Goal: Task Accomplishment & Management: Complete application form

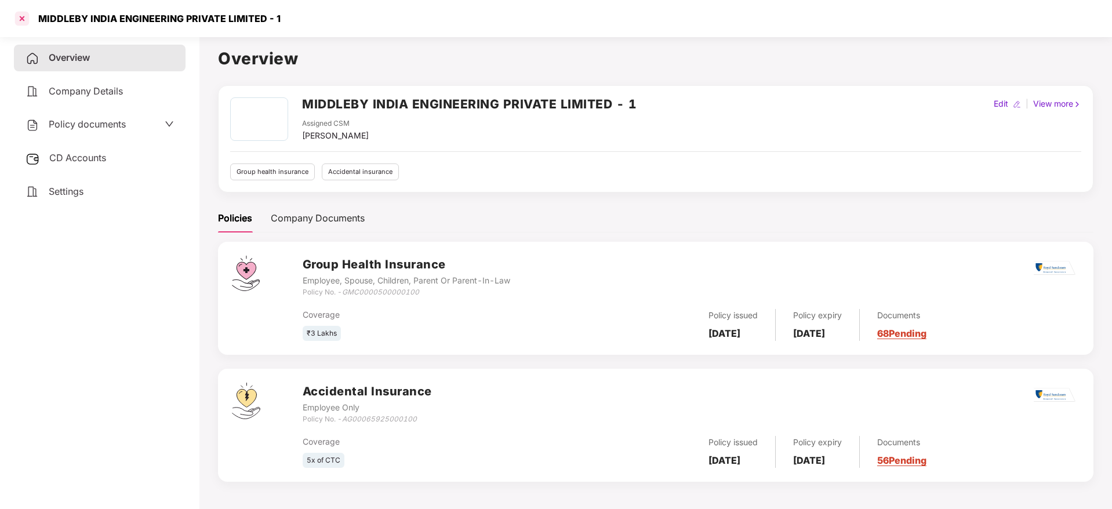
click at [25, 18] on div at bounding box center [22, 18] width 19 height 19
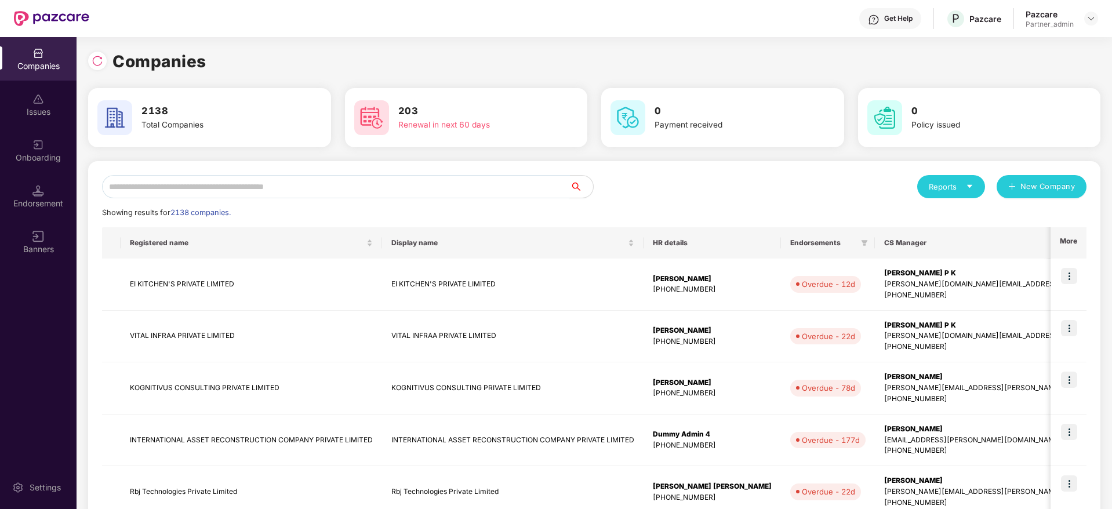
click at [303, 187] on input "text" at bounding box center [336, 186] width 468 height 23
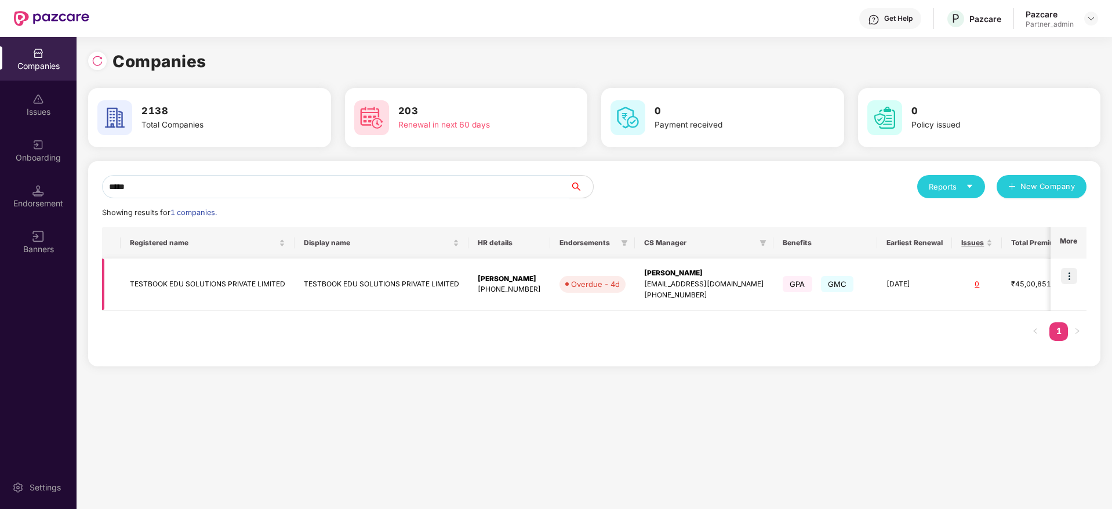
type input "*****"
click at [1072, 272] on img at bounding box center [1069, 276] width 16 height 16
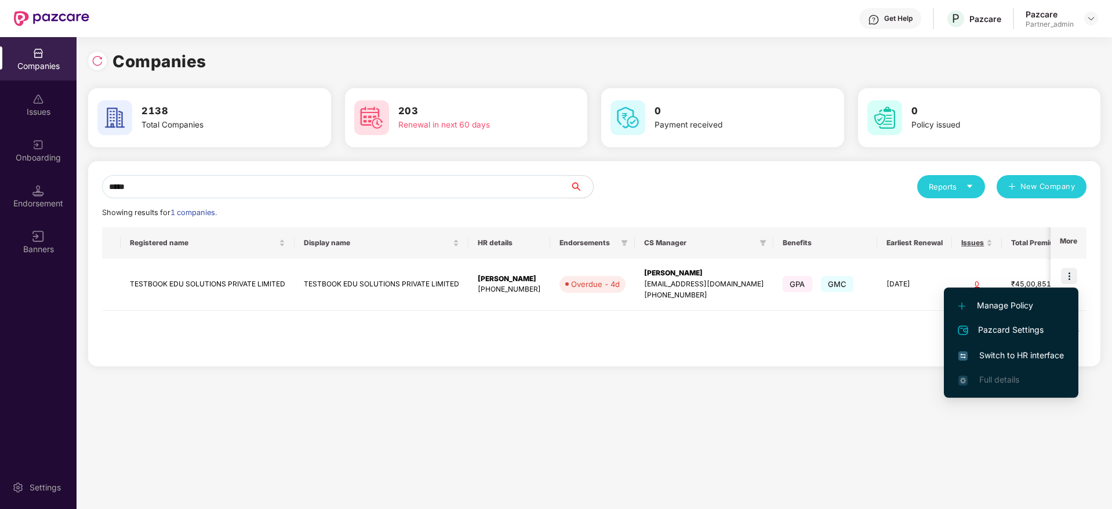
click at [1014, 354] on span "Switch to HR interface" at bounding box center [1010, 355] width 105 height 13
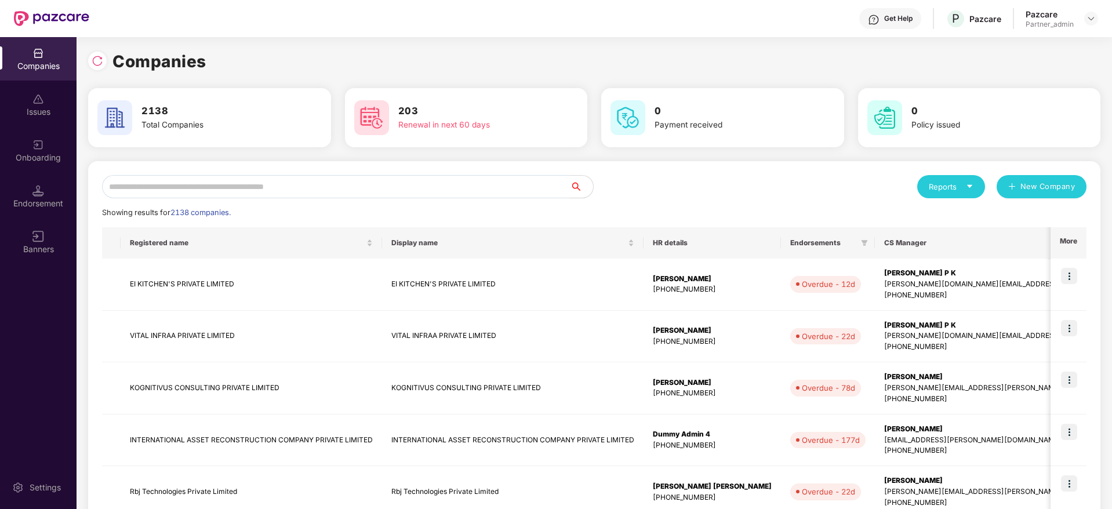
click at [269, 194] on input "text" at bounding box center [336, 186] width 468 height 23
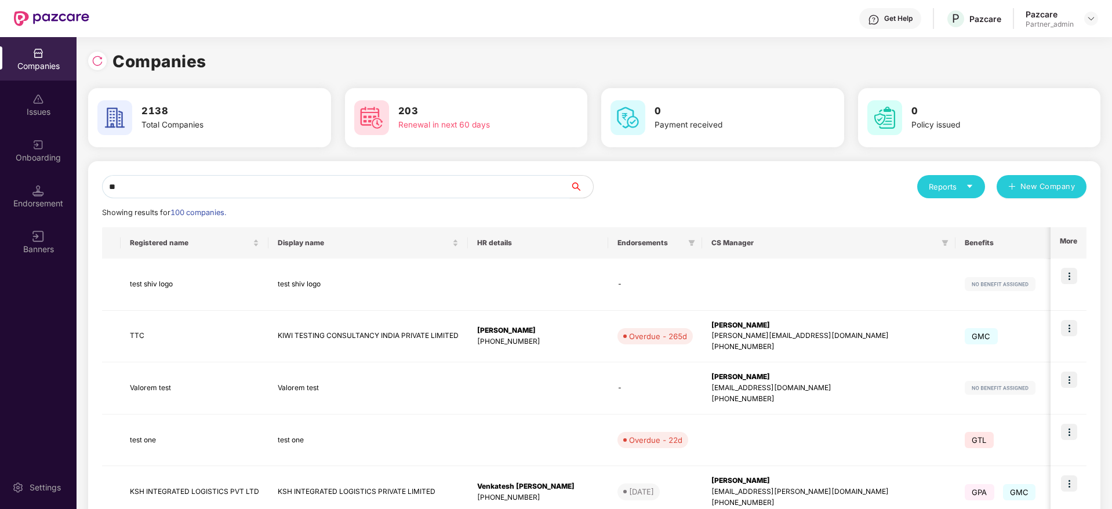
type input "*"
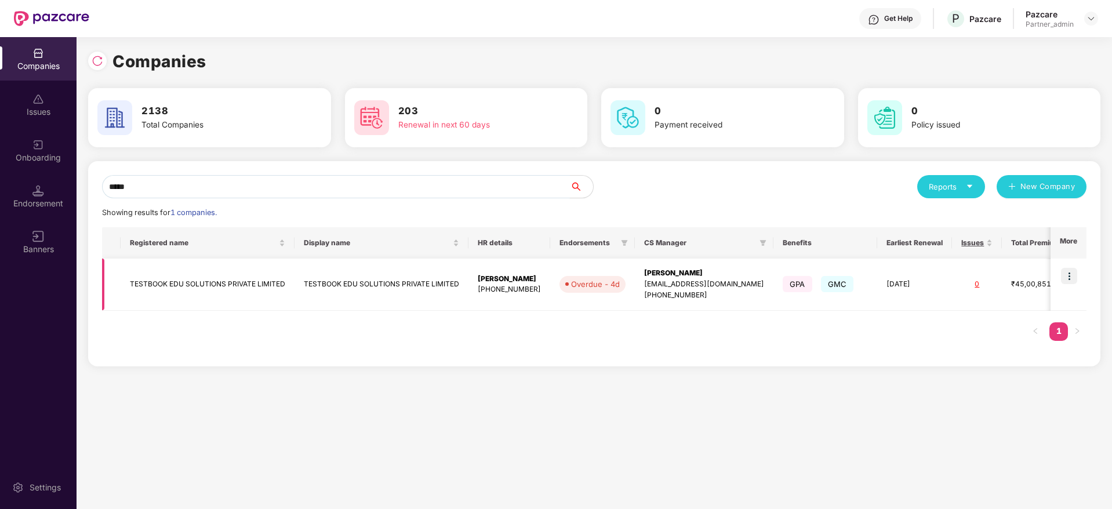
type input "*****"
click at [689, 292] on div "[PHONE_NUMBER]" at bounding box center [704, 295] width 120 height 11
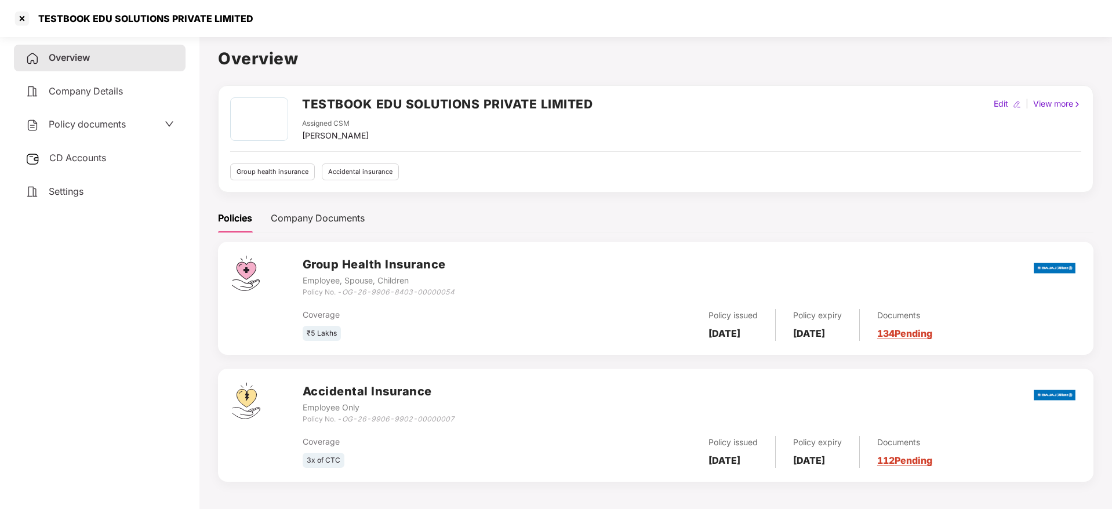
click at [110, 157] on div "CD Accounts" at bounding box center [100, 158] width 172 height 27
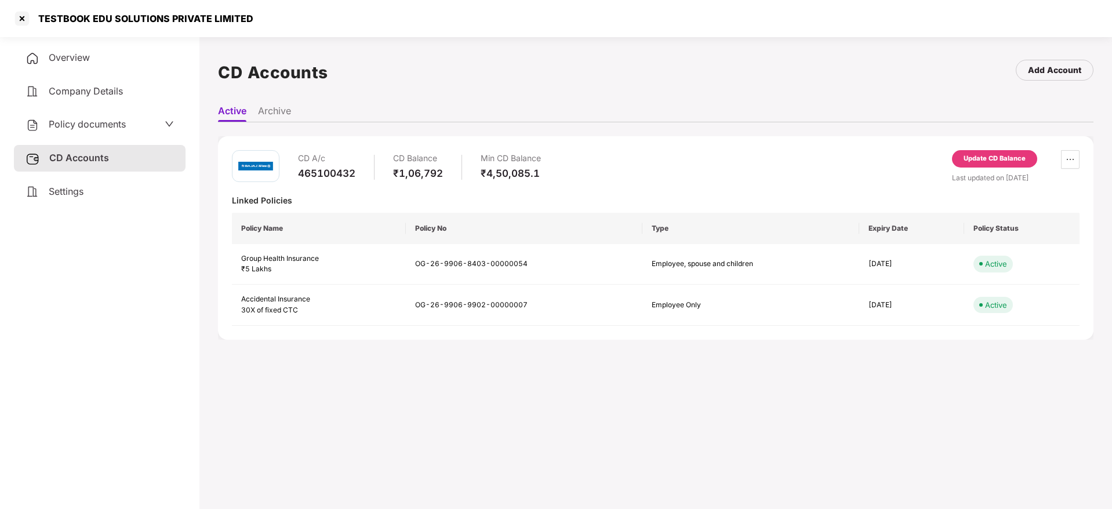
click at [990, 158] on div "Update CD Balance" at bounding box center [994, 159] width 62 height 10
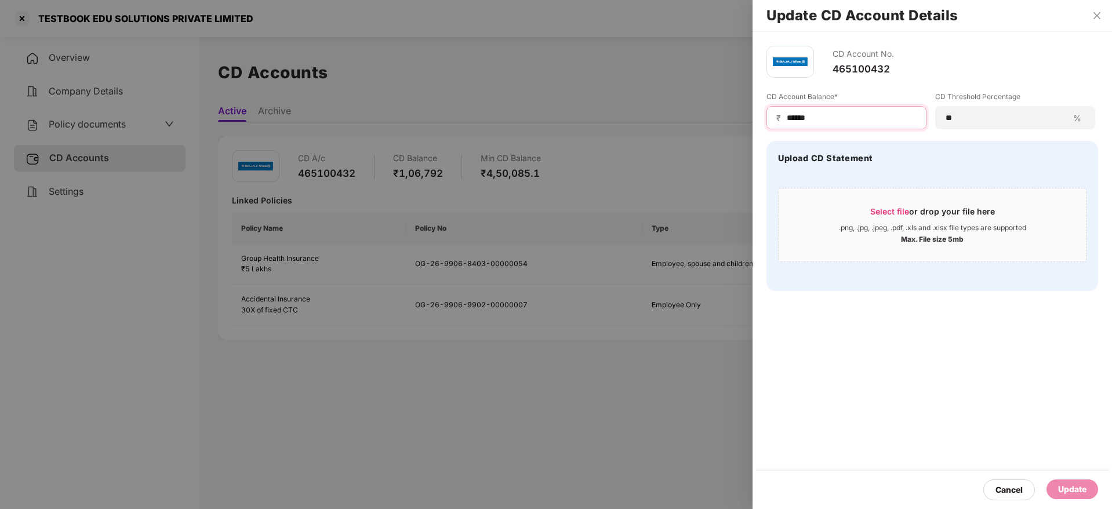
drag, startPoint x: 853, startPoint y: 118, endPoint x: 588, endPoint y: 115, distance: 264.3
click at [588, 115] on div "Update CD Account Details CD Account No. 465100432 CD Account Balance* ₹ ******…" at bounding box center [556, 254] width 1112 height 509
paste input
type input "******"
click at [1076, 486] on div "Update" at bounding box center [1072, 489] width 28 height 13
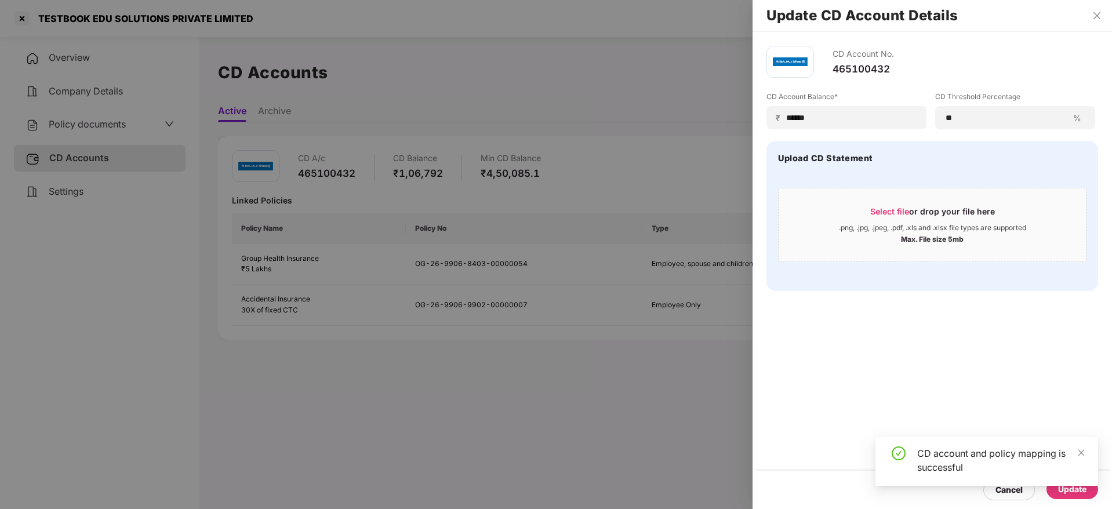
click at [40, 17] on div at bounding box center [556, 254] width 1112 height 509
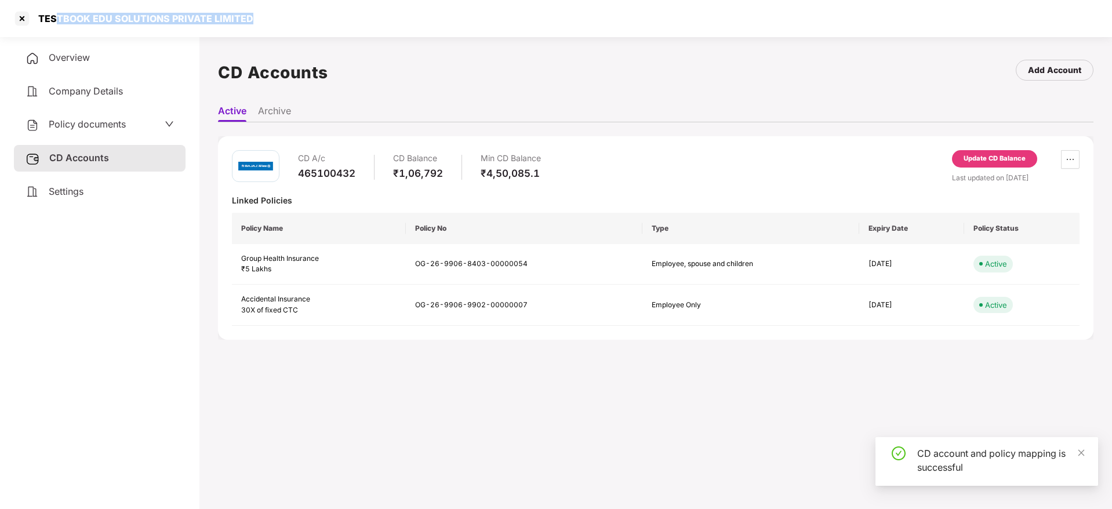
drag, startPoint x: 155, startPoint y: 19, endPoint x: 252, endPoint y: 10, distance: 97.2
click at [252, 10] on div "TESTBOOK EDU SOLUTIONS PRIVATE LIMITED" at bounding box center [556, 18] width 1112 height 37
copy div "TBOOK EDU SOLUTIONS PRIVATE LIMITED"
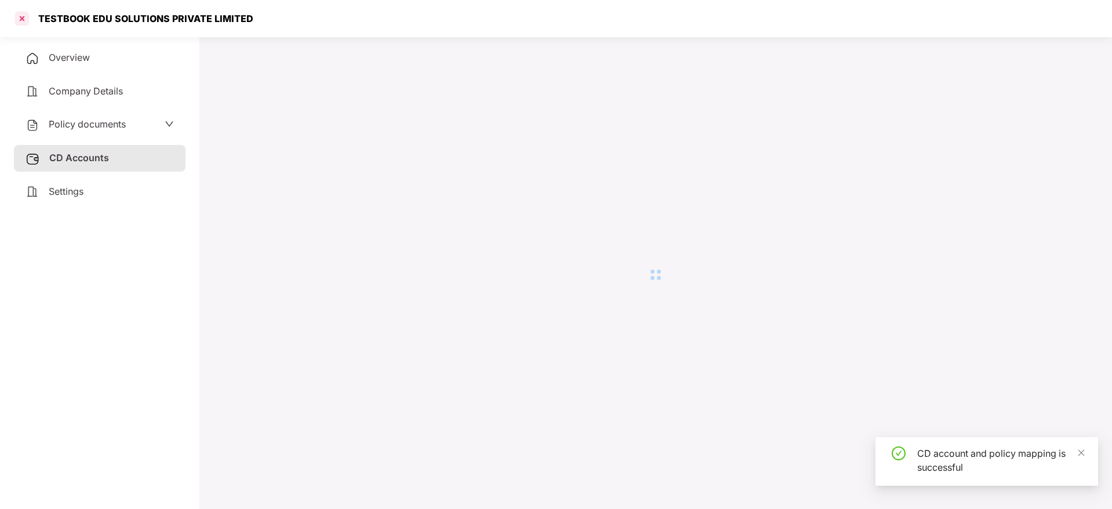
click at [21, 18] on div at bounding box center [22, 18] width 19 height 19
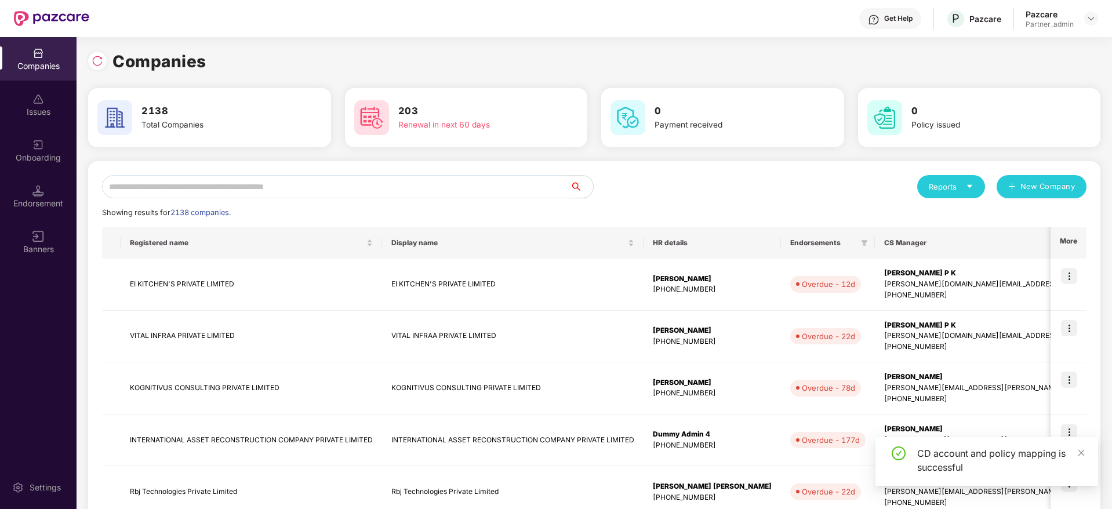
click at [254, 188] on input "text" at bounding box center [336, 186] width 468 height 23
paste input "**********"
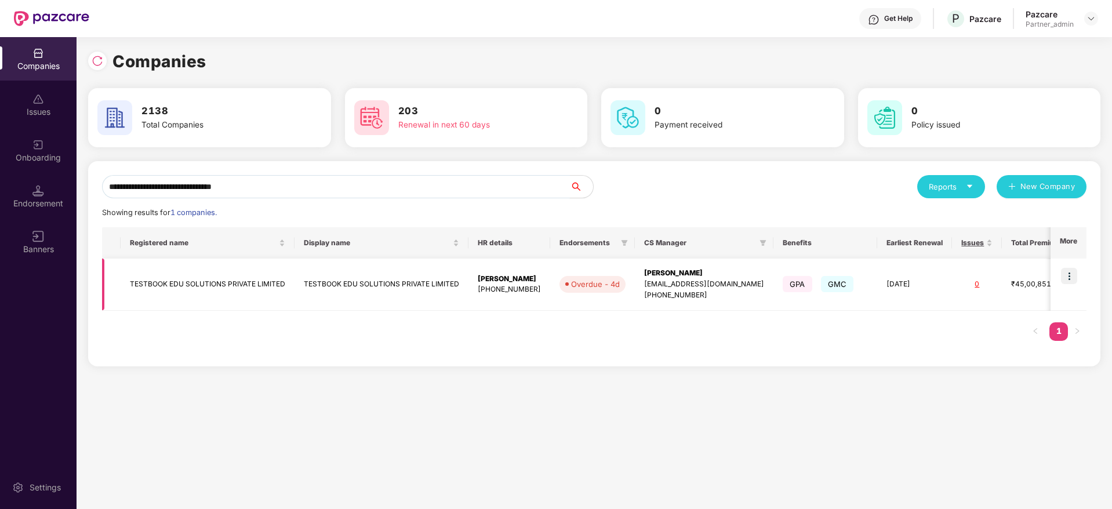
type input "**********"
click at [1072, 278] on img at bounding box center [1069, 276] width 16 height 16
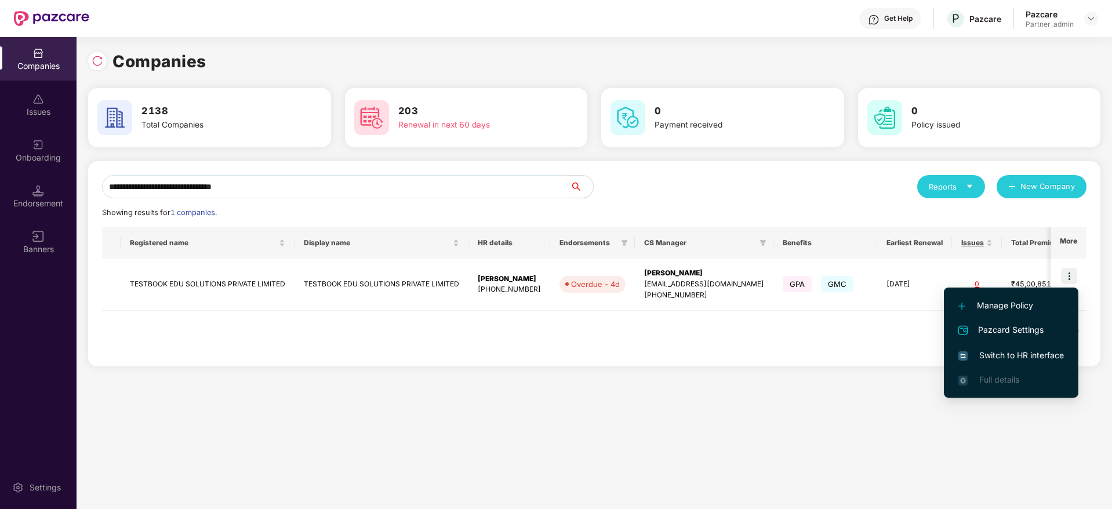
click at [1013, 349] on span "Switch to HR interface" at bounding box center [1010, 355] width 105 height 13
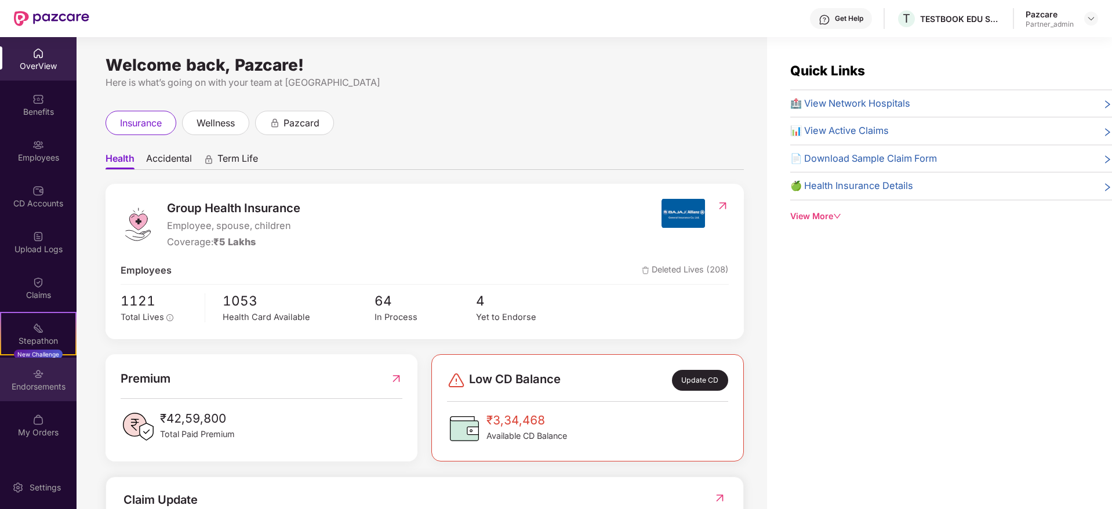
click at [31, 383] on div "Endorsements" at bounding box center [38, 387] width 77 height 12
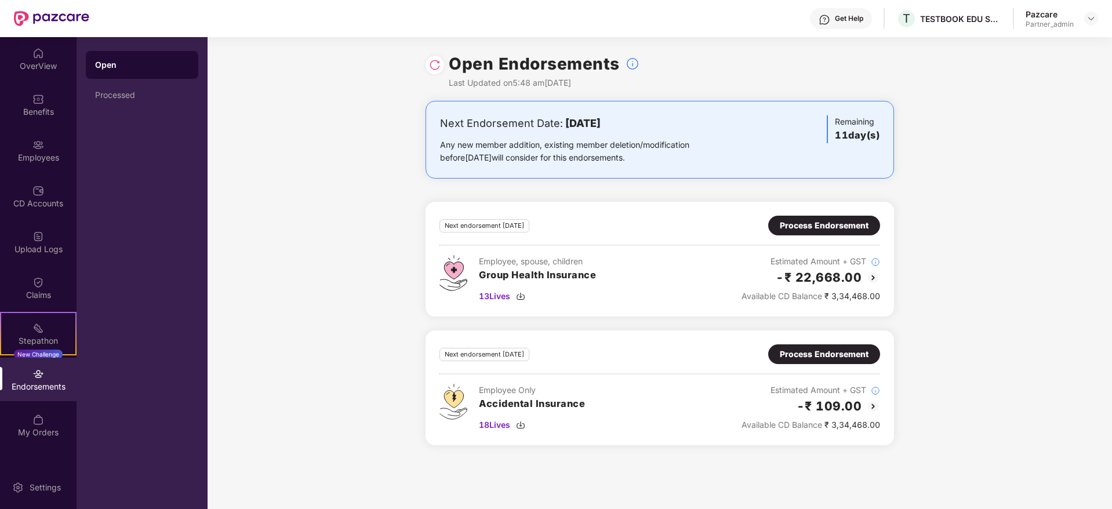
click at [843, 228] on div "Process Endorsement" at bounding box center [824, 225] width 89 height 13
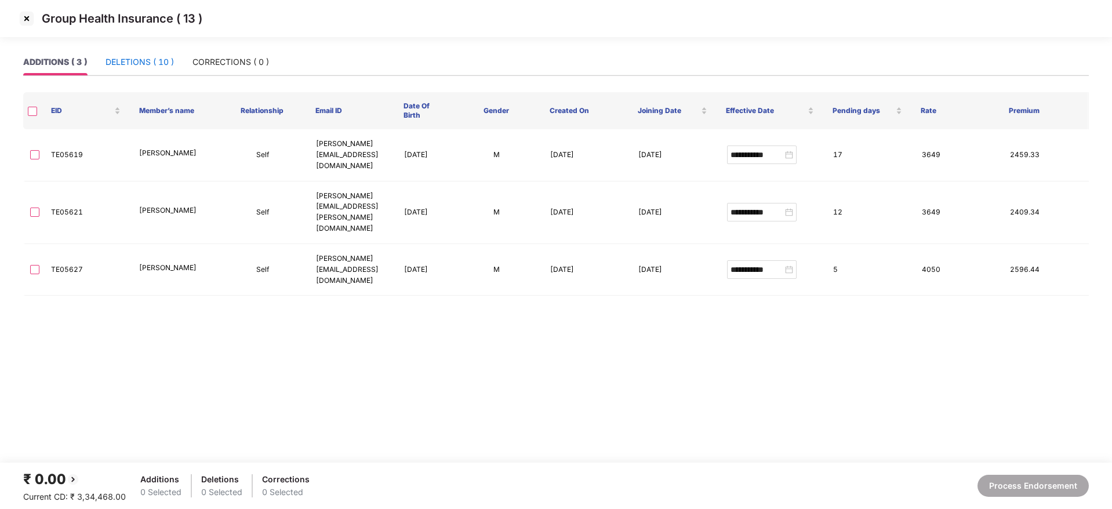
click at [112, 57] on div "DELETIONS ( 10 )" at bounding box center [139, 62] width 68 height 13
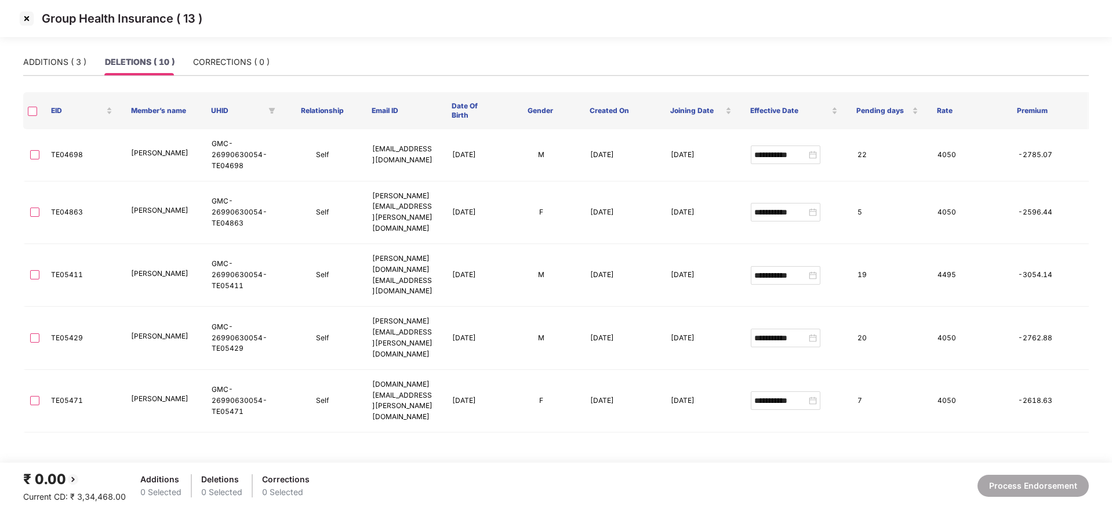
click at [27, 23] on img at bounding box center [26, 18] width 19 height 19
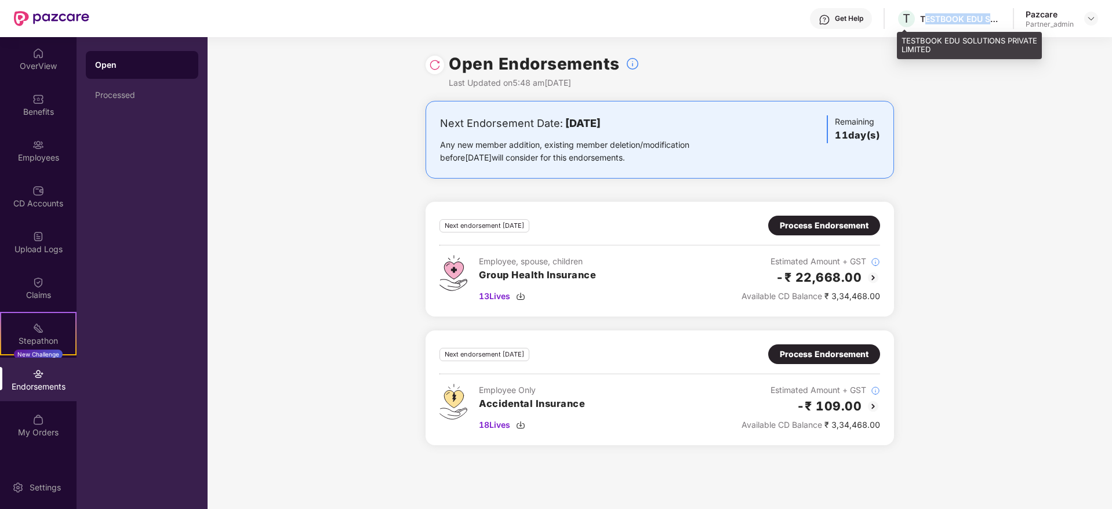
drag, startPoint x: 927, startPoint y: 12, endPoint x: 1006, endPoint y: 11, distance: 79.4
click at [1006, 11] on div "Get Help T TESTBOOK EDU SOLUTIONS PRIVATE LIMITED Pazcare Partner_admin" at bounding box center [593, 18] width 1009 height 37
copy div "ESTBOOK EDU SOLU"
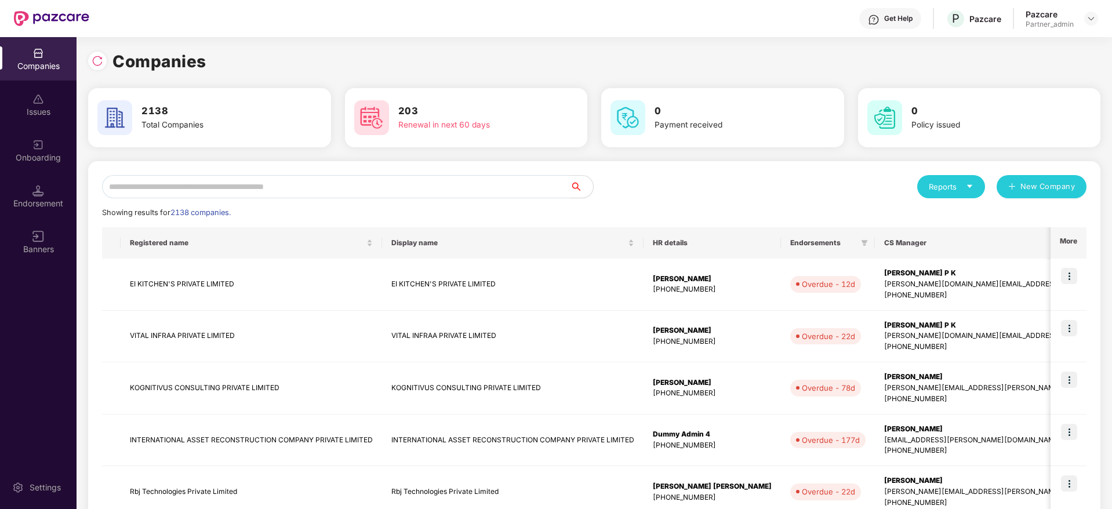
click at [228, 181] on input "text" at bounding box center [336, 186] width 468 height 23
paste input "**********"
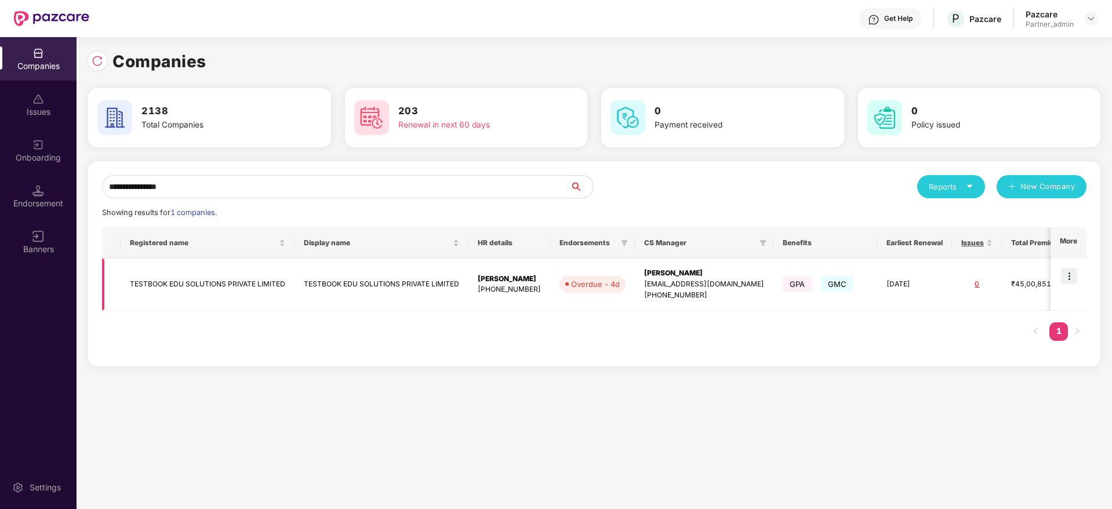
type input "**********"
click at [1074, 276] on img at bounding box center [1069, 276] width 16 height 16
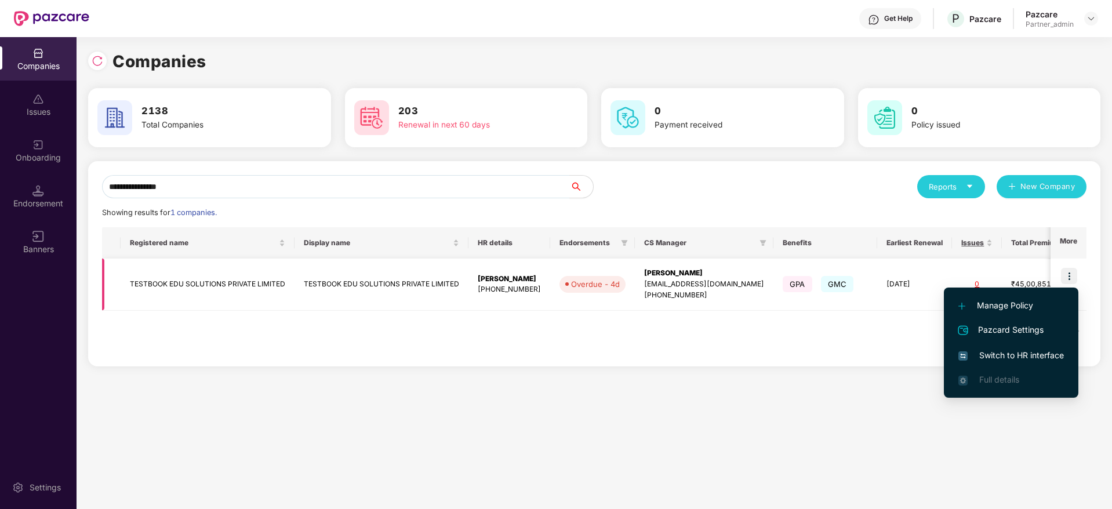
click at [651, 273] on div "[PERSON_NAME]" at bounding box center [704, 273] width 120 height 11
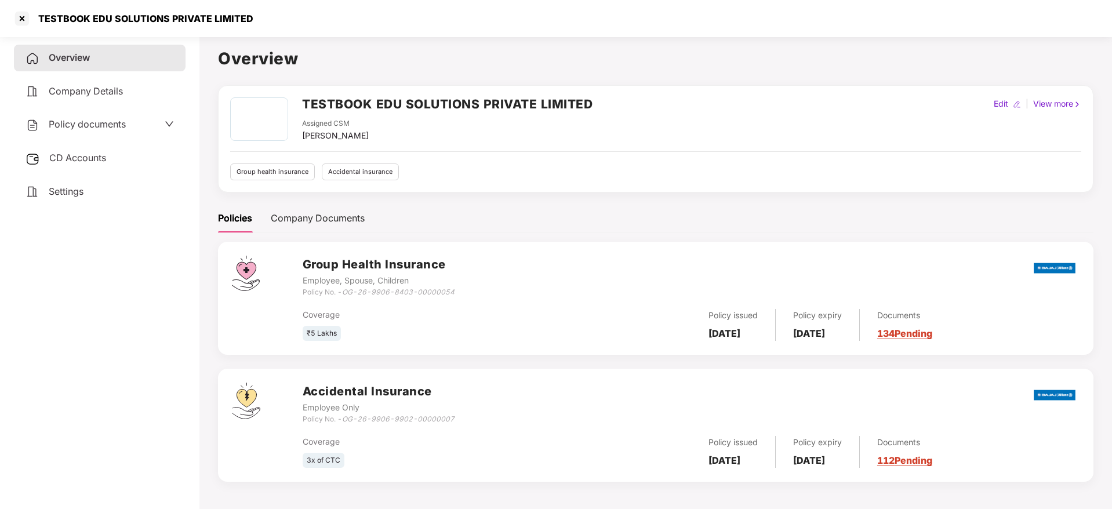
click at [922, 330] on link "134 Pending" at bounding box center [904, 333] width 55 height 12
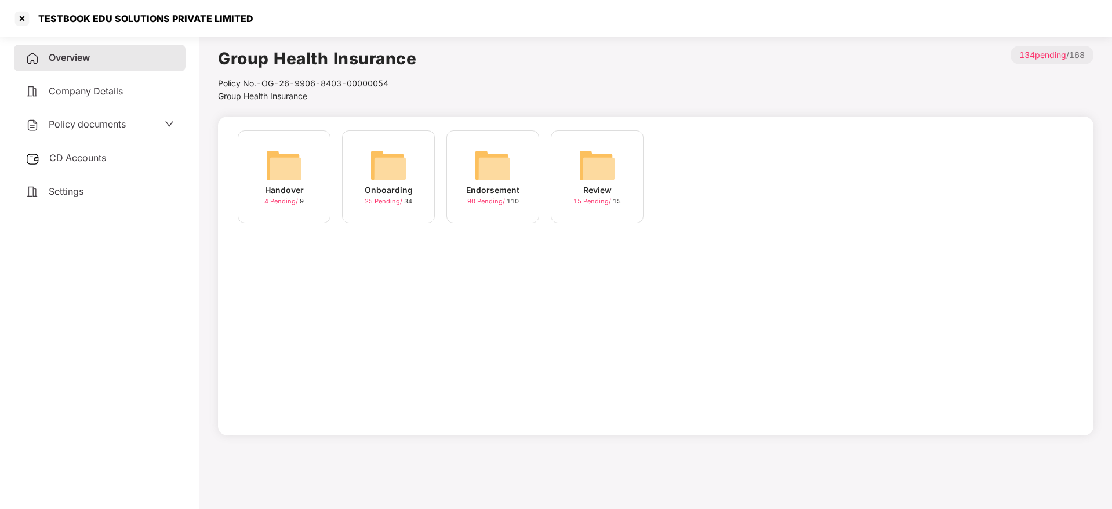
click at [492, 177] on img at bounding box center [492, 165] width 37 height 37
click at [712, 179] on img at bounding box center [701, 165] width 37 height 37
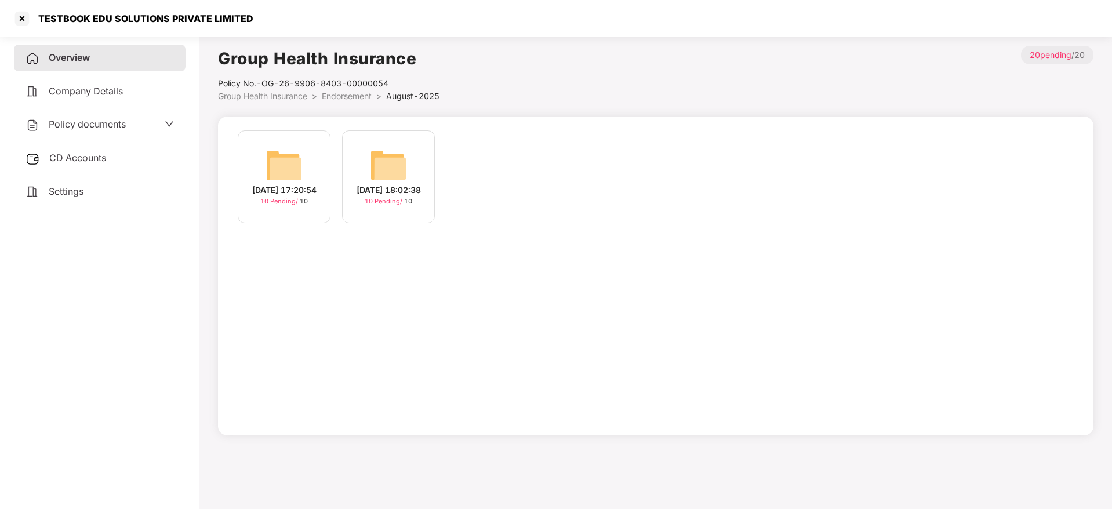
click at [394, 203] on span "10 Pending /" at bounding box center [384, 201] width 39 height 8
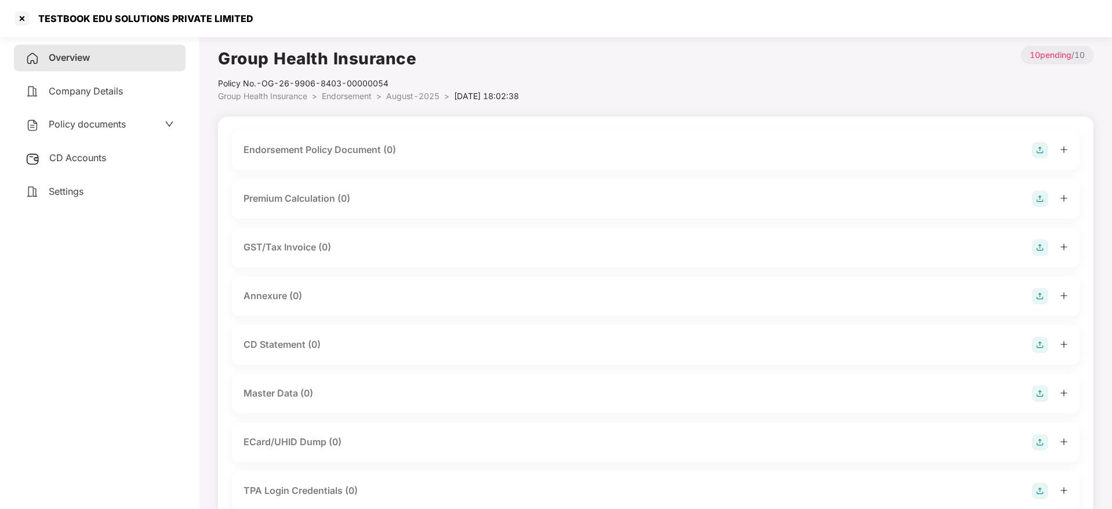
click at [1039, 151] on img at bounding box center [1040, 150] width 16 height 16
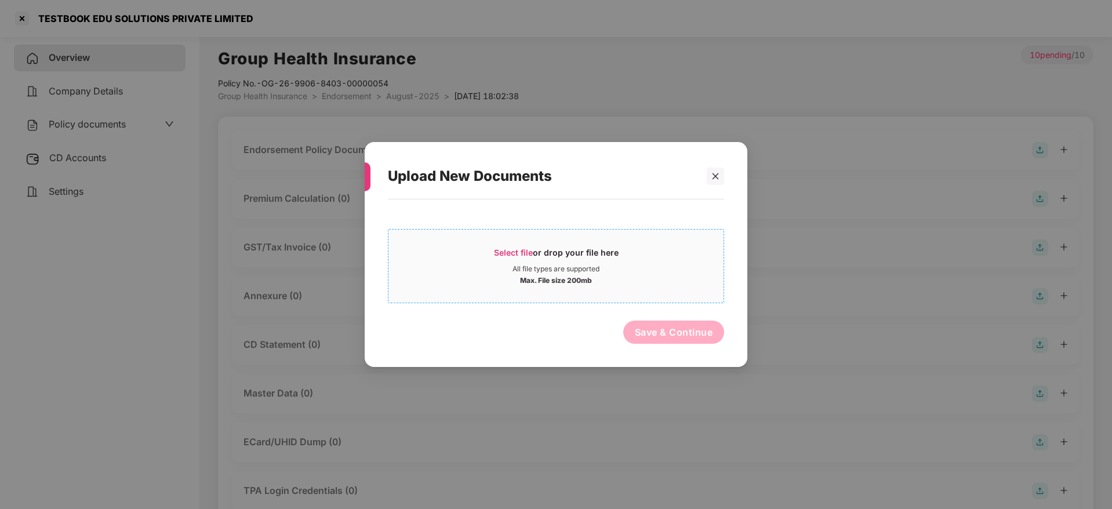
click at [512, 257] on div "Select file or drop your file here" at bounding box center [556, 255] width 125 height 17
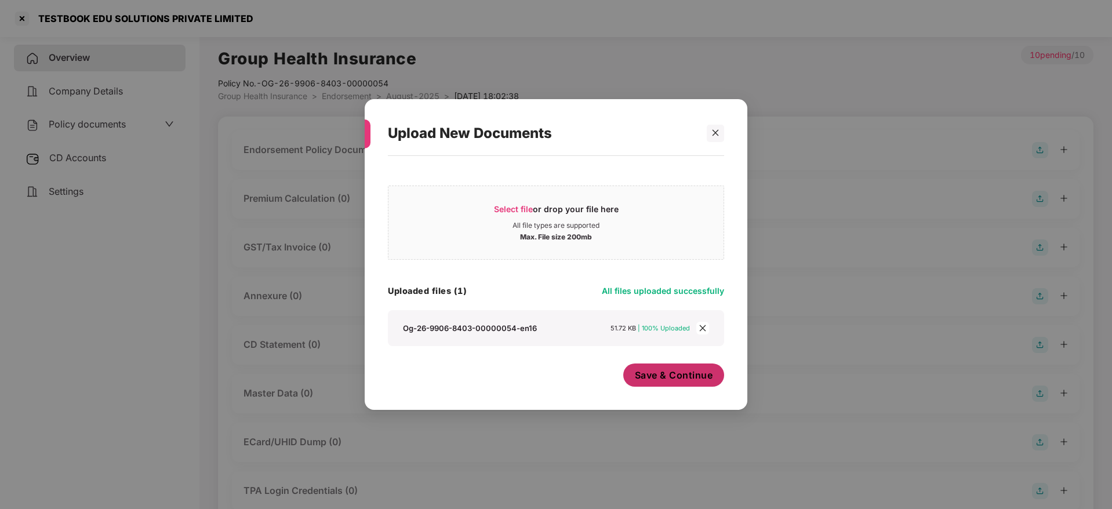
click at [669, 377] on span "Save & Continue" at bounding box center [674, 375] width 78 height 13
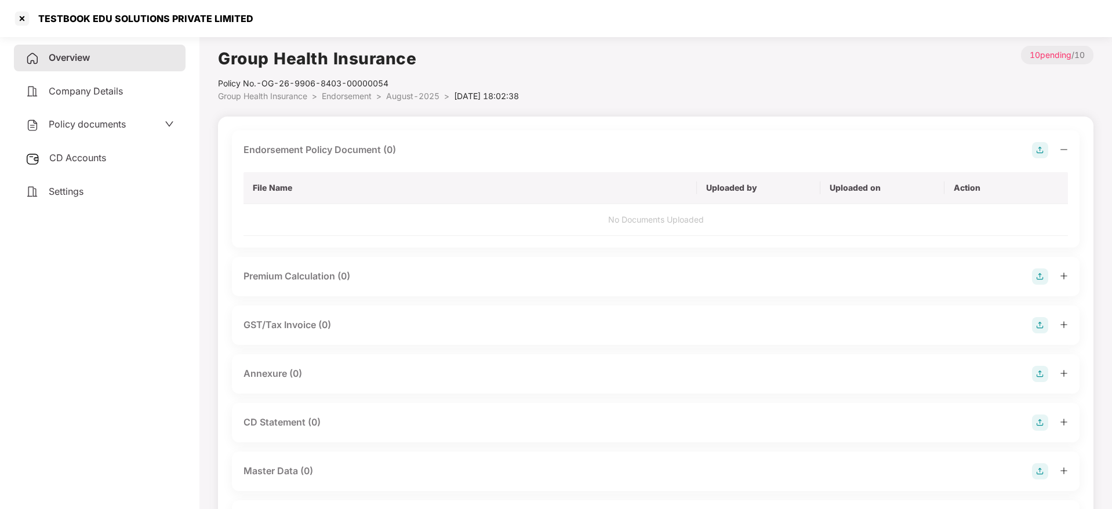
click at [1065, 147] on icon "minus" at bounding box center [1064, 149] width 8 height 8
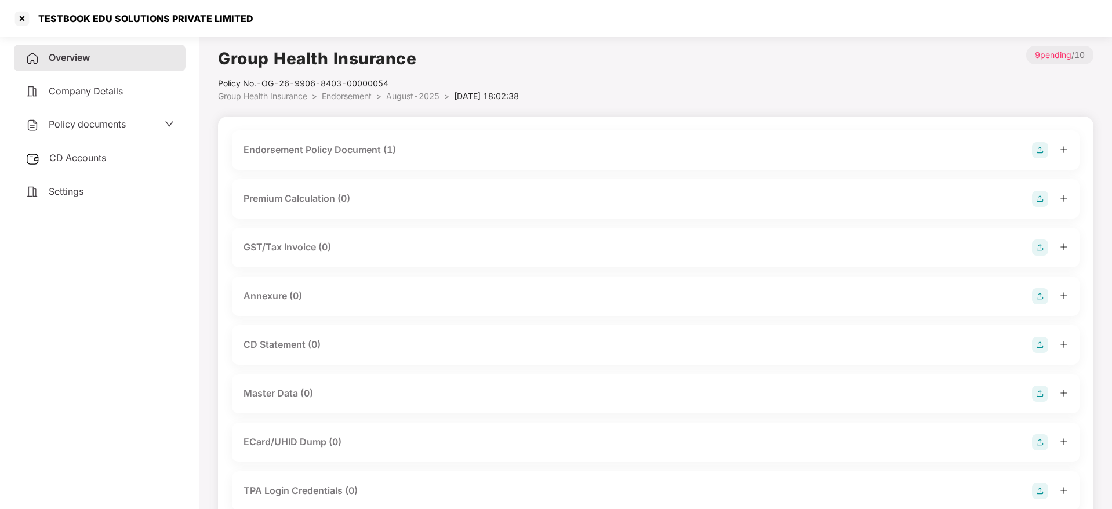
click at [1038, 292] on img at bounding box center [1040, 296] width 16 height 16
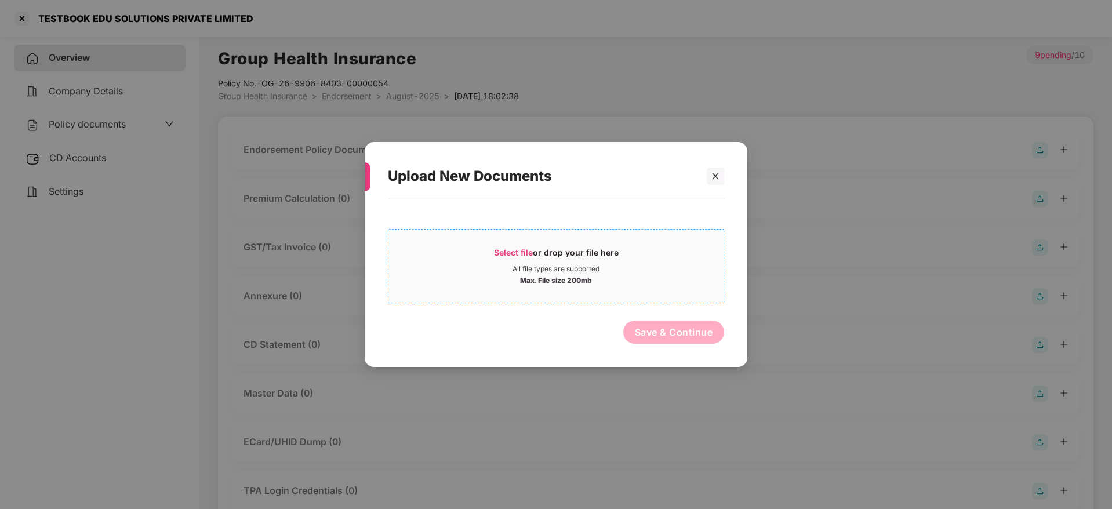
click at [514, 250] on span "Select file" at bounding box center [513, 253] width 39 height 10
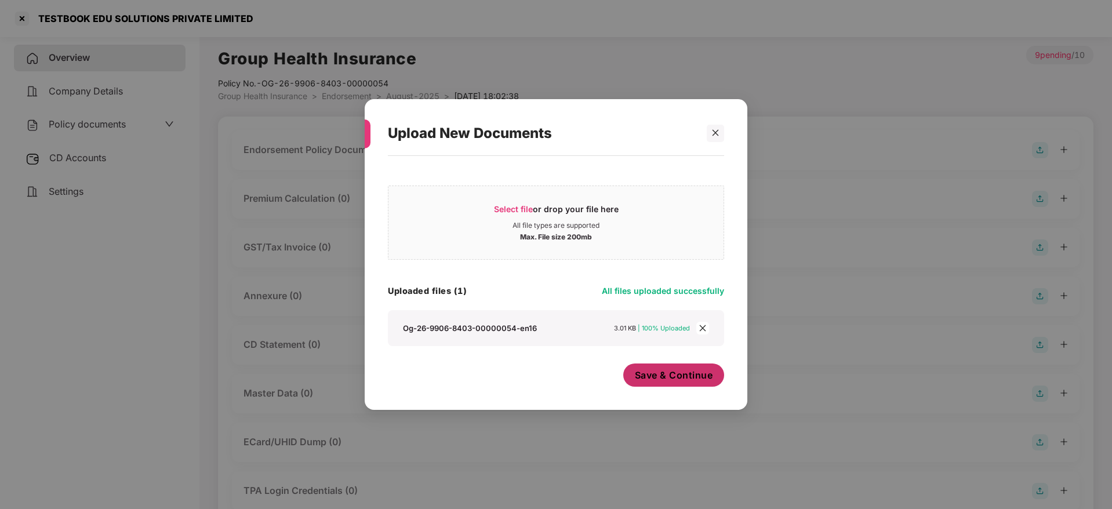
click at [694, 374] on span "Save & Continue" at bounding box center [674, 375] width 78 height 13
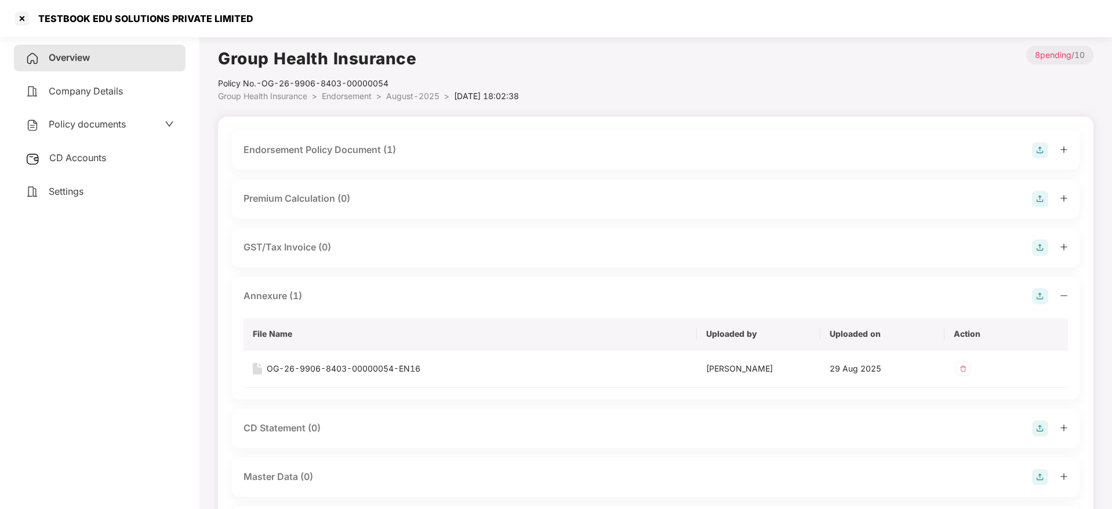
click at [1061, 293] on icon "minus" at bounding box center [1064, 296] width 8 height 8
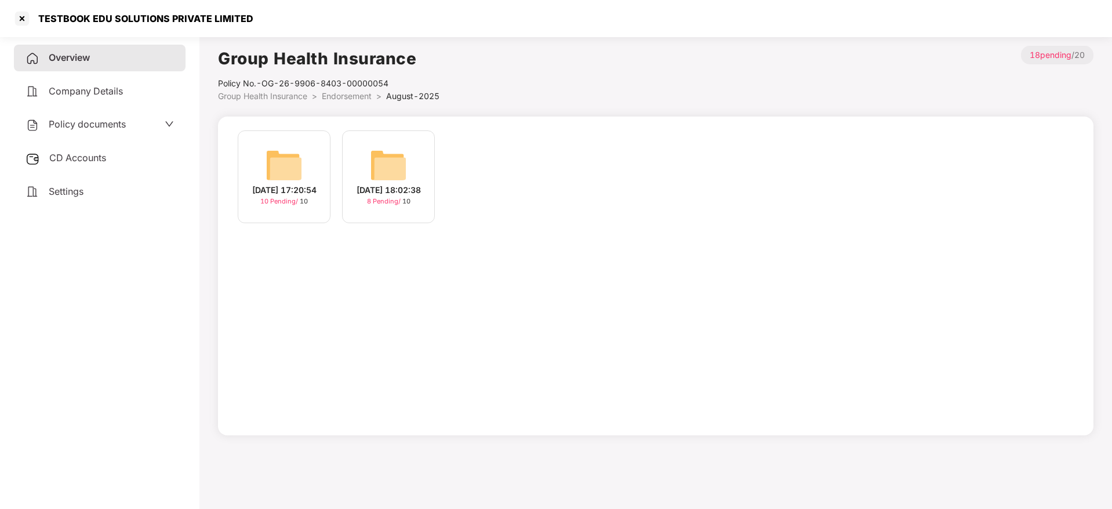
click at [288, 193] on div "[DATE] 17:20:54" at bounding box center [284, 190] width 64 height 13
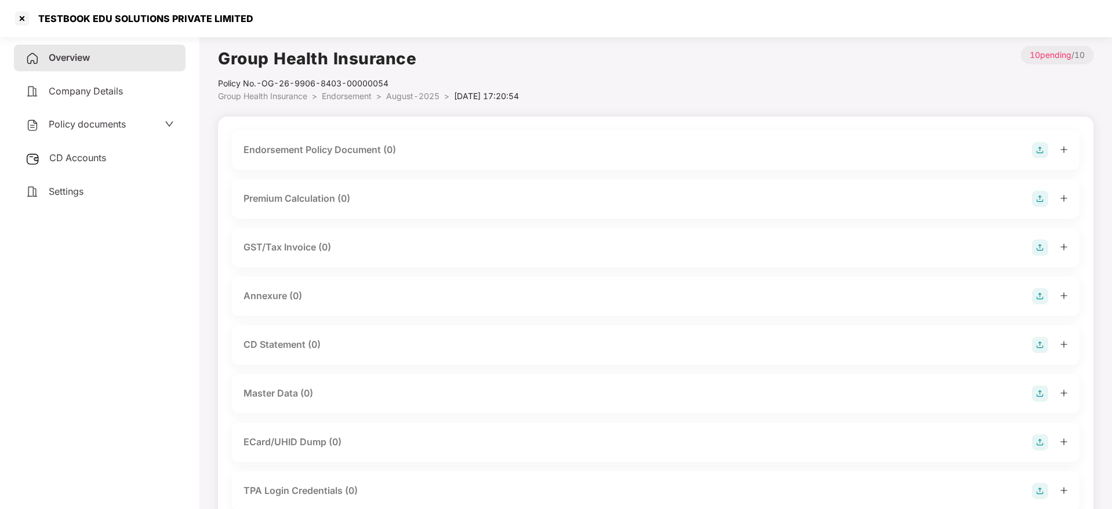
drag, startPoint x: 36, startPoint y: 7, endPoint x: 390, endPoint y: 19, distance: 354.4
click at [390, 19] on div "TESTBOOK EDU SOLUTIONS PRIVATE LIMITED" at bounding box center [556, 18] width 1112 height 37
drag, startPoint x: 42, startPoint y: 17, endPoint x: 314, endPoint y: 13, distance: 271.9
click at [329, 15] on div "TESTBOOK EDU SOLUTIONS PRIVATE LIMITED" at bounding box center [556, 18] width 1112 height 37
copy div "ESTBOOK EDU SOLUTIONS PRIVATE LIMITED"
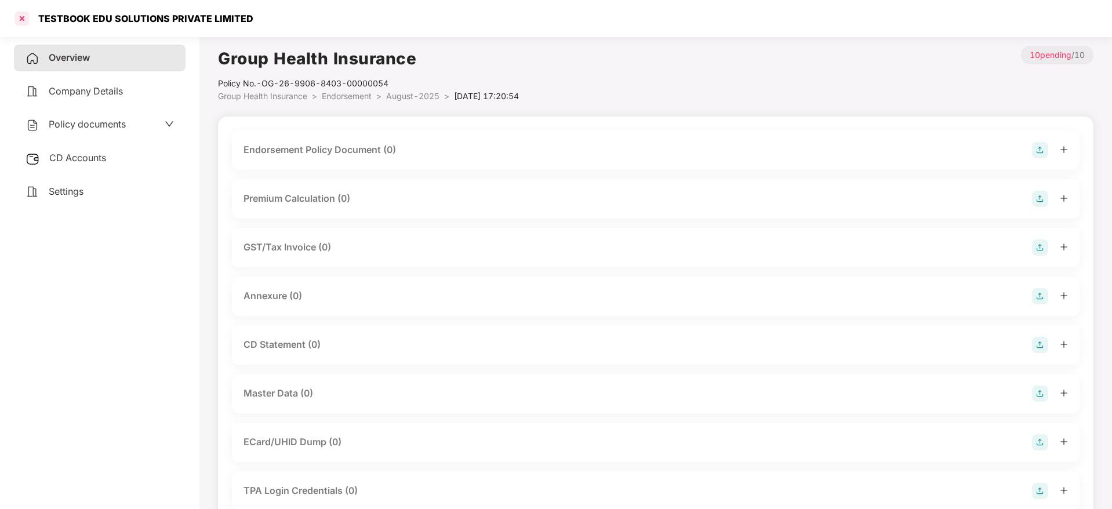
click at [26, 9] on div at bounding box center [22, 18] width 19 height 19
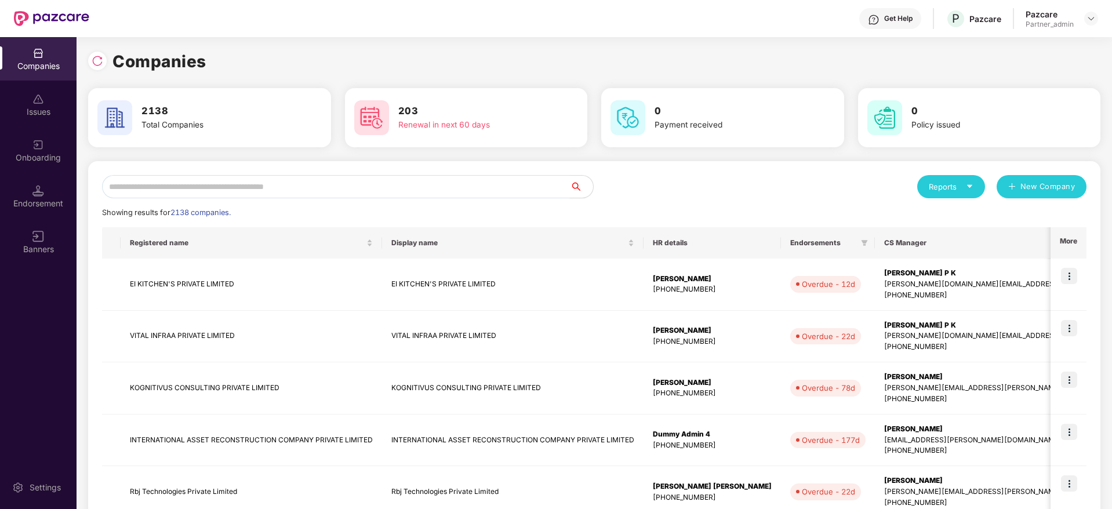
click at [234, 181] on input "text" at bounding box center [336, 186] width 468 height 23
paste input "**********"
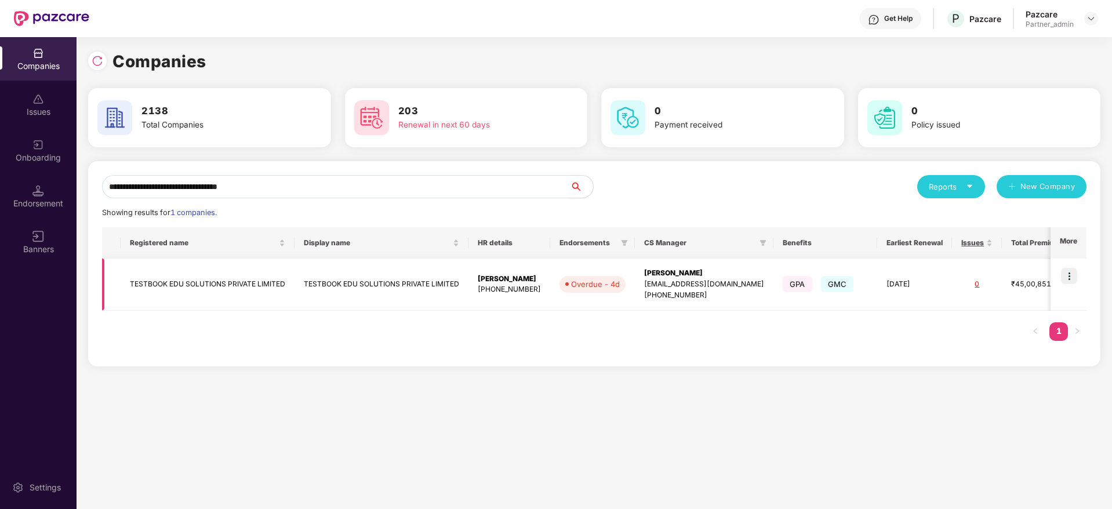
type input "**********"
click at [1066, 276] on img at bounding box center [1069, 276] width 16 height 16
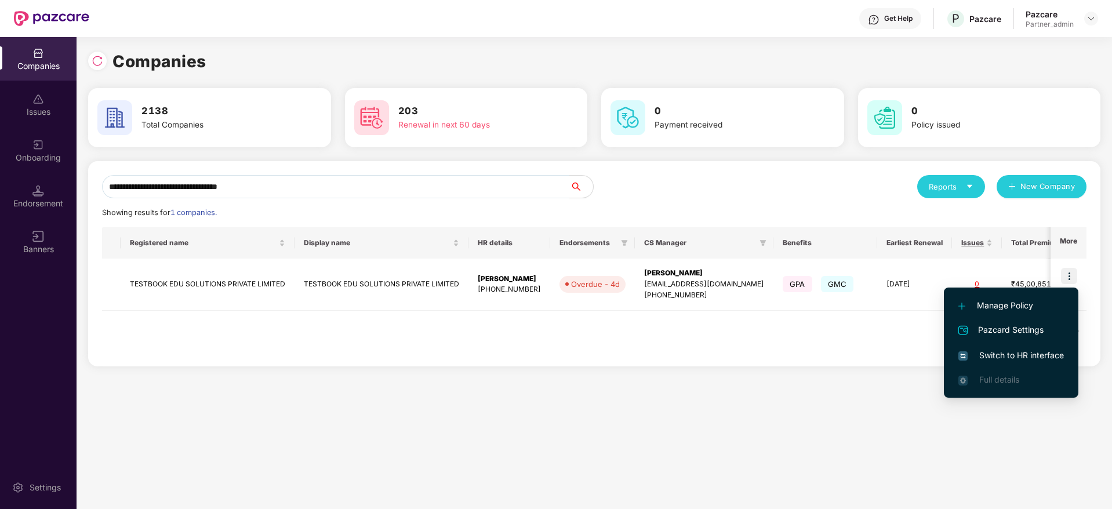
click at [992, 353] on span "Switch to HR interface" at bounding box center [1010, 355] width 105 height 13
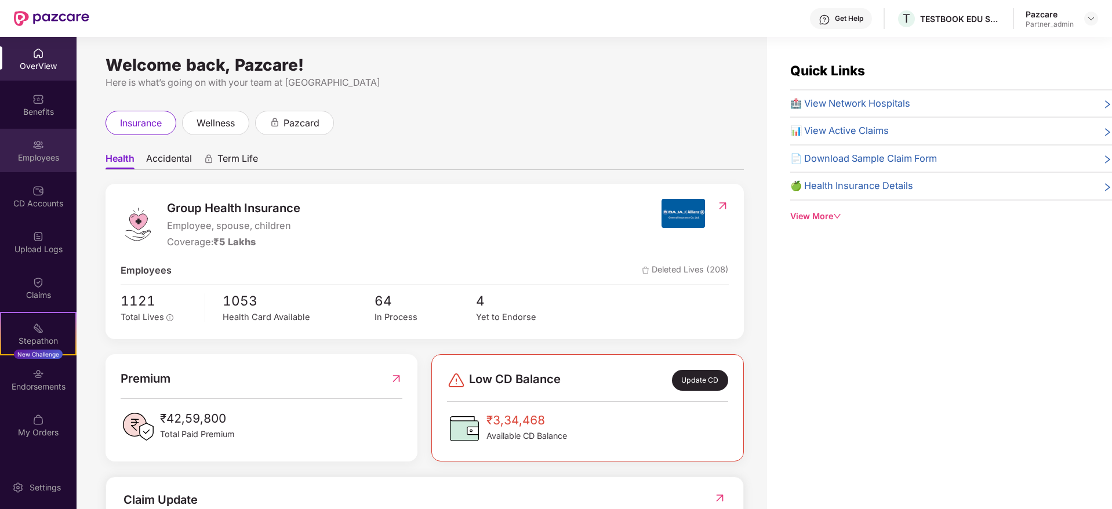
click at [37, 152] on div "Employees" at bounding box center [38, 158] width 77 height 12
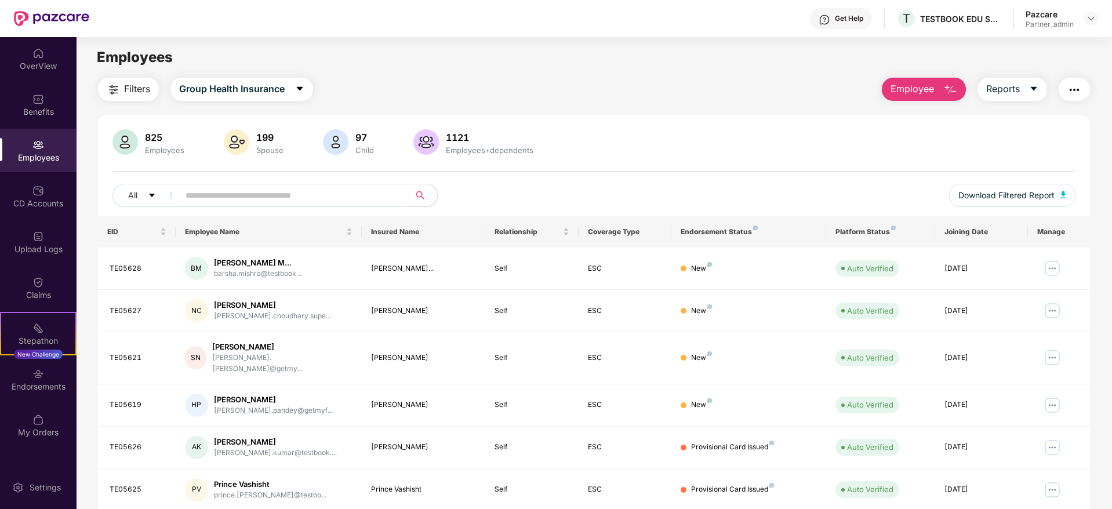
click at [249, 198] on input "text" at bounding box center [289, 195] width 208 height 17
paste input "*******"
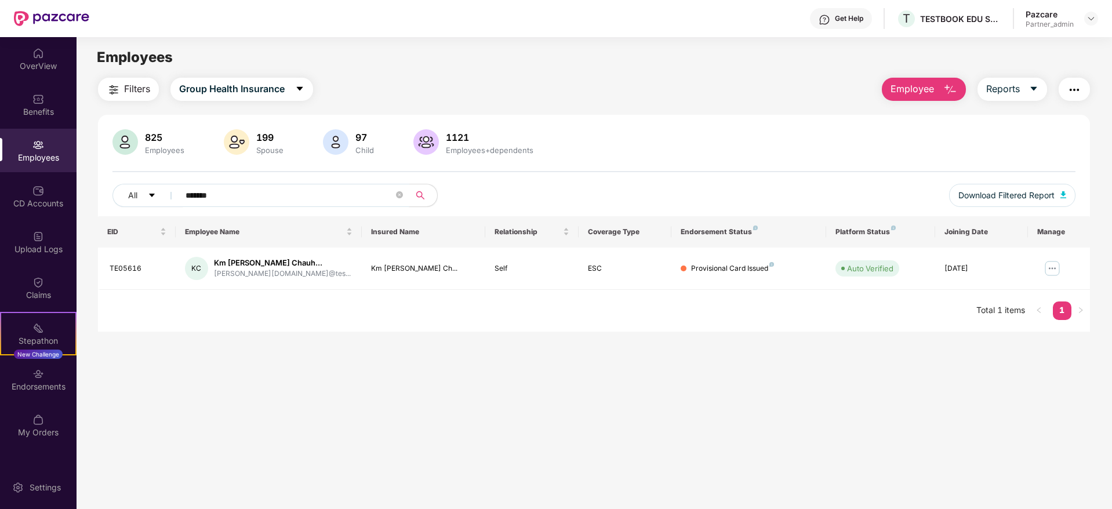
type input "*******"
click at [939, 20] on div "TESTBOOK EDU SOLUTIONS PRIVATE LIMITED" at bounding box center [960, 18] width 81 height 11
copy div "TESTBOOK"
click at [1090, 19] on img at bounding box center [1090, 18] width 9 height 9
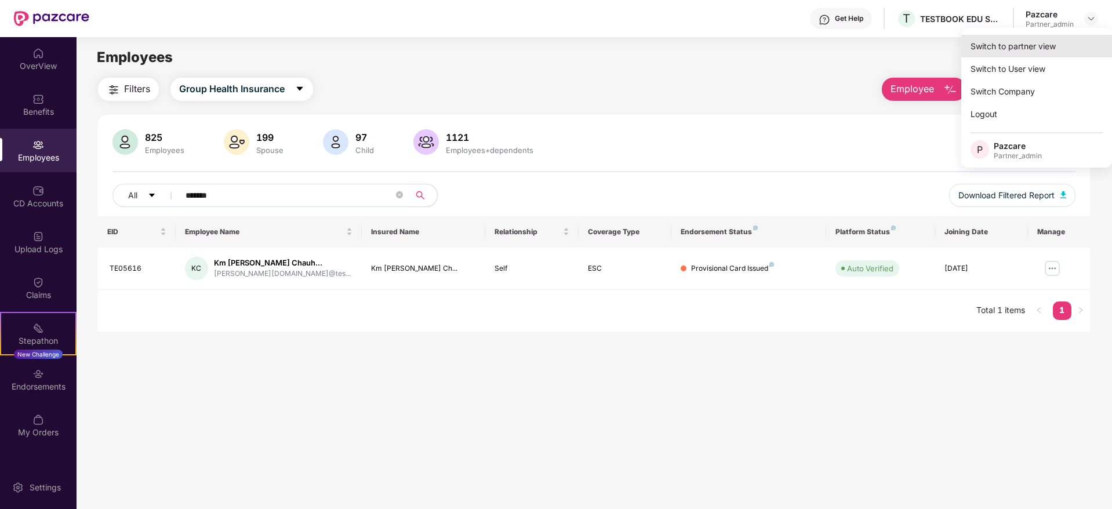
click at [1054, 50] on div "Switch to partner view" at bounding box center [1036, 46] width 151 height 23
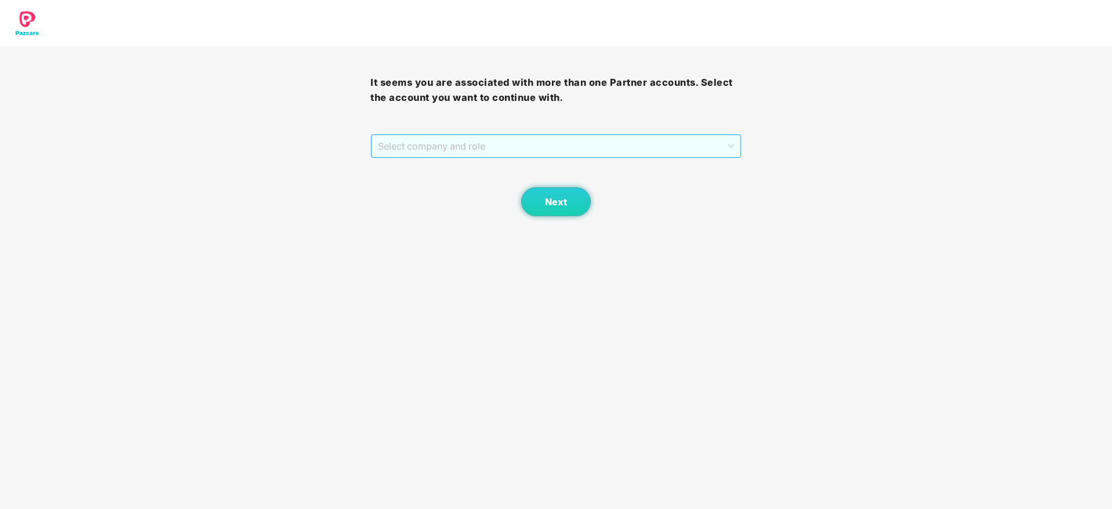
click at [529, 150] on span "Select company and role" at bounding box center [555, 146] width 355 height 22
drag, startPoint x: 462, startPoint y: 187, endPoint x: 541, endPoint y: 191, distance: 79.0
click at [516, 188] on div "Pazcare - PARTNER_ADMIN" at bounding box center [556, 187] width 356 height 13
click at [541, 191] on button "Next" at bounding box center [556, 201] width 70 height 29
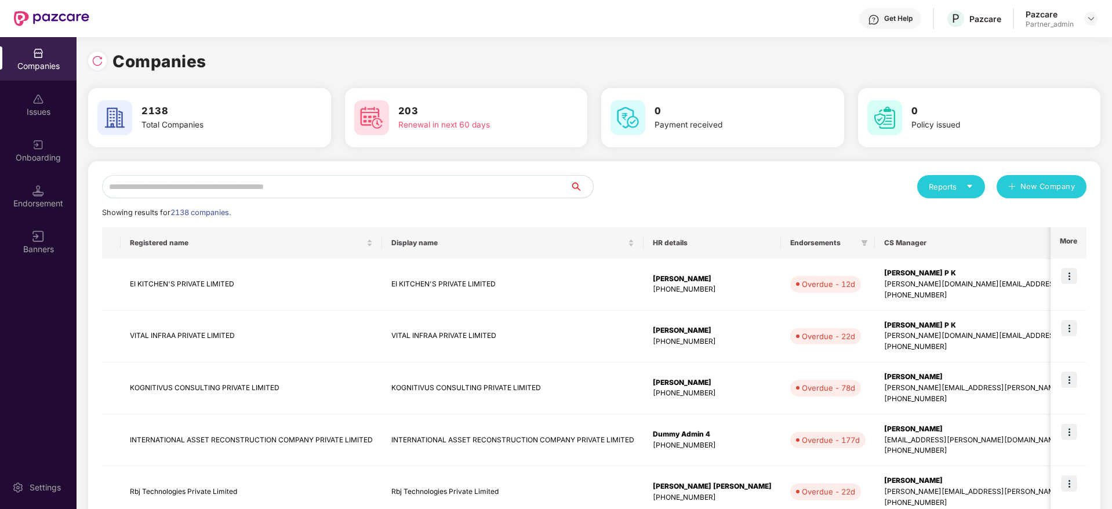
click at [286, 190] on input "text" at bounding box center [336, 186] width 468 height 23
paste input "********"
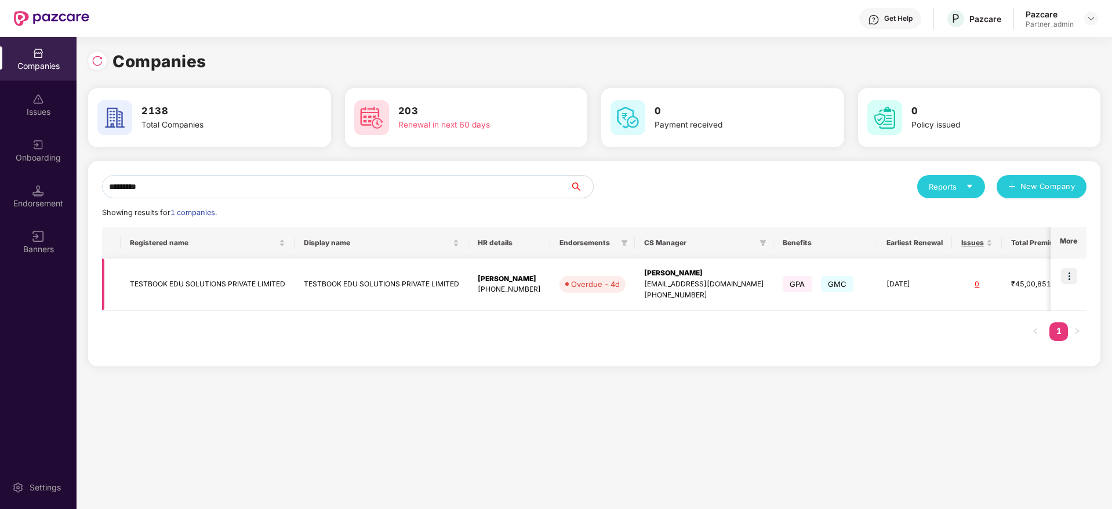
type input "********"
click at [682, 274] on div "[PERSON_NAME]" at bounding box center [704, 273] width 120 height 11
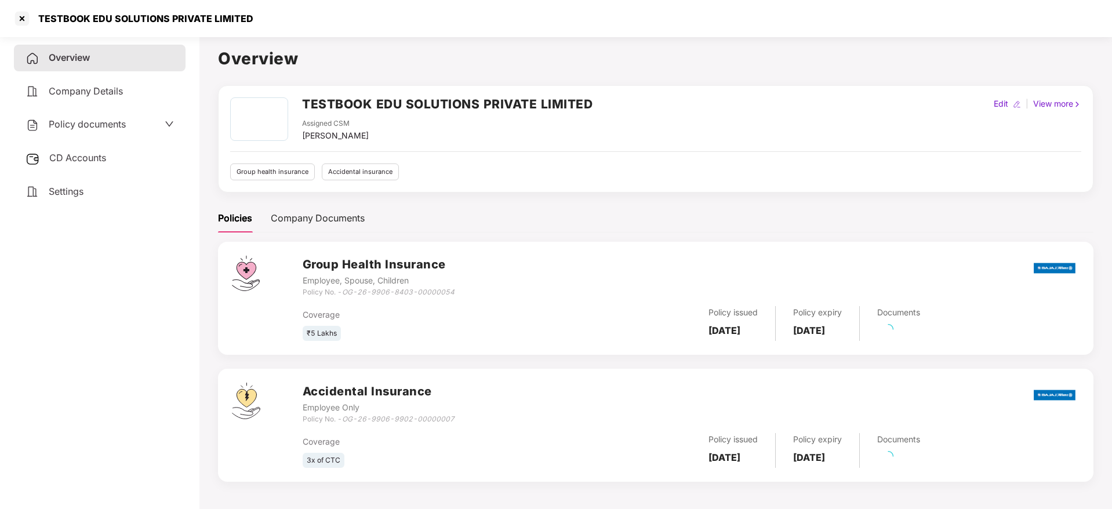
click at [63, 156] on span "CD Accounts" at bounding box center [77, 158] width 57 height 12
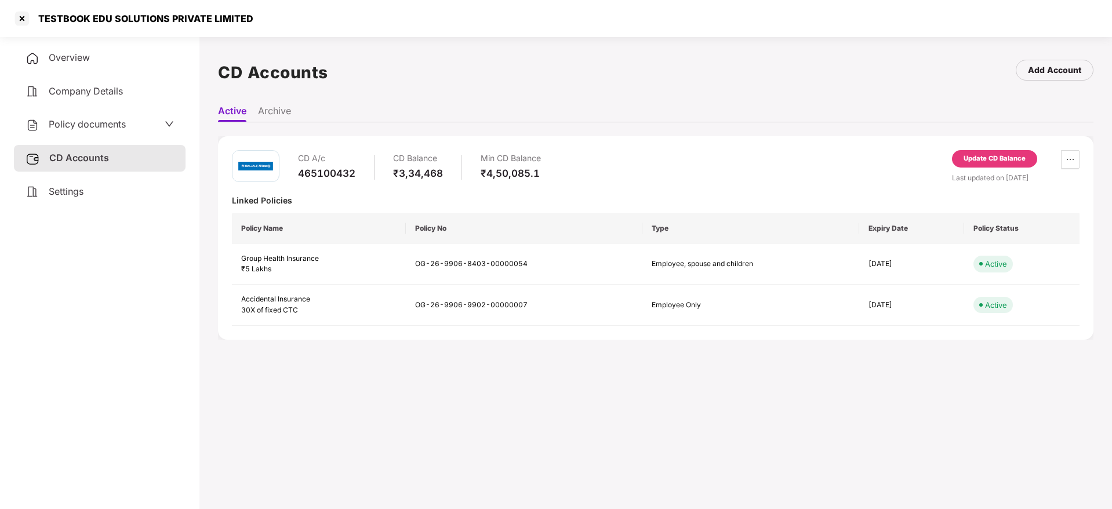
click at [976, 159] on div "Update CD Balance" at bounding box center [994, 159] width 62 height 10
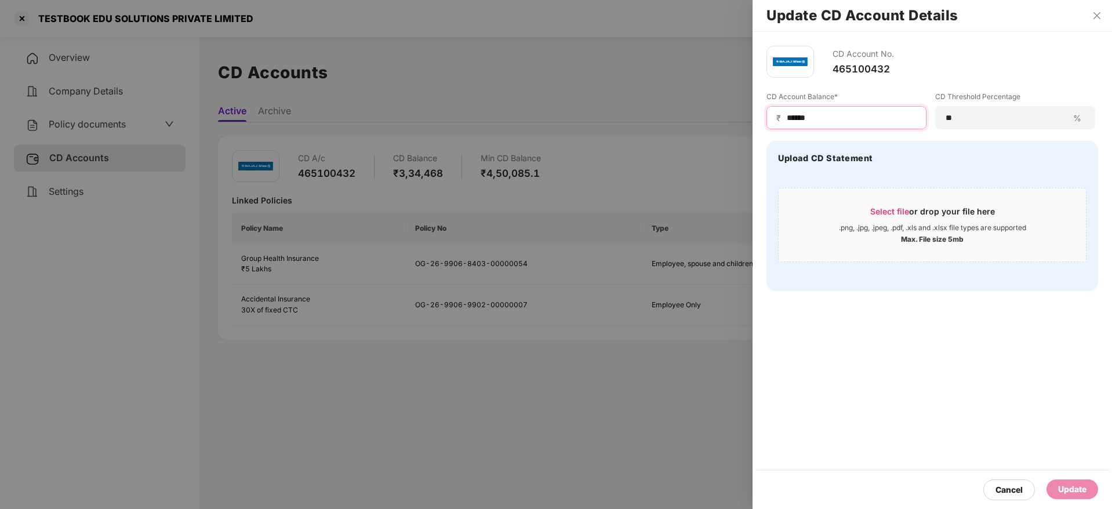
drag, startPoint x: 867, startPoint y: 113, endPoint x: 373, endPoint y: 104, distance: 494.5
click at [373, 104] on div "Update CD Account Details CD Account No. 465100432 CD Account Balance* ₹ ******…" at bounding box center [556, 254] width 1112 height 509
paste input
type input "******"
click at [894, 206] on span "Select file" at bounding box center [889, 211] width 39 height 10
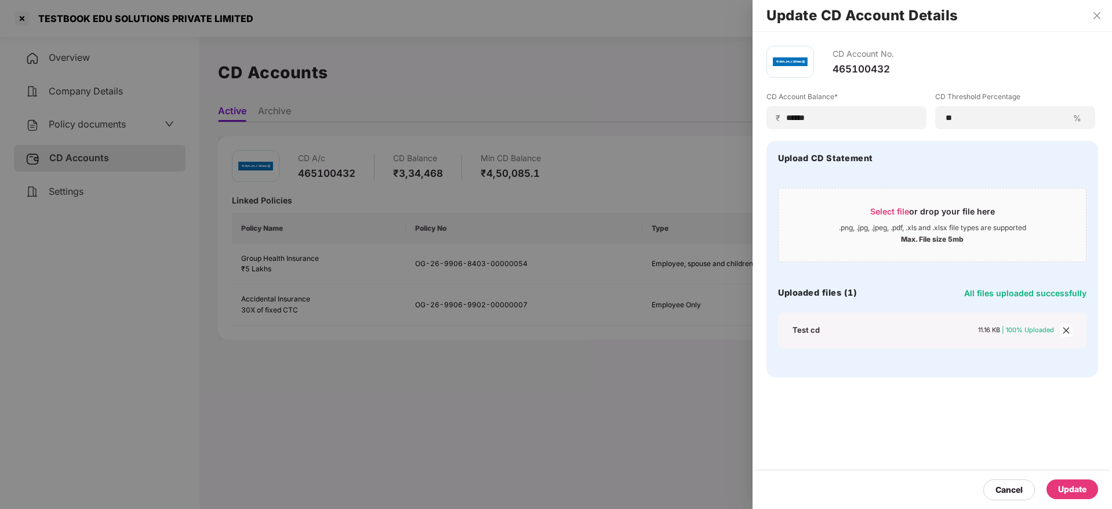
click at [1079, 494] on div "Update" at bounding box center [1072, 489] width 28 height 13
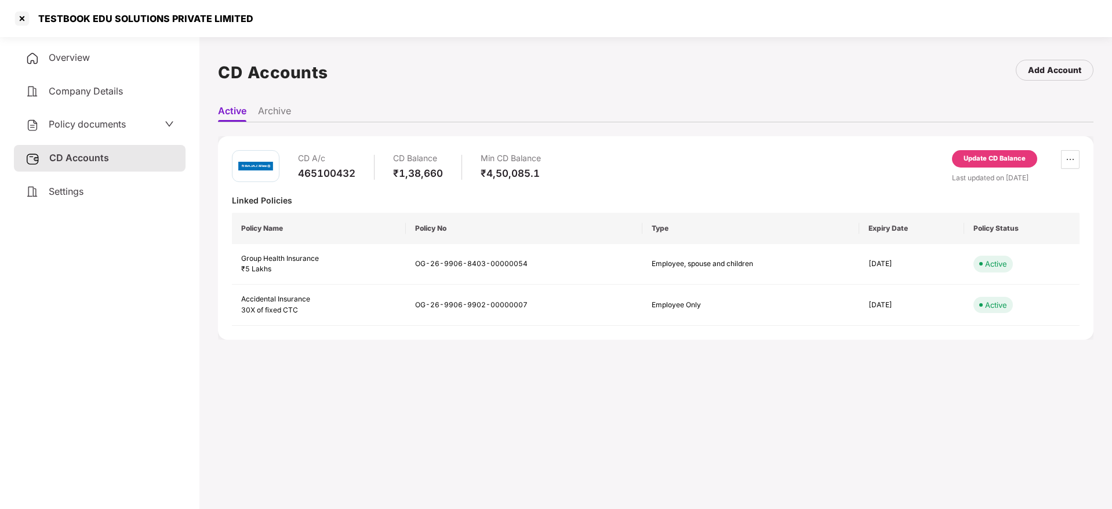
click at [84, 46] on div "Overview" at bounding box center [100, 58] width 172 height 27
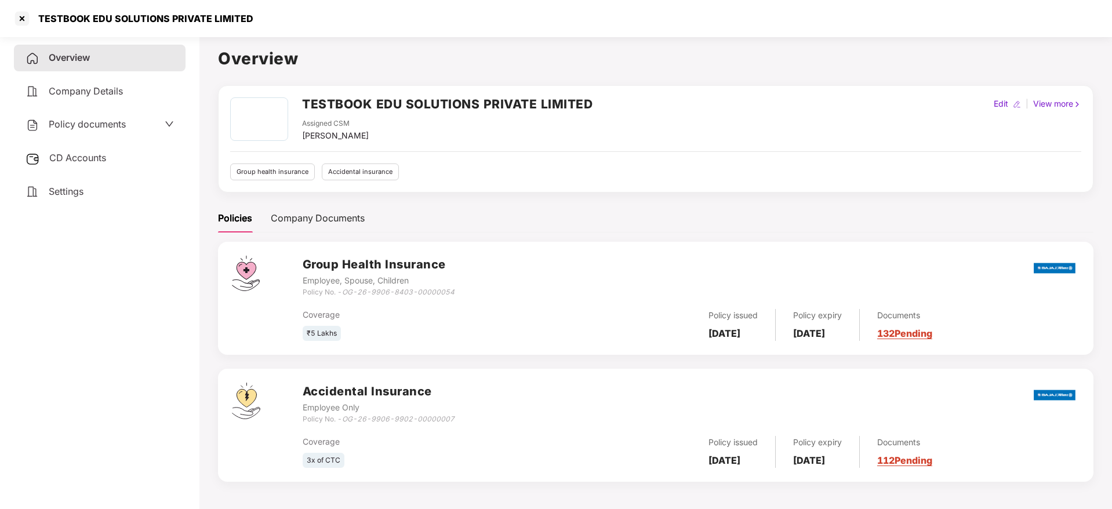
click at [930, 330] on link "132 Pending" at bounding box center [904, 333] width 55 height 12
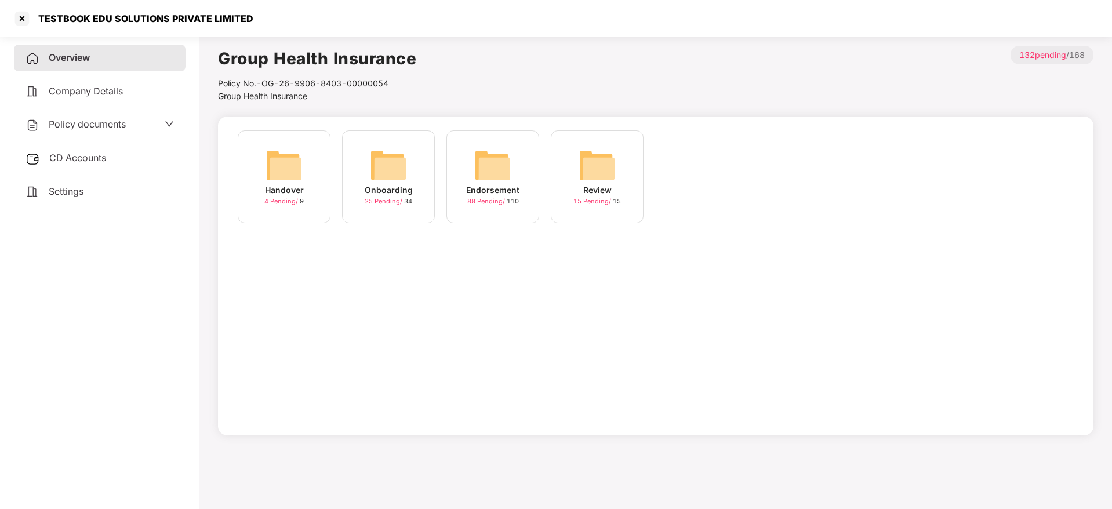
click at [496, 166] on img at bounding box center [492, 165] width 37 height 37
click at [686, 194] on div "August-2025" at bounding box center [701, 190] width 55 height 13
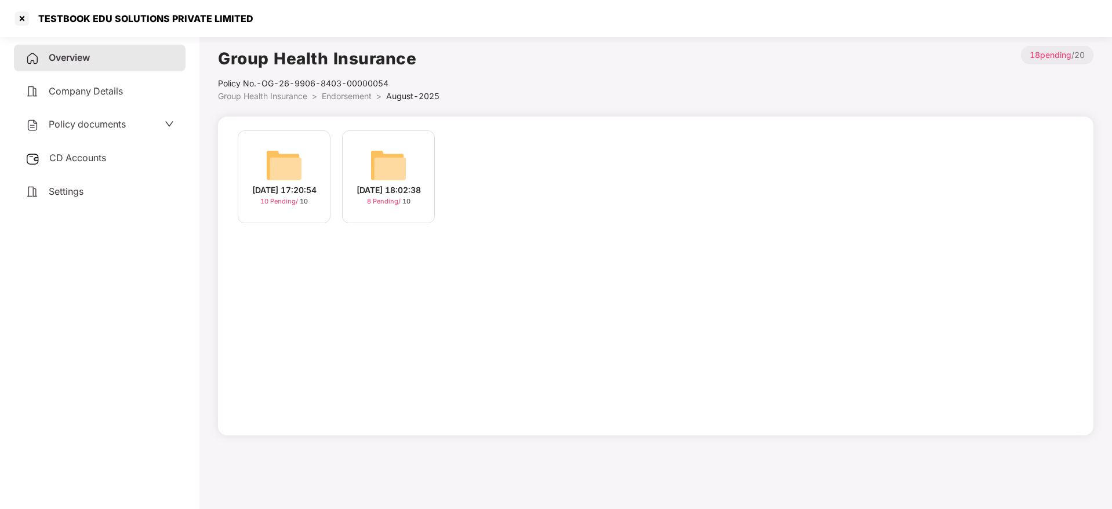
click at [381, 205] on span "8 Pending /" at bounding box center [384, 201] width 35 height 8
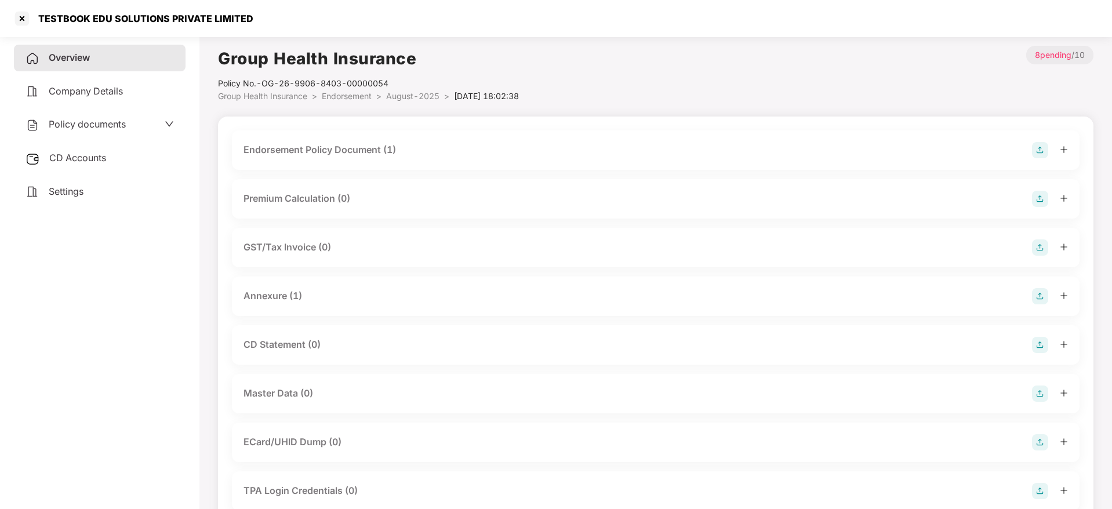
click at [1039, 392] on img at bounding box center [1040, 393] width 16 height 16
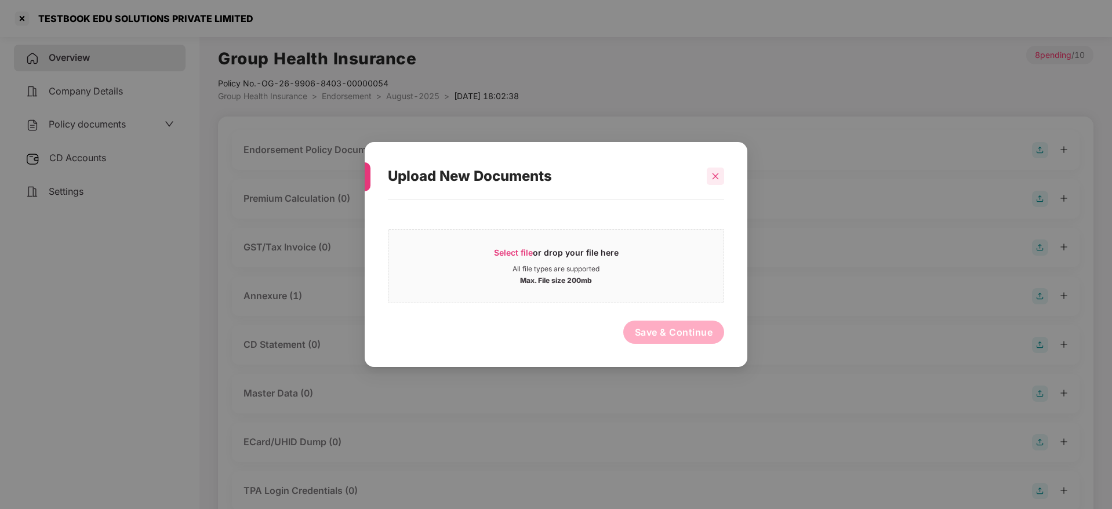
click at [712, 169] on div at bounding box center [715, 176] width 17 height 17
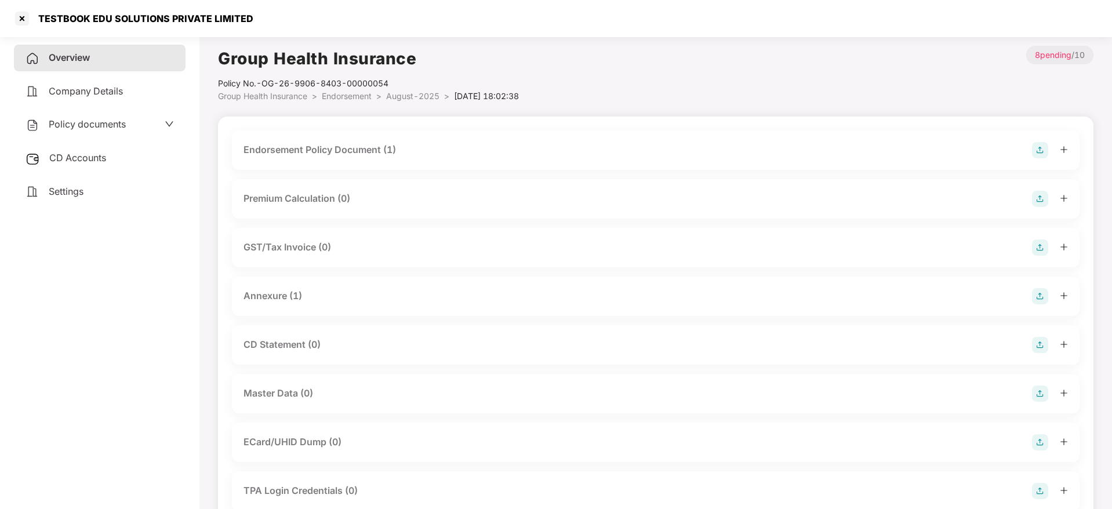
click at [1043, 395] on img at bounding box center [1040, 393] width 16 height 16
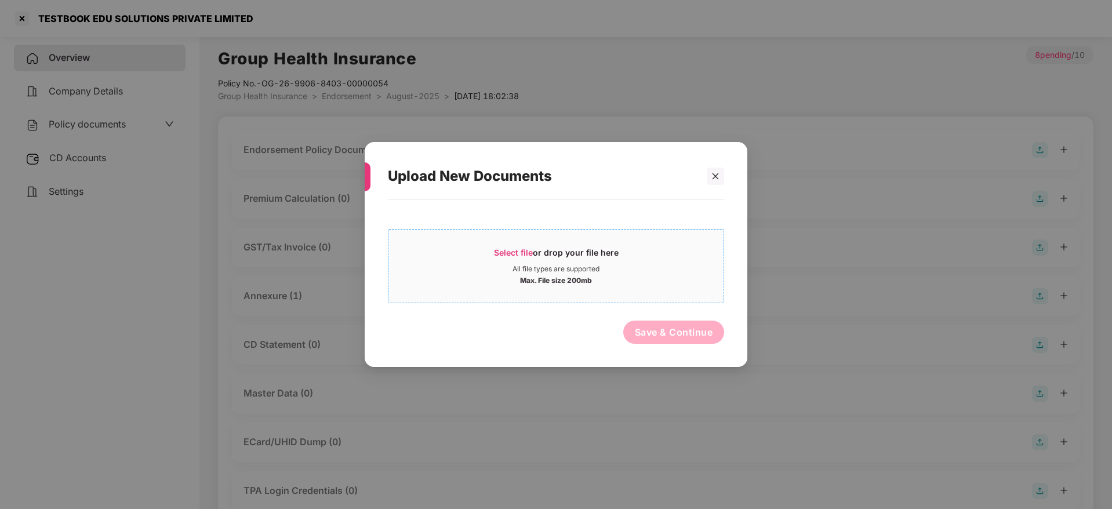
click at [546, 254] on div "Select file or drop your file here" at bounding box center [556, 255] width 125 height 17
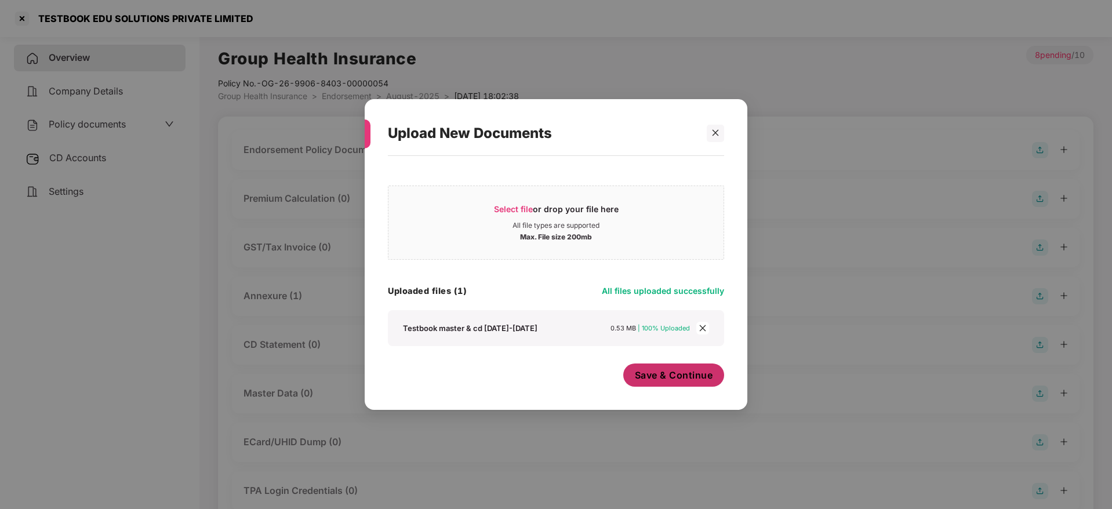
click at [674, 379] on span "Save & Continue" at bounding box center [674, 375] width 78 height 13
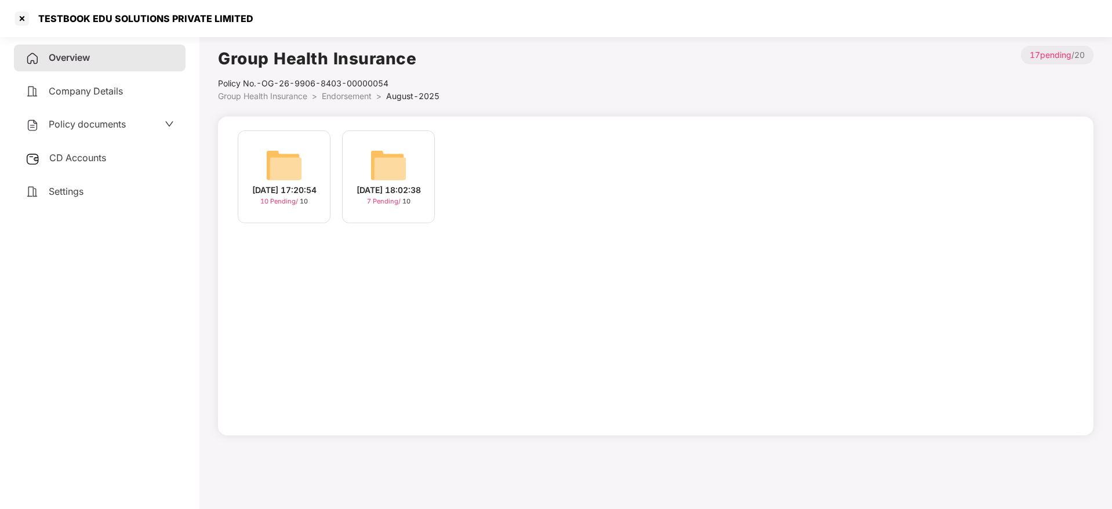
click at [290, 184] on div "[DATE] 17:20:54" at bounding box center [284, 190] width 64 height 13
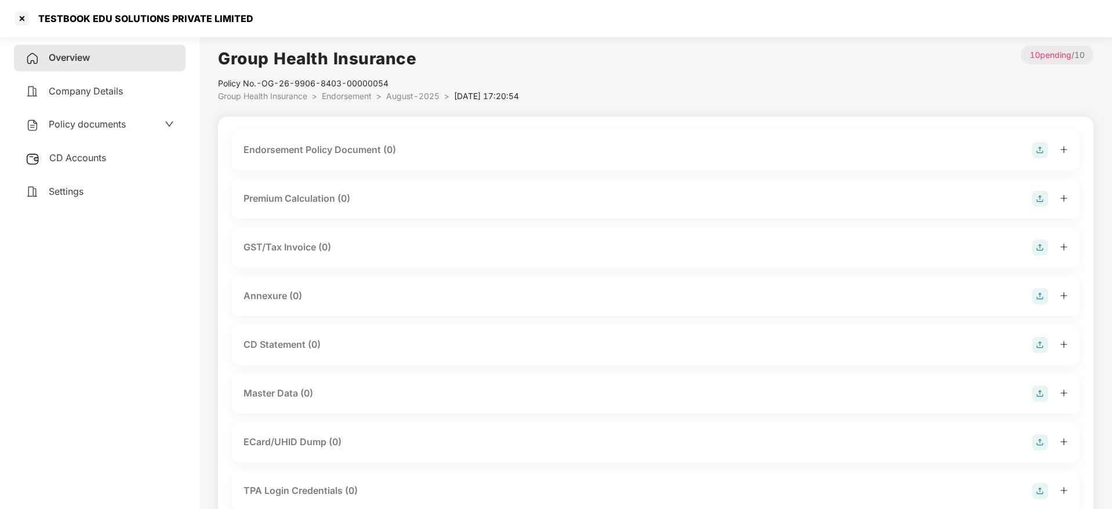
click at [1042, 145] on img at bounding box center [1040, 150] width 16 height 16
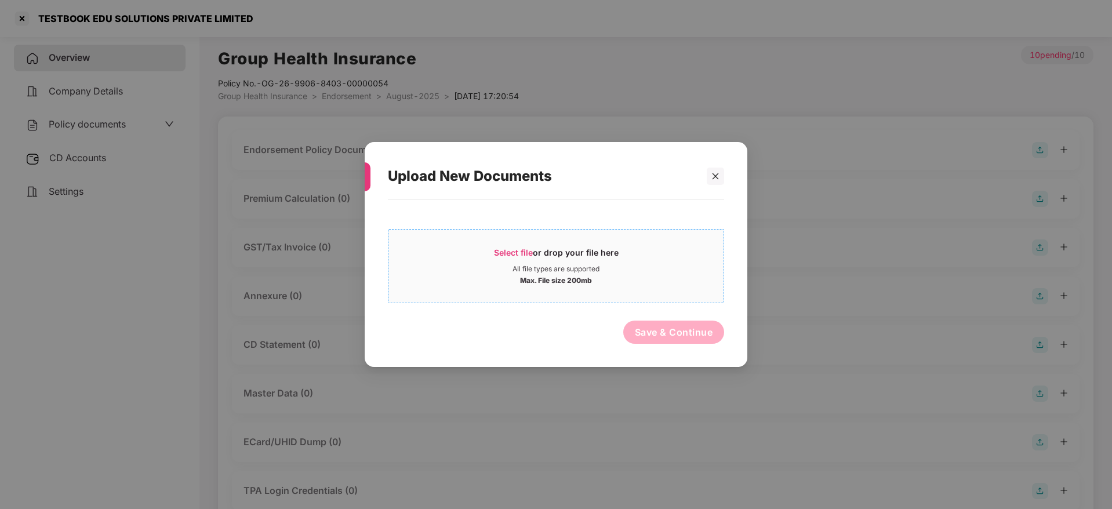
click at [486, 255] on div "Select file or drop your file here" at bounding box center [555, 255] width 335 height 17
click at [720, 177] on div at bounding box center [715, 176] width 17 height 17
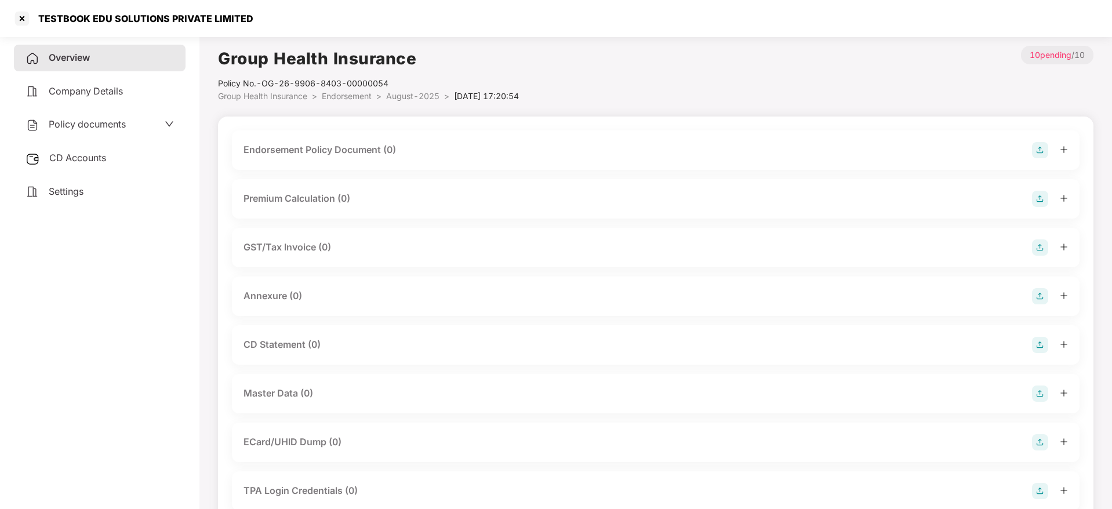
click at [1041, 392] on img at bounding box center [1040, 393] width 16 height 16
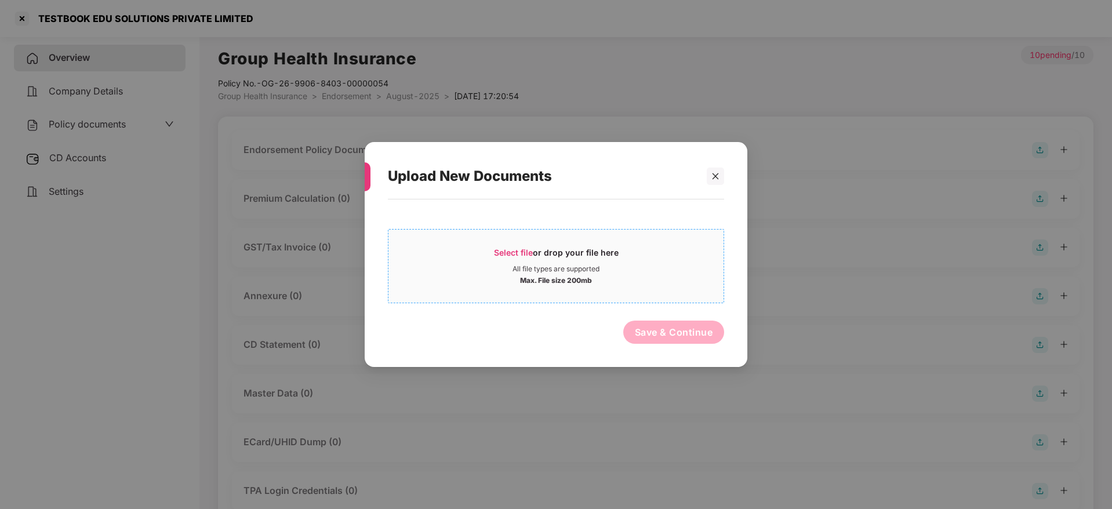
click at [518, 248] on span "Select file" at bounding box center [513, 253] width 39 height 10
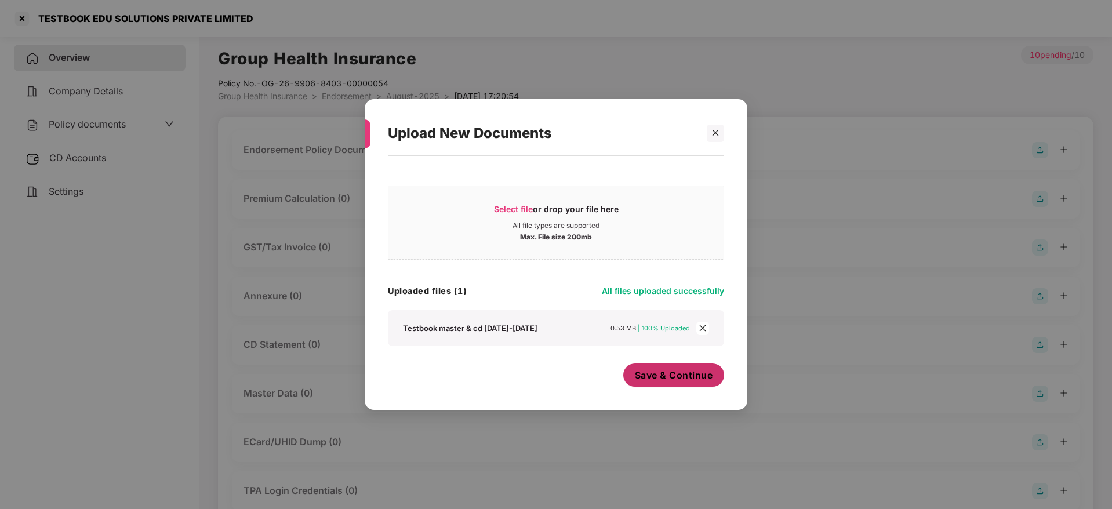
click at [676, 376] on span "Save & Continue" at bounding box center [674, 375] width 78 height 13
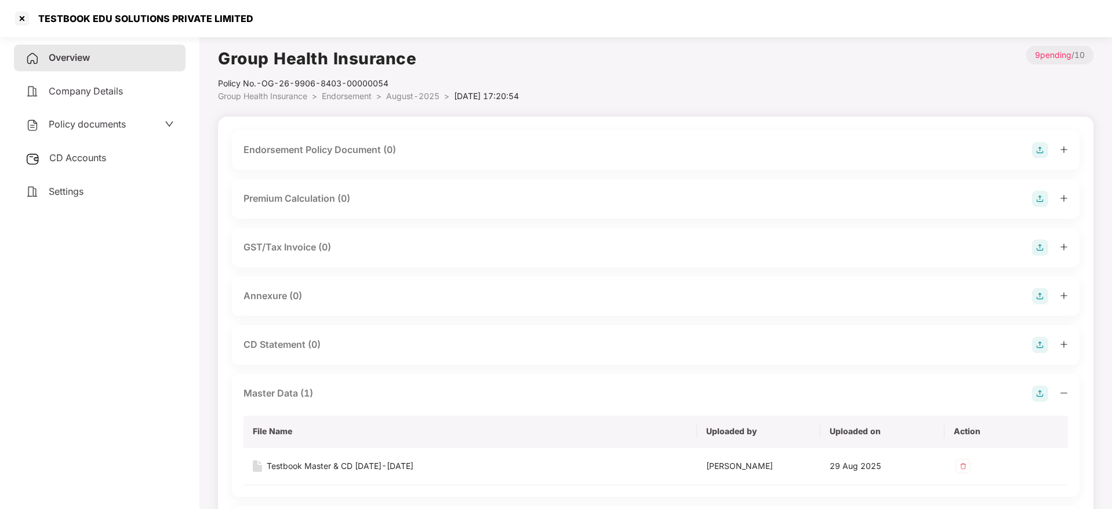
click at [1042, 150] on img at bounding box center [1040, 150] width 16 height 16
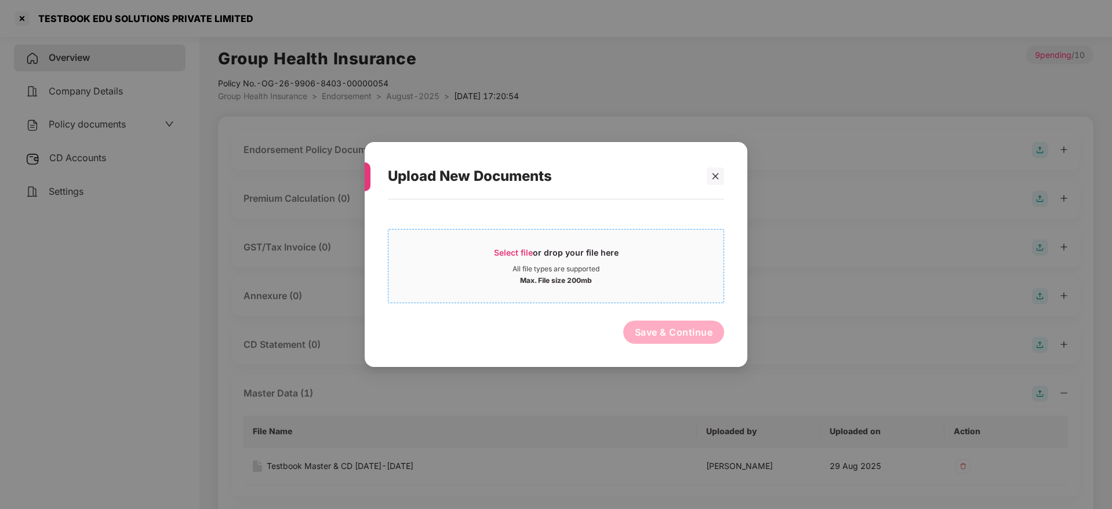
click at [521, 249] on span "Select file" at bounding box center [513, 253] width 39 height 10
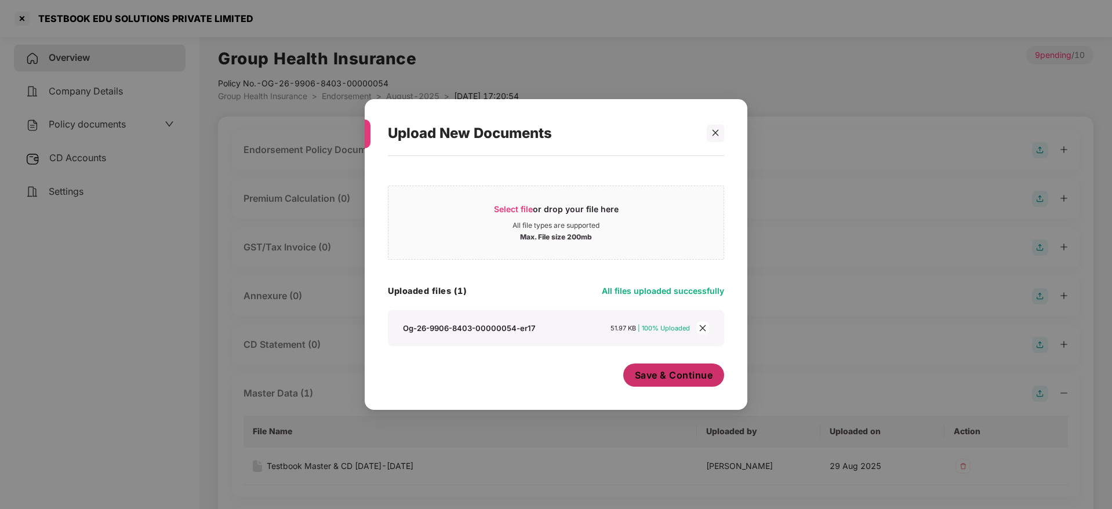
click at [685, 377] on span "Save & Continue" at bounding box center [674, 375] width 78 height 13
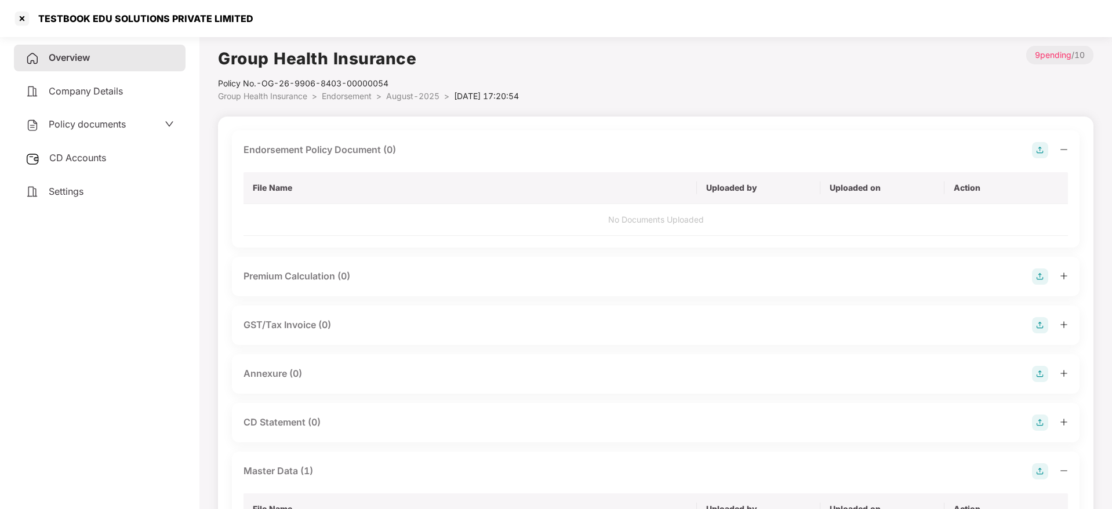
click at [1062, 150] on icon "minus" at bounding box center [1064, 149] width 8 height 8
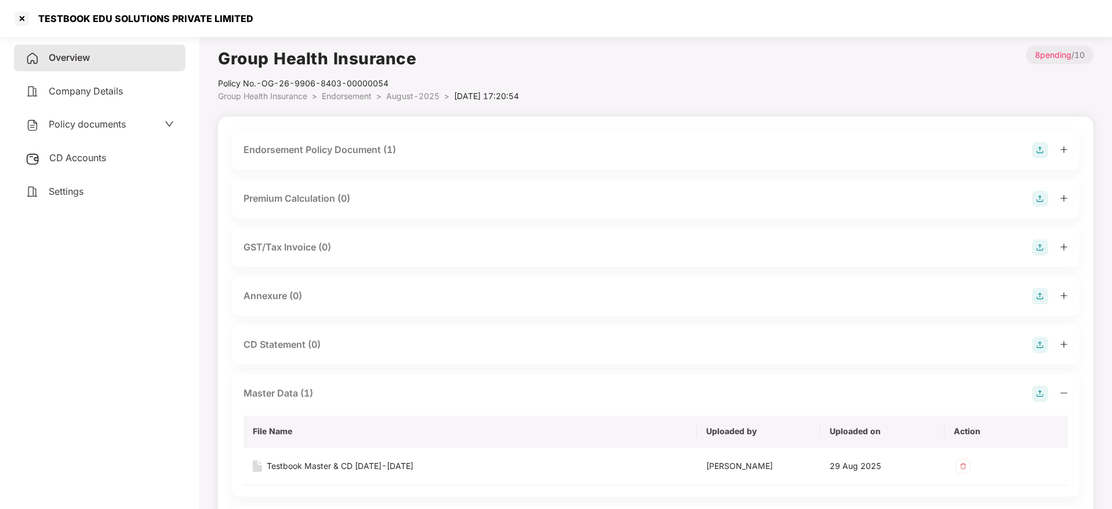
click at [1040, 294] on img at bounding box center [1040, 296] width 16 height 16
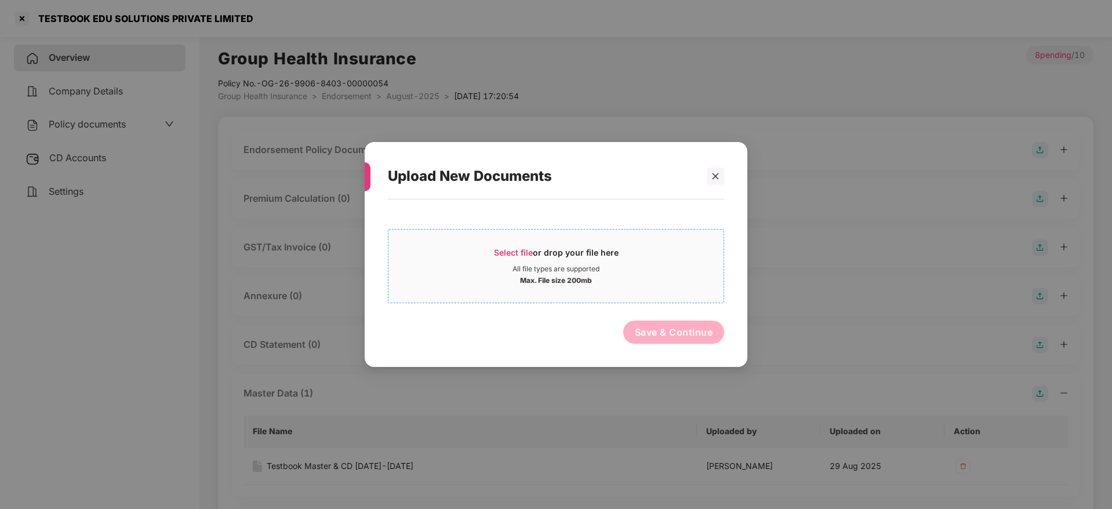
click at [479, 242] on span "Select file or drop your file here All file types are supported Max. File size …" at bounding box center [555, 266] width 335 height 56
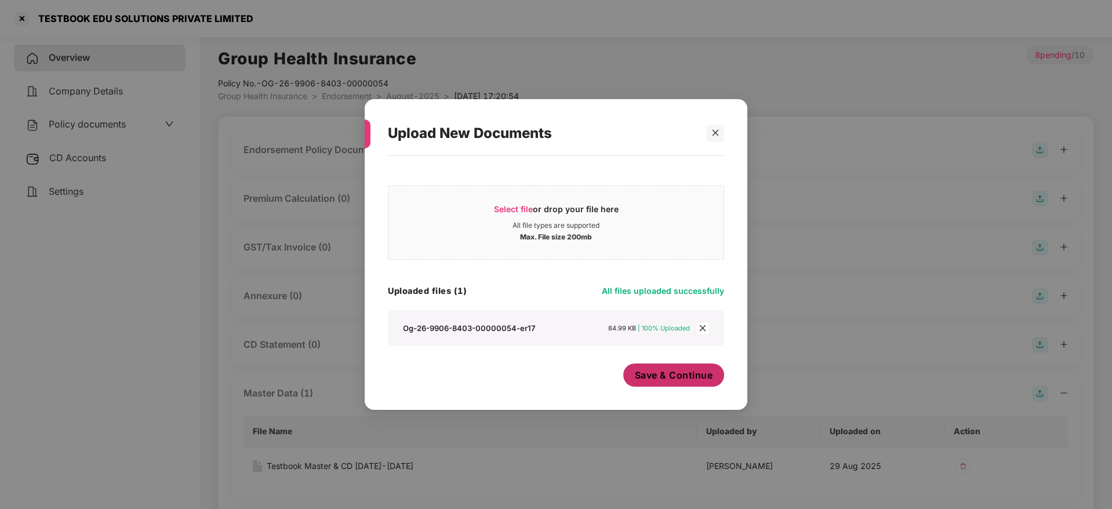
click at [645, 367] on button "Save & Continue" at bounding box center [673, 374] width 101 height 23
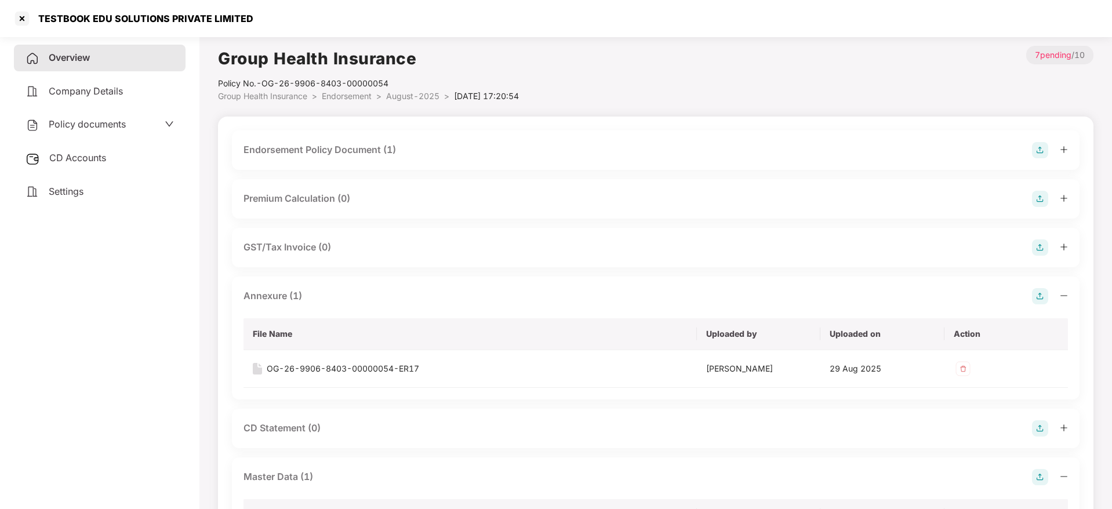
click at [1067, 293] on icon "minus" at bounding box center [1064, 296] width 8 height 8
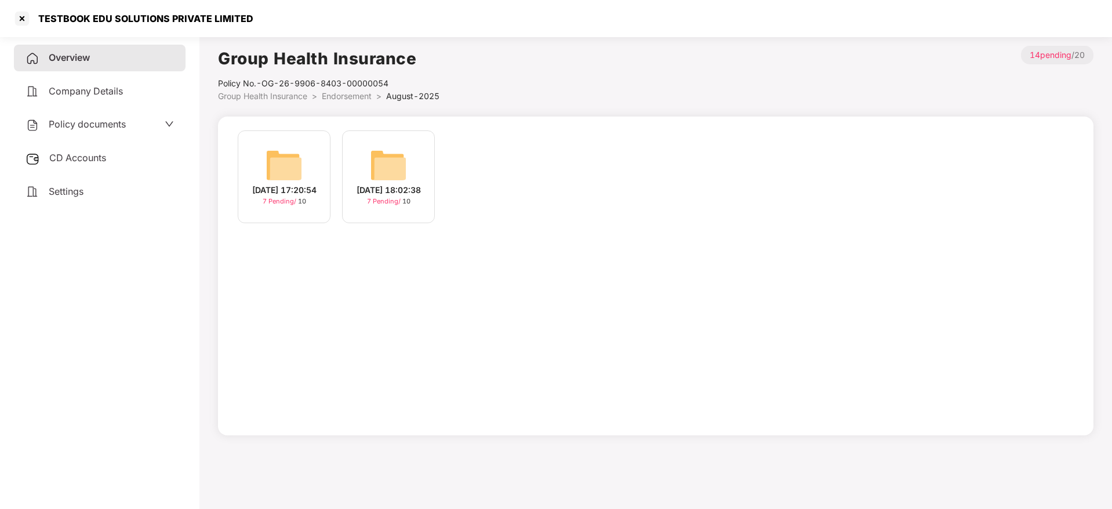
click at [66, 53] on span "Overview" at bounding box center [69, 58] width 41 height 12
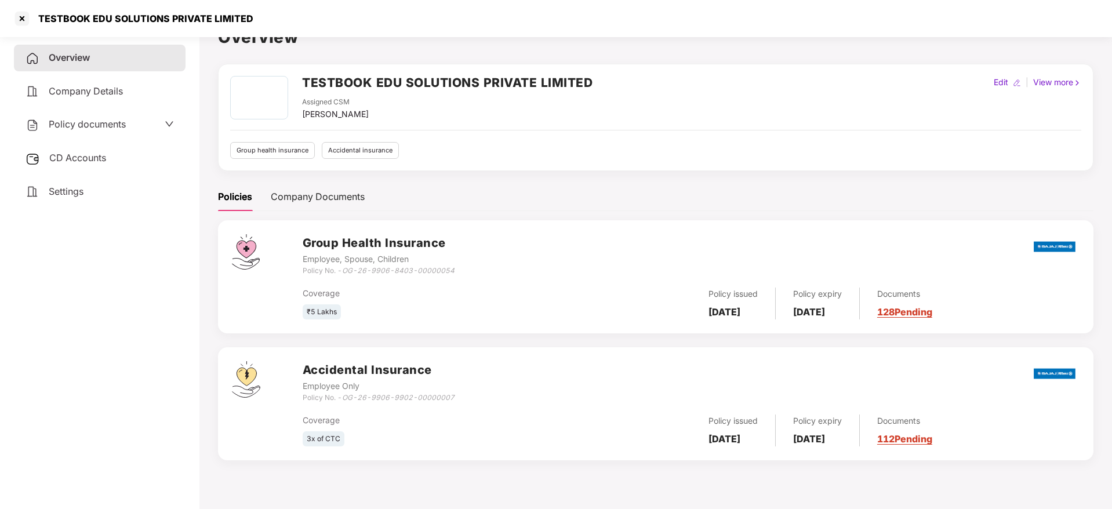
scroll to position [32, 0]
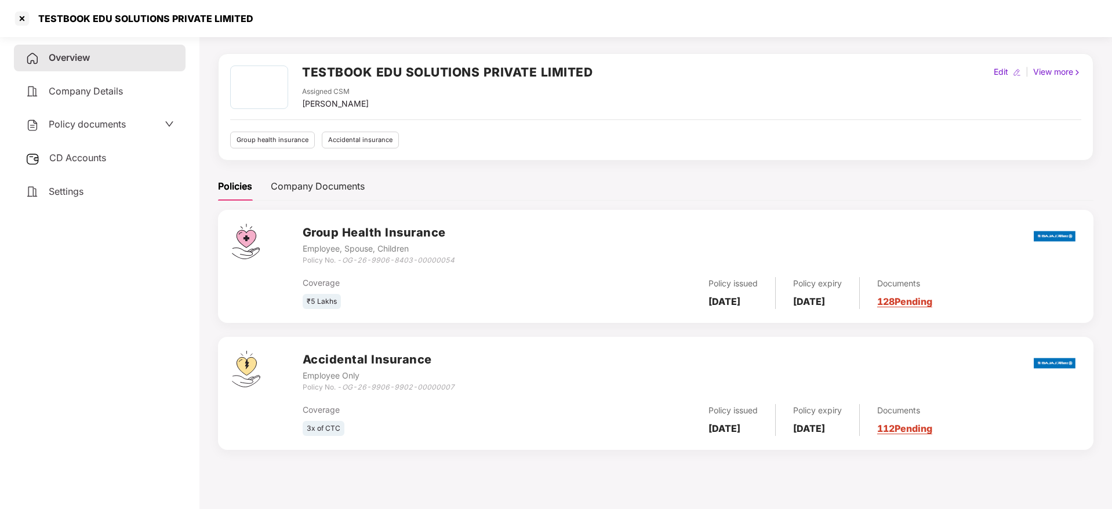
click at [932, 432] on link "112 Pending" at bounding box center [904, 429] width 55 height 12
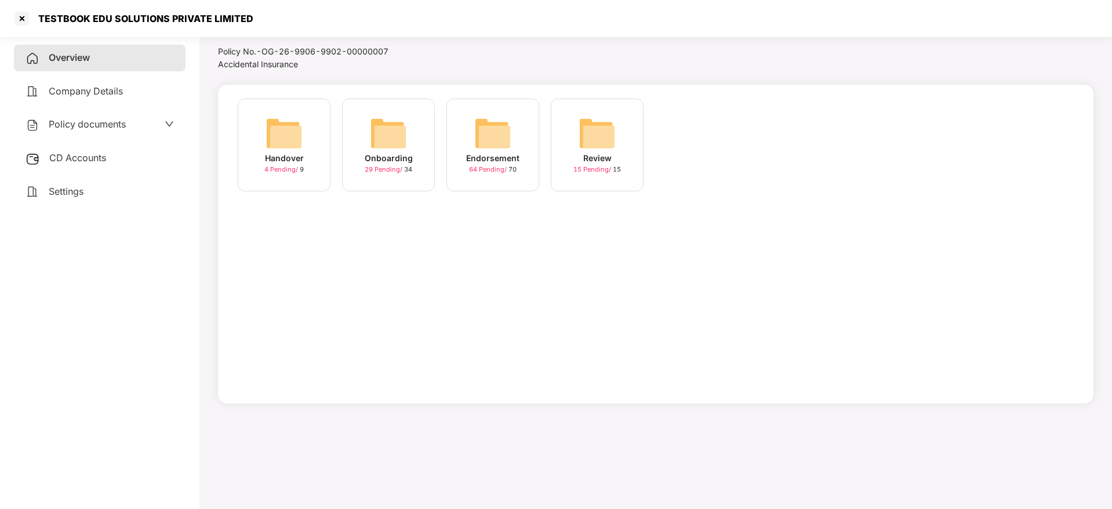
click at [501, 147] on img at bounding box center [492, 133] width 37 height 37
click at [596, 155] on div "July-2025" at bounding box center [597, 158] width 43 height 13
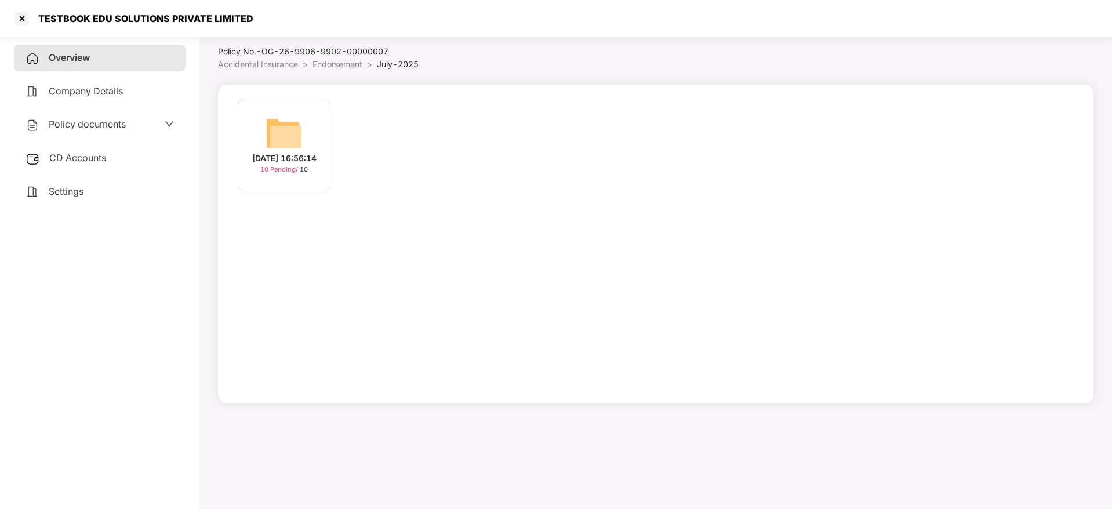
click at [286, 155] on div "[DATE] 16:56:14" at bounding box center [284, 158] width 64 height 13
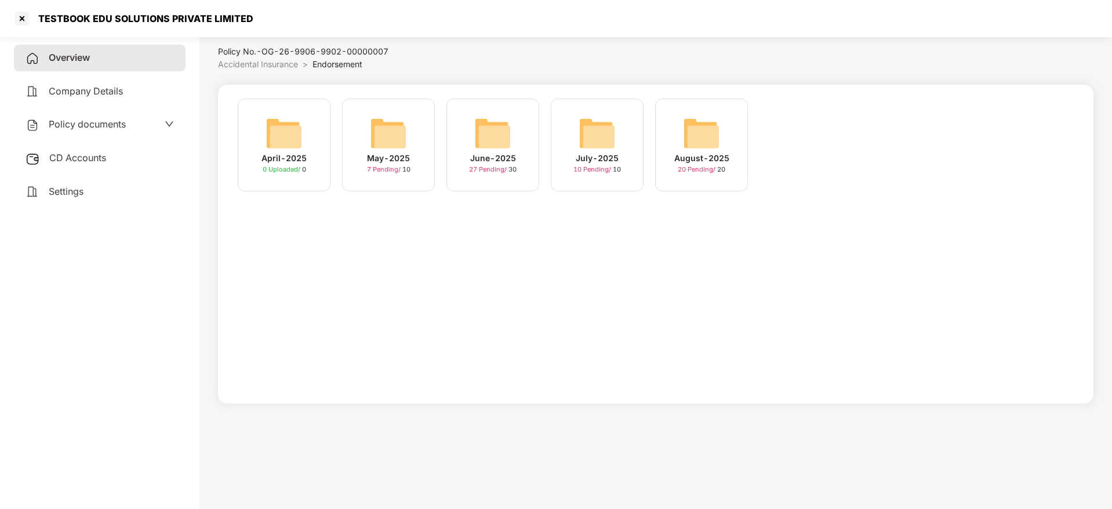
click at [719, 147] on img at bounding box center [701, 133] width 37 height 37
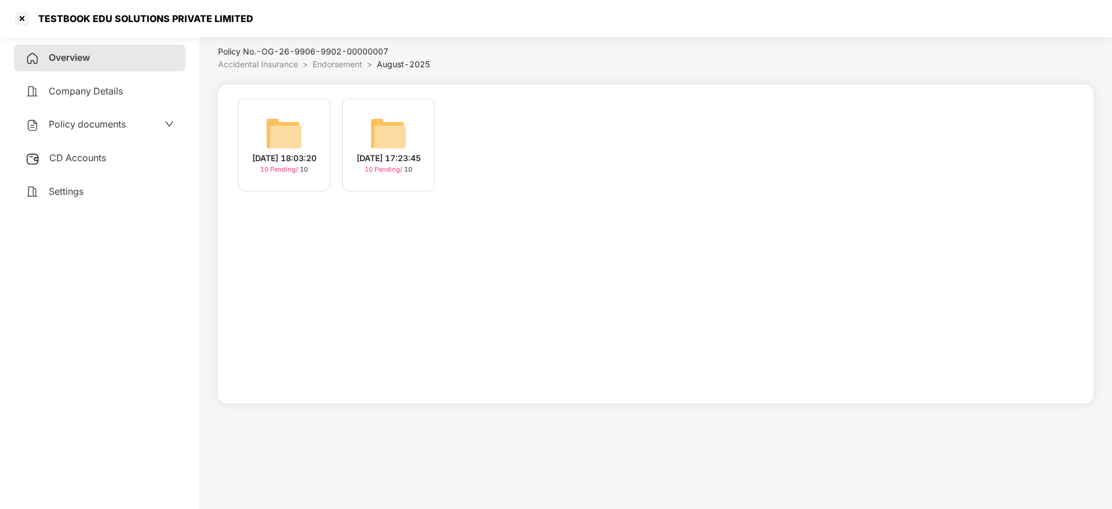
click at [288, 153] on div "[DATE] 18:03:20" at bounding box center [284, 158] width 64 height 13
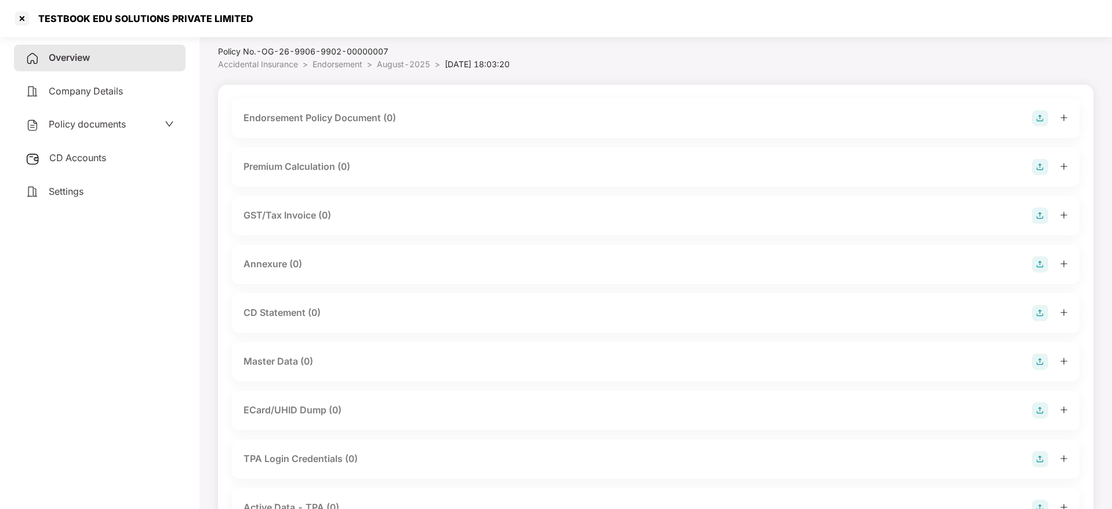
click at [1036, 117] on img at bounding box center [1040, 118] width 16 height 16
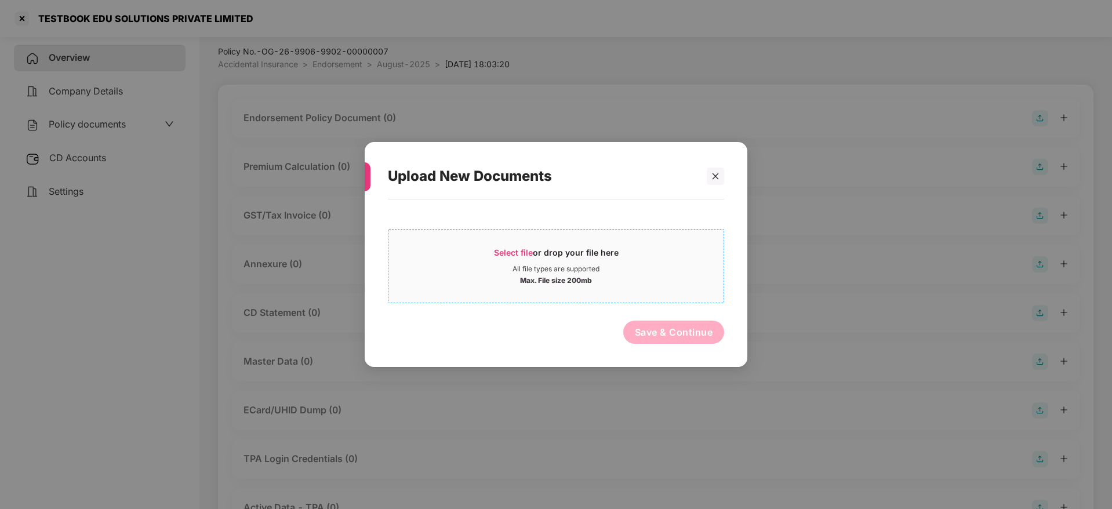
click at [501, 253] on span "Select file" at bounding box center [513, 253] width 39 height 10
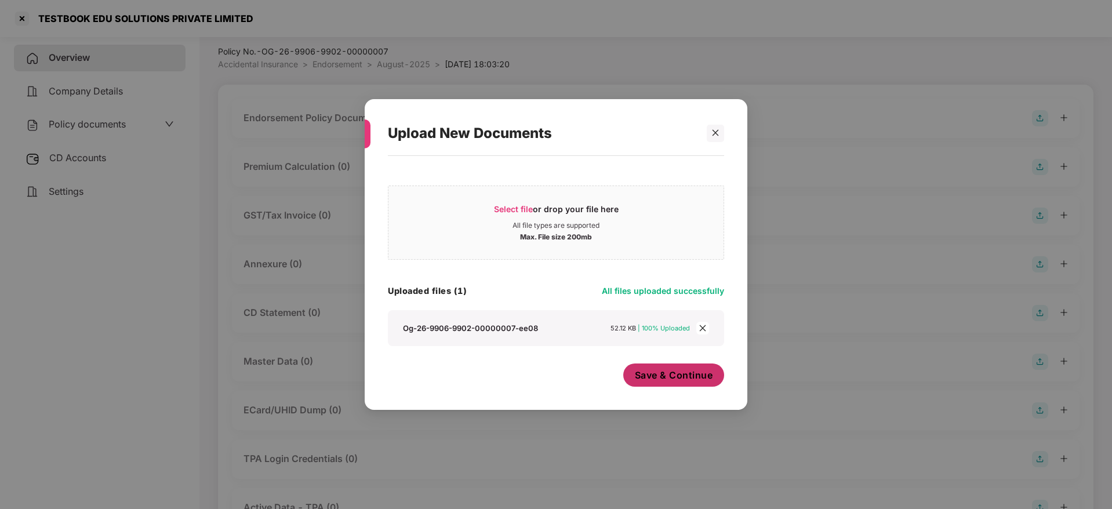
click at [671, 379] on span "Save & Continue" at bounding box center [674, 375] width 78 height 13
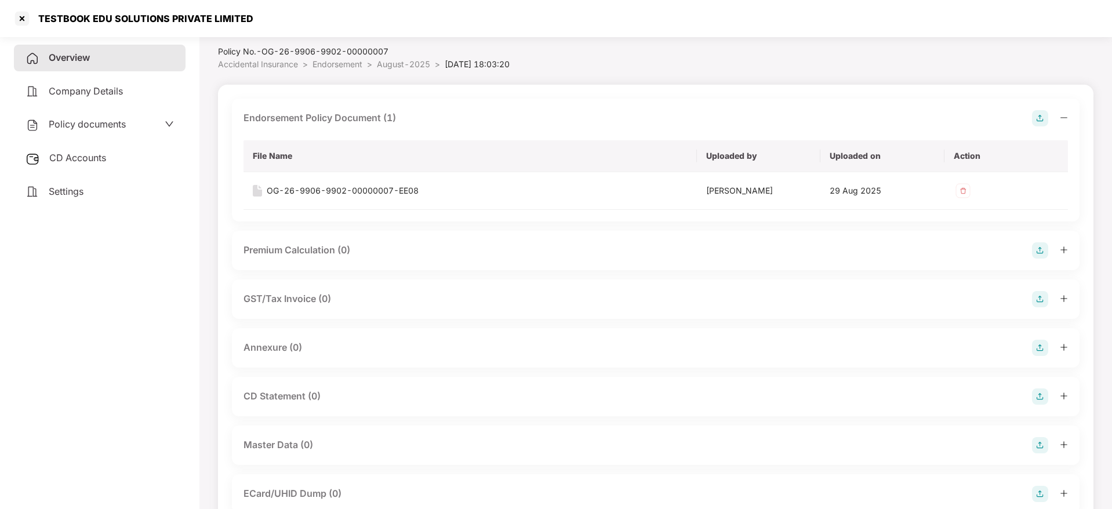
click at [1063, 121] on icon "minus" at bounding box center [1064, 118] width 8 height 8
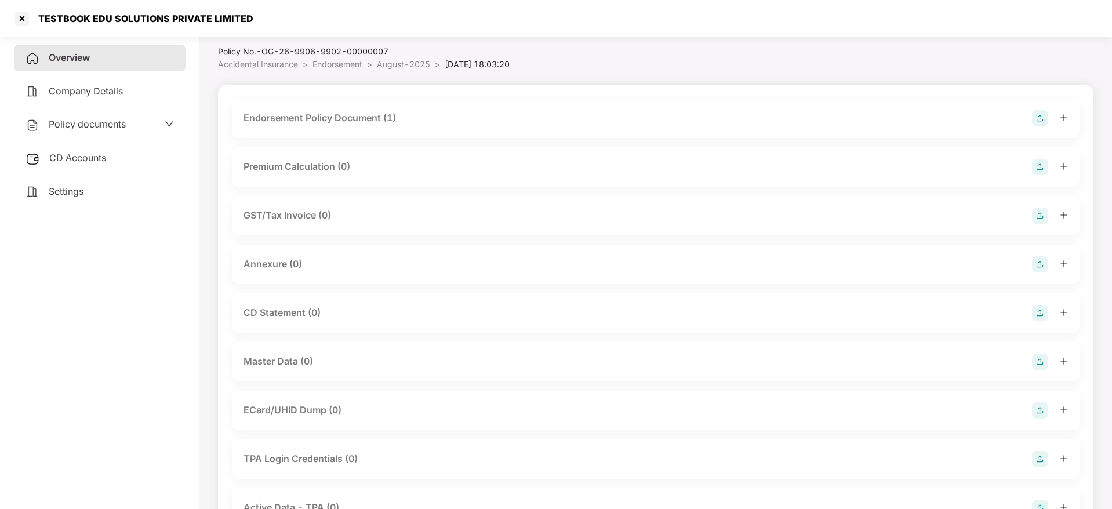
click at [1042, 267] on img at bounding box center [1040, 264] width 16 height 16
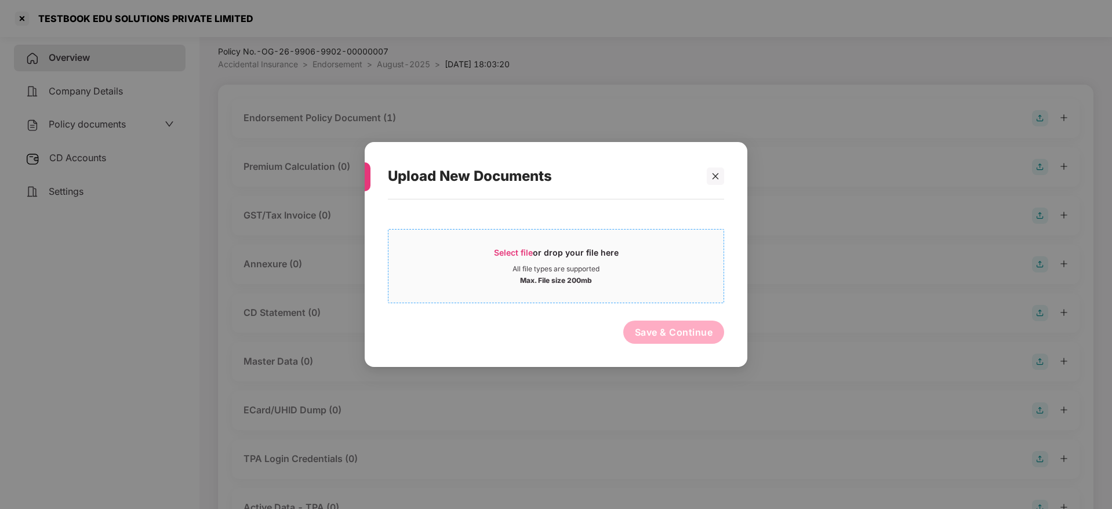
click at [516, 258] on div "Select file or drop your file here" at bounding box center [556, 255] width 125 height 17
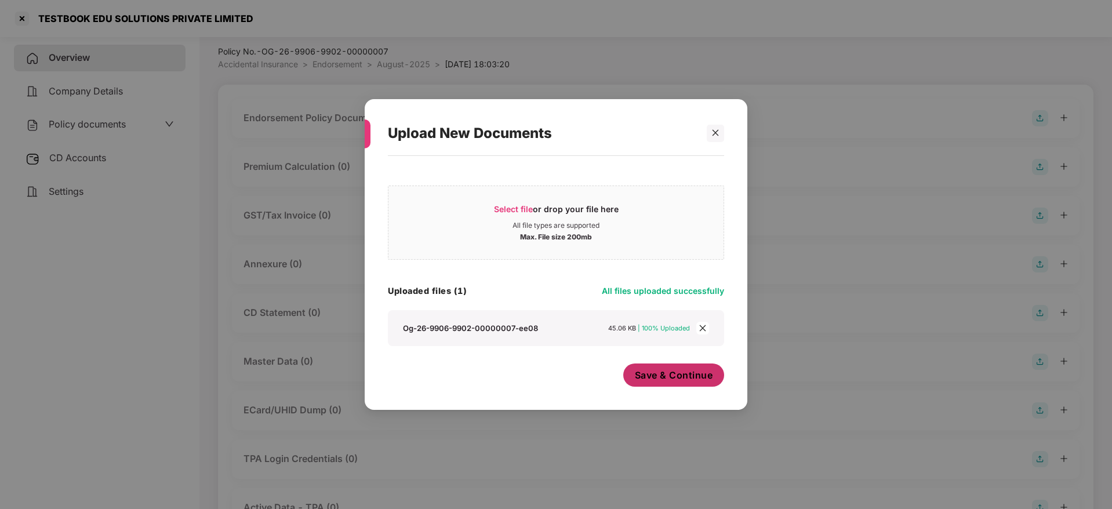
click at [653, 373] on span "Save & Continue" at bounding box center [674, 375] width 78 height 13
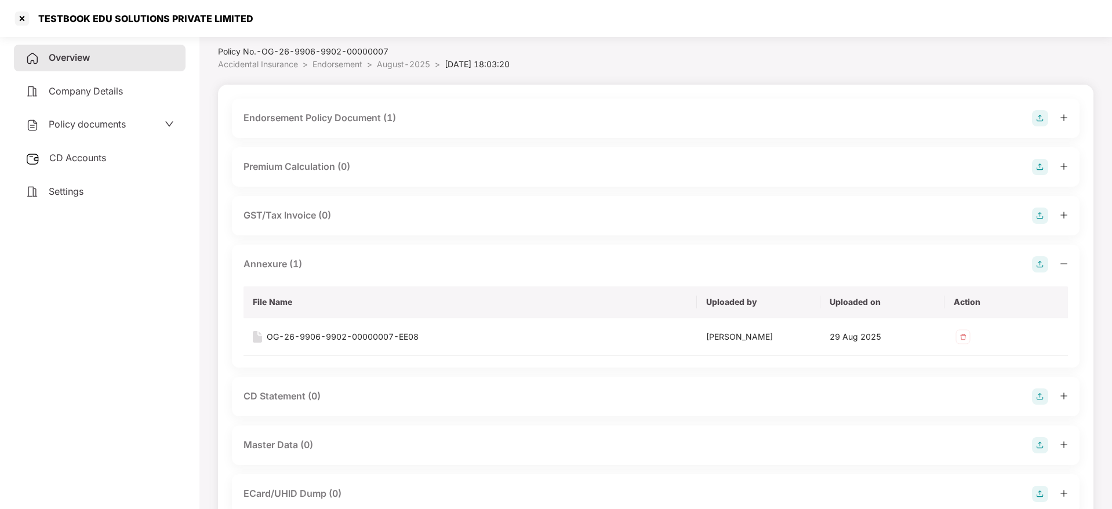
click at [1064, 261] on icon "minus" at bounding box center [1064, 264] width 8 height 8
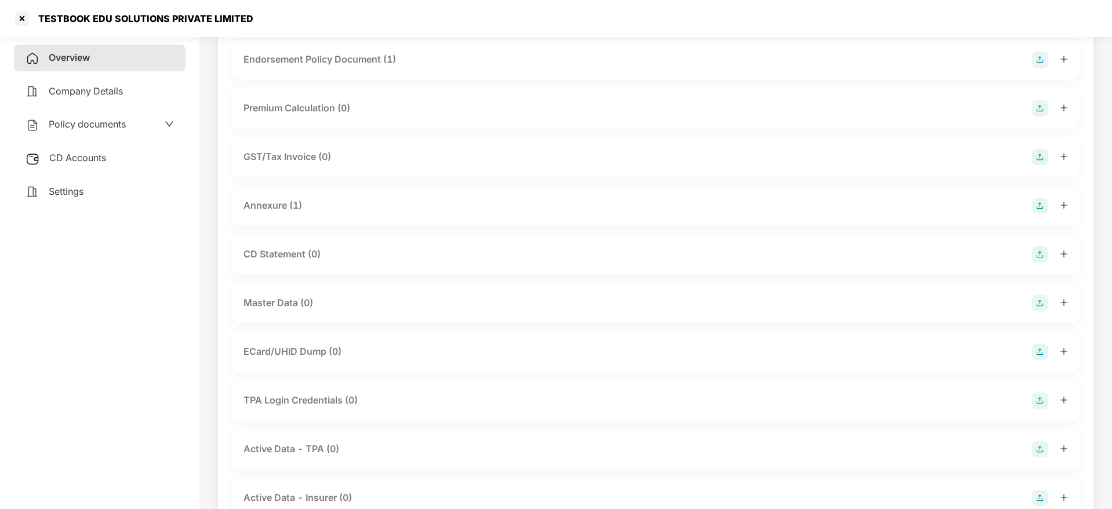
scroll to position [136, 0]
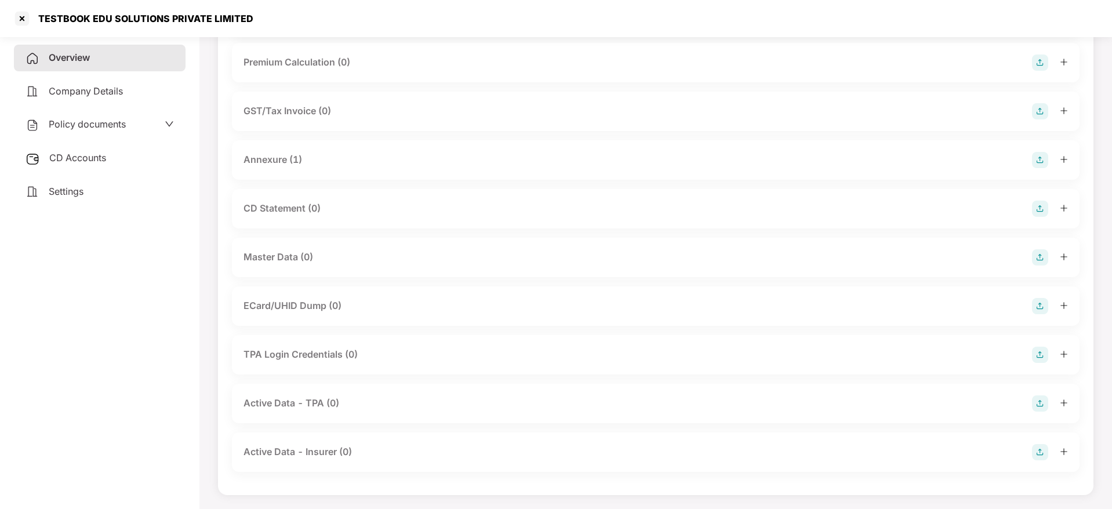
click at [1036, 252] on img at bounding box center [1040, 257] width 16 height 16
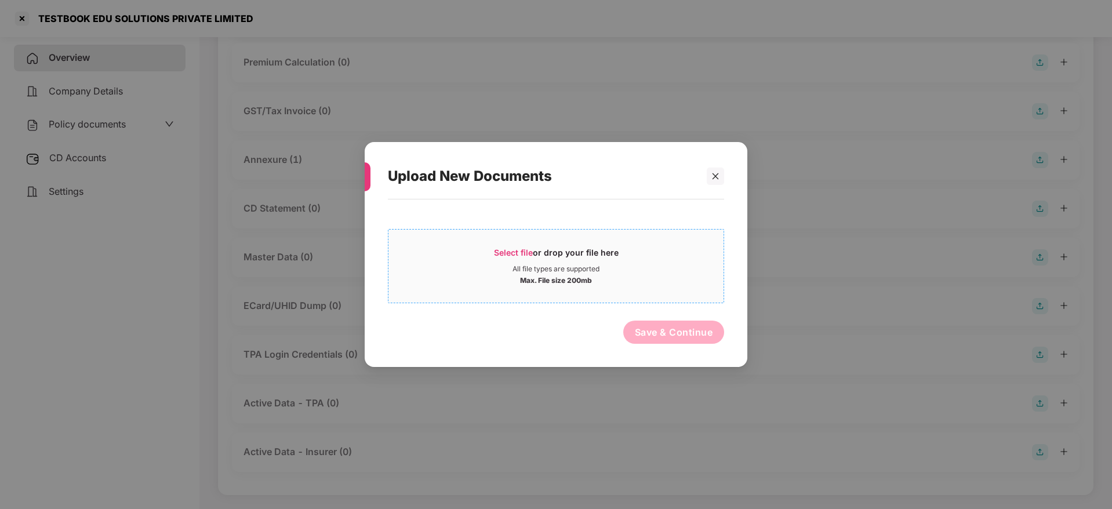
click at [537, 248] on div "Select file or drop your file here" at bounding box center [556, 255] width 125 height 17
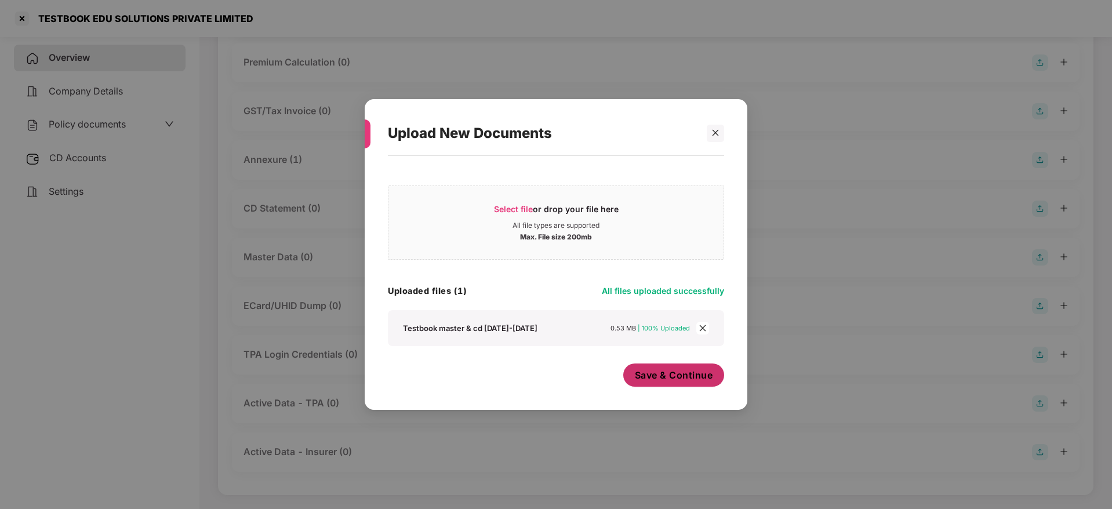
click at [657, 379] on span "Save & Continue" at bounding box center [674, 375] width 78 height 13
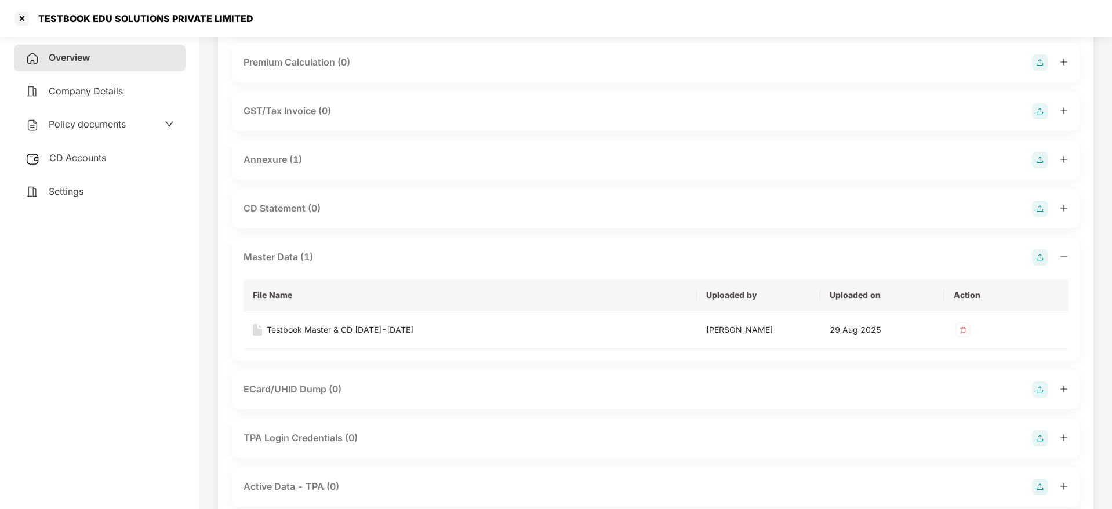
click at [1063, 256] on icon "minus" at bounding box center [1064, 257] width 8 height 8
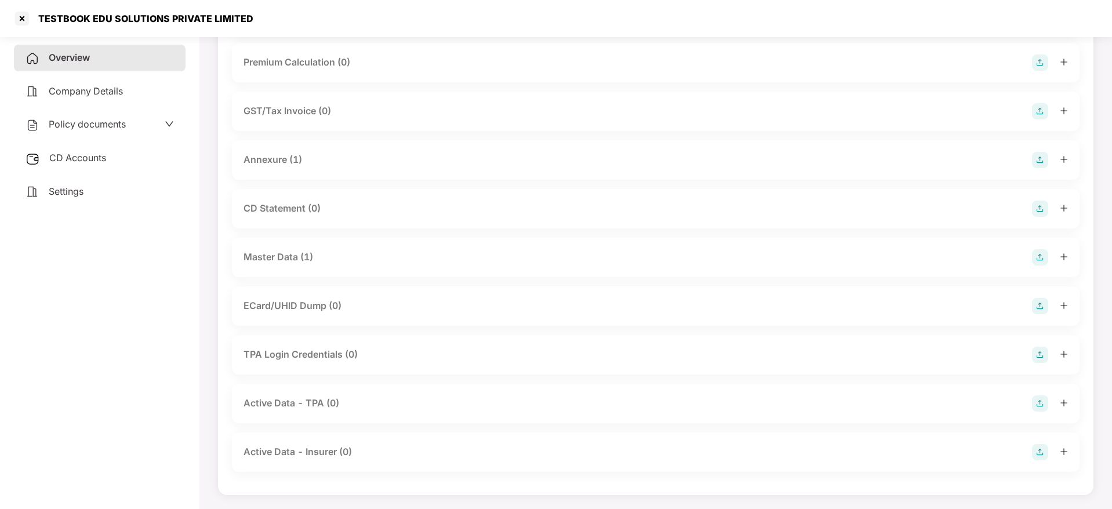
scroll to position [0, 0]
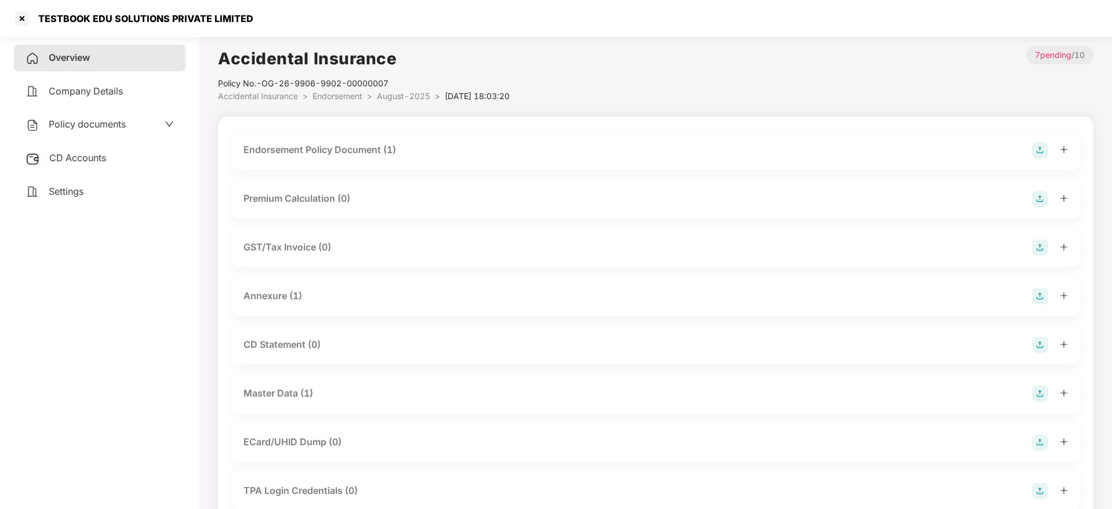
click at [56, 165] on div "CD Accounts" at bounding box center [100, 158] width 172 height 27
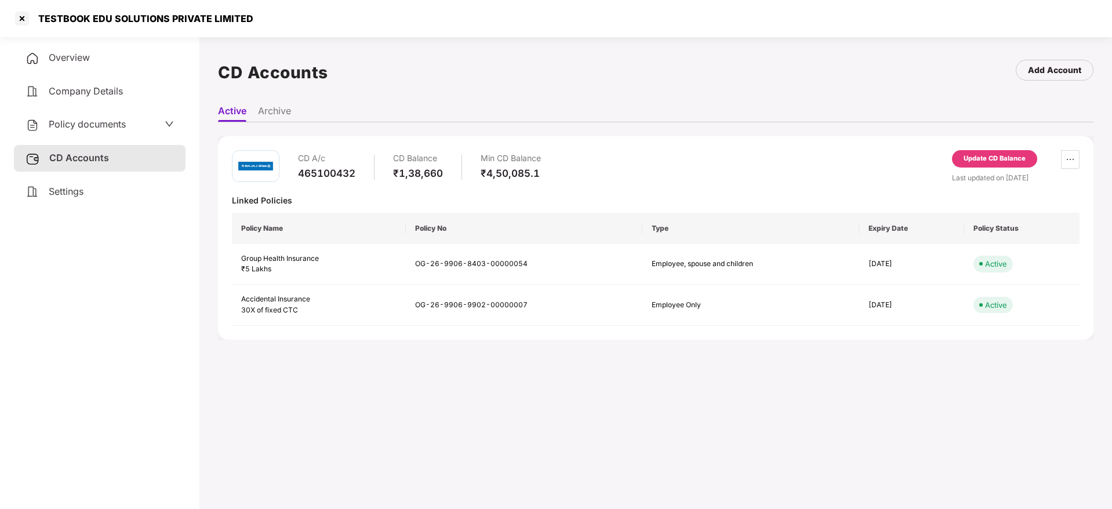
click at [988, 164] on div "Update CD Balance" at bounding box center [994, 158] width 85 height 17
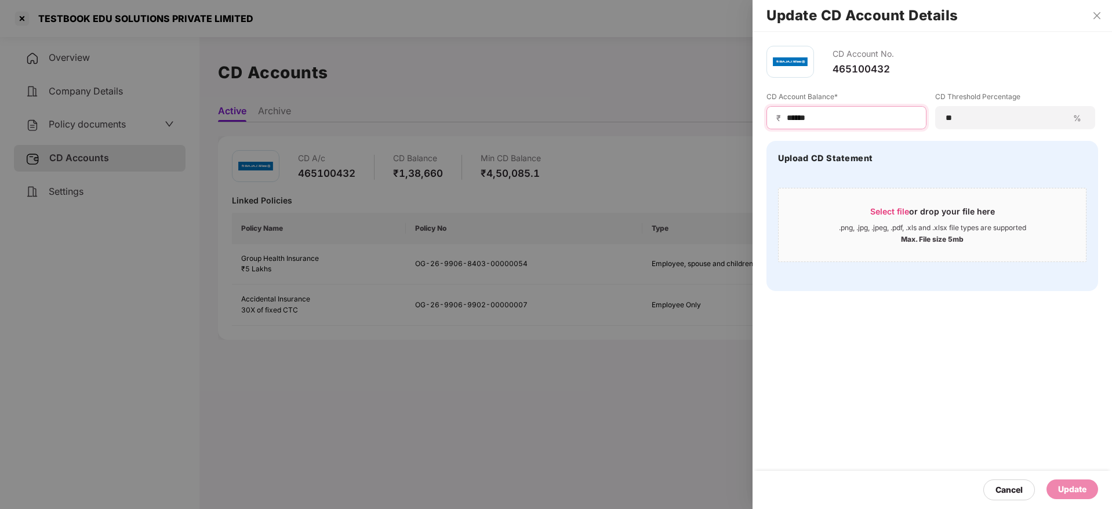
drag, startPoint x: 839, startPoint y: 116, endPoint x: 600, endPoint y: 108, distance: 238.9
click at [602, 109] on div "Update CD Account Details CD Account No. 465100432 CD Account Balance* ₹ ******…" at bounding box center [556, 254] width 1112 height 509
click at [913, 213] on div "Select file or drop your file here" at bounding box center [932, 214] width 125 height 17
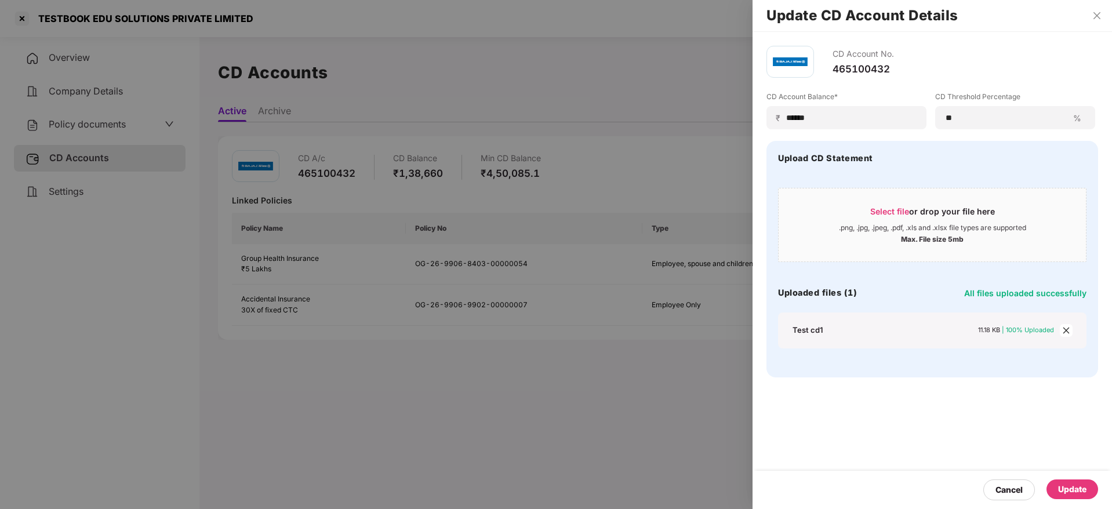
click at [1087, 489] on div "Update" at bounding box center [1072, 489] width 52 height 20
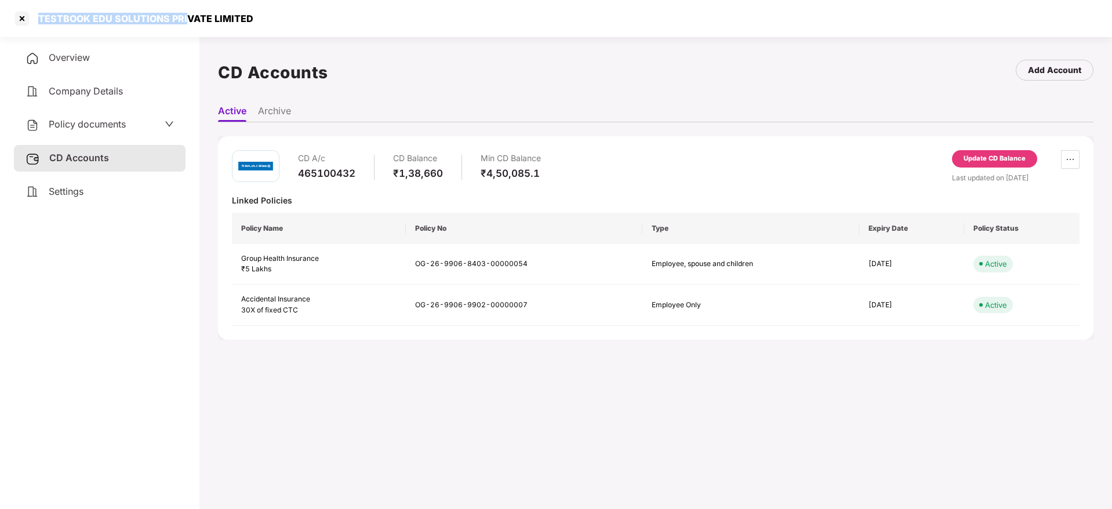
drag, startPoint x: 46, startPoint y: 20, endPoint x: 154, endPoint y: 9, distance: 109.0
click at [187, 5] on div "TESTBOOK EDU SOLUTIONS PRIVATE LIMITED" at bounding box center [556, 18] width 1112 height 37
copy div "TESTBOOK EDU SOLUTIONS PRI"
click at [15, 17] on div at bounding box center [22, 18] width 19 height 19
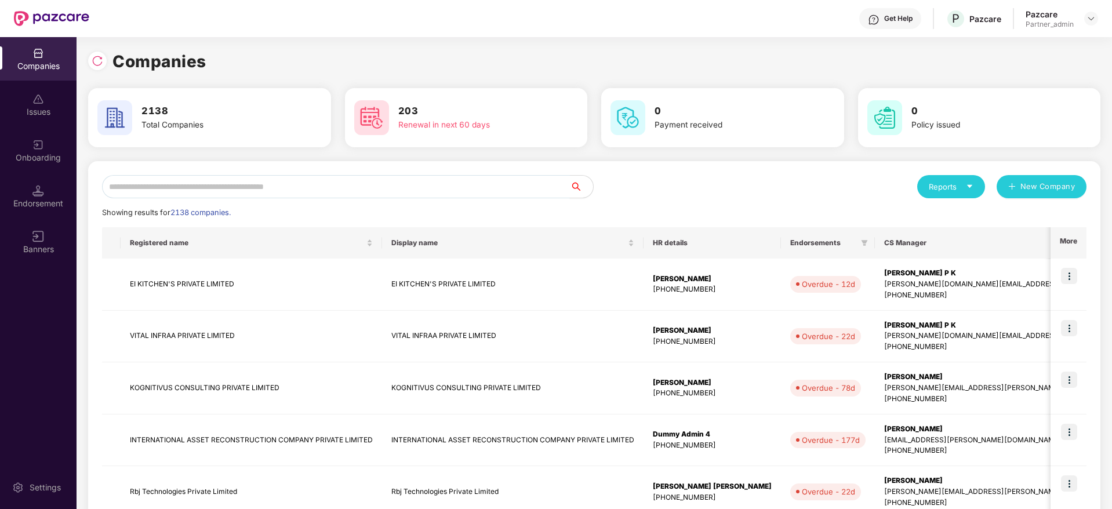
click at [297, 183] on input "text" at bounding box center [336, 186] width 468 height 23
paste input "**********"
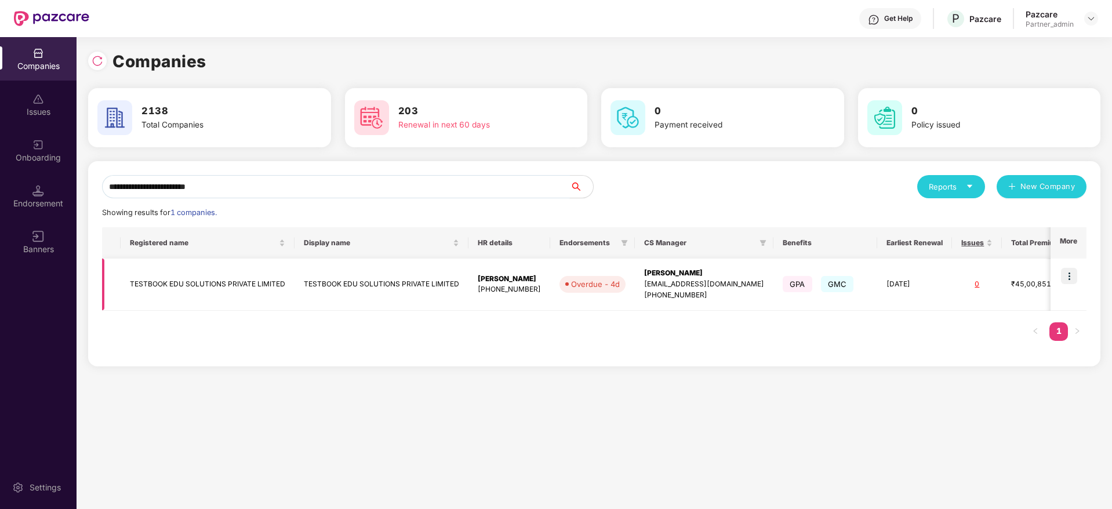
type input "**********"
click at [1069, 271] on img at bounding box center [1069, 276] width 16 height 16
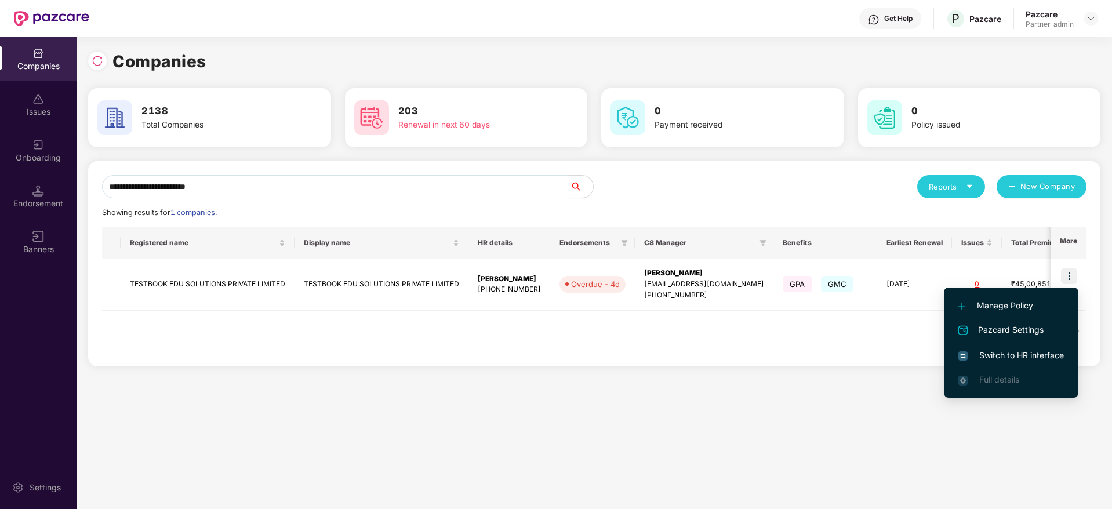
click at [1034, 345] on li "Switch to HR interface" at bounding box center [1011, 355] width 134 height 24
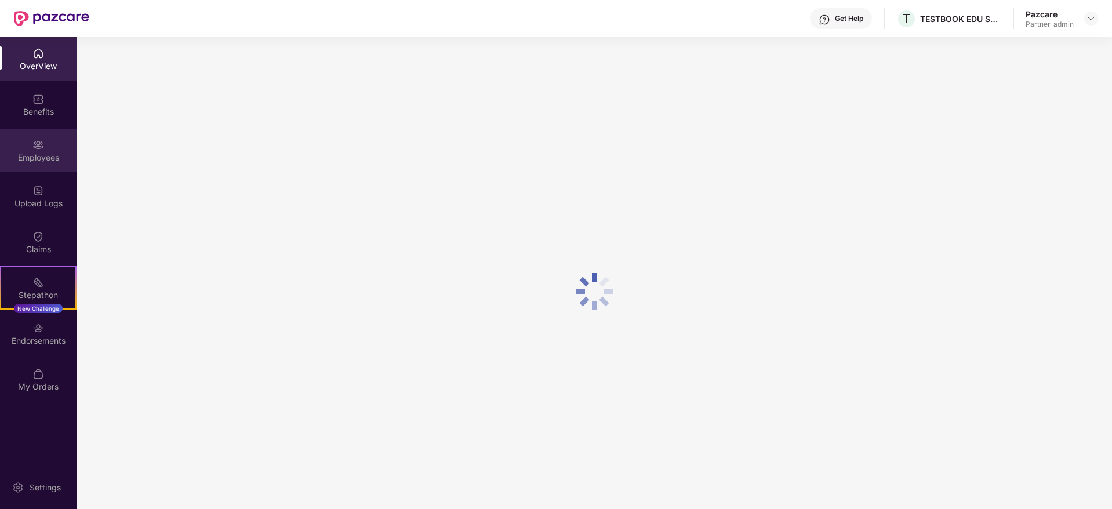
click at [35, 150] on img at bounding box center [38, 145] width 12 height 12
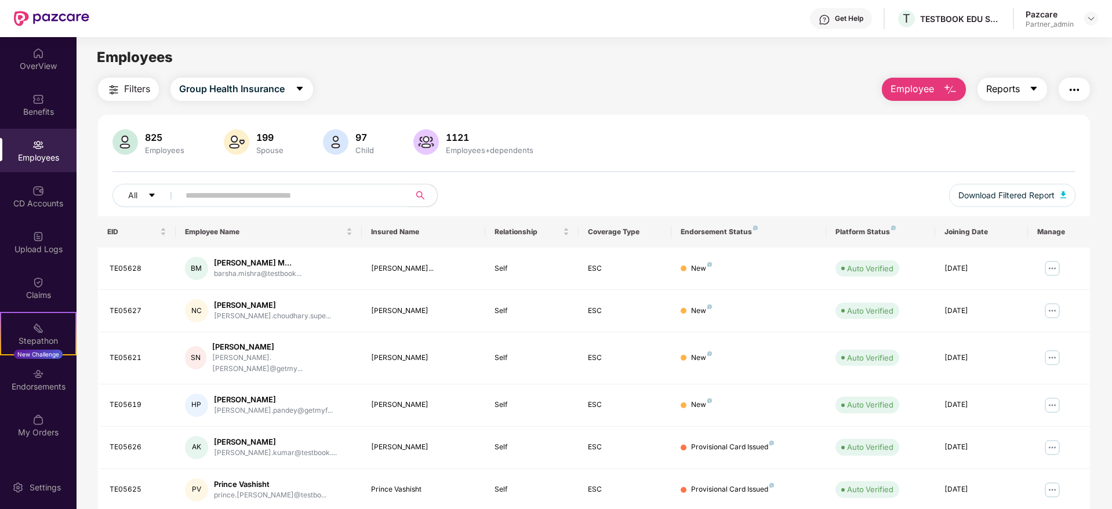
click at [1032, 85] on icon "caret-down" at bounding box center [1033, 88] width 9 height 9
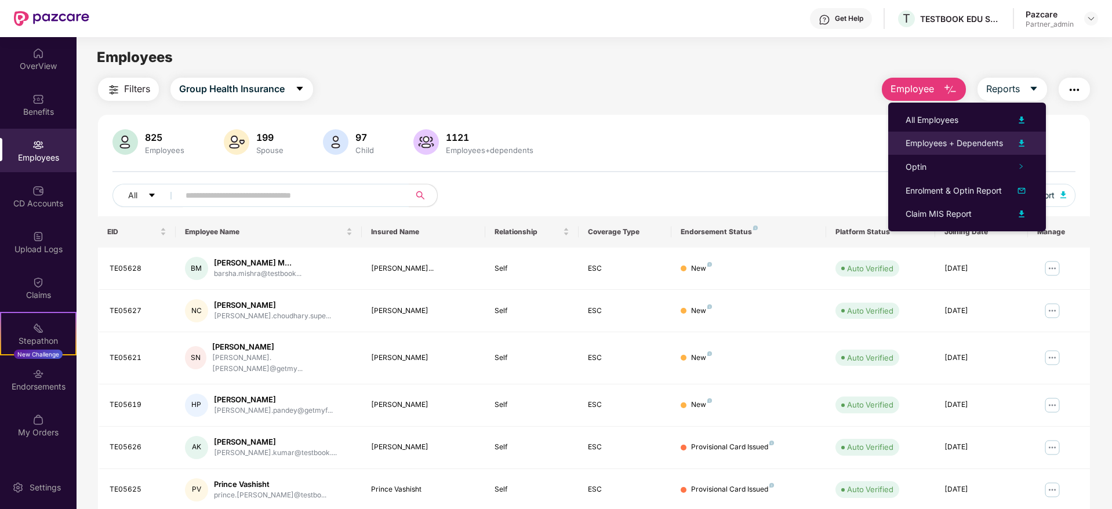
click at [922, 142] on div "Employees + Dependents" at bounding box center [953, 143] width 97 height 13
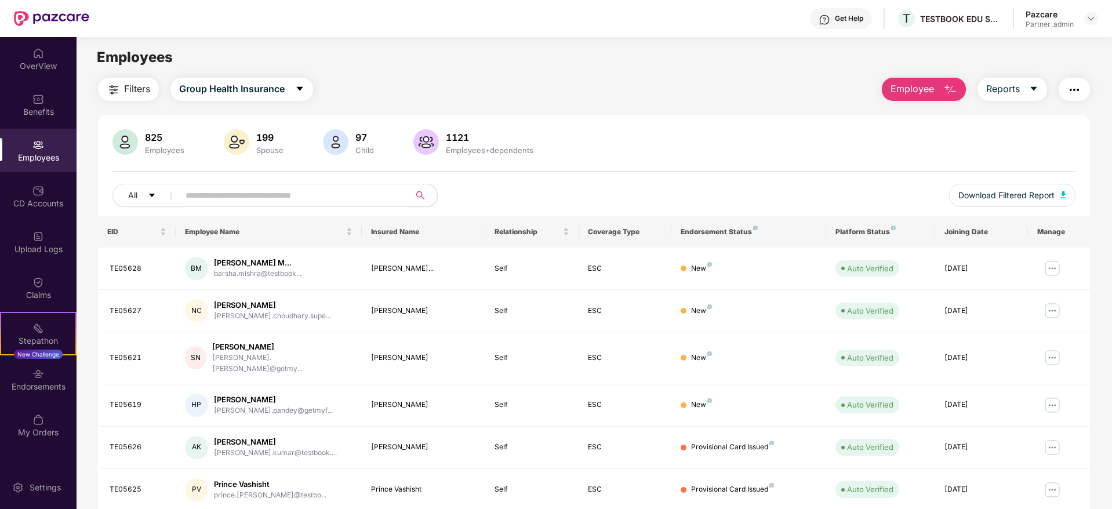
click at [1082, 88] on button "button" at bounding box center [1073, 89] width 31 height 23
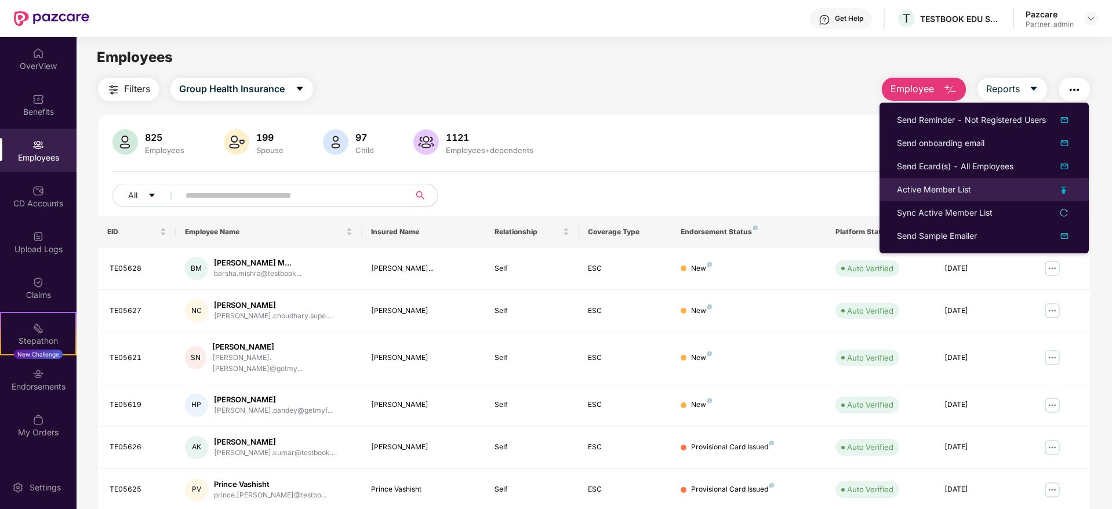
click at [903, 190] on div "Active Member List" at bounding box center [934, 189] width 74 height 13
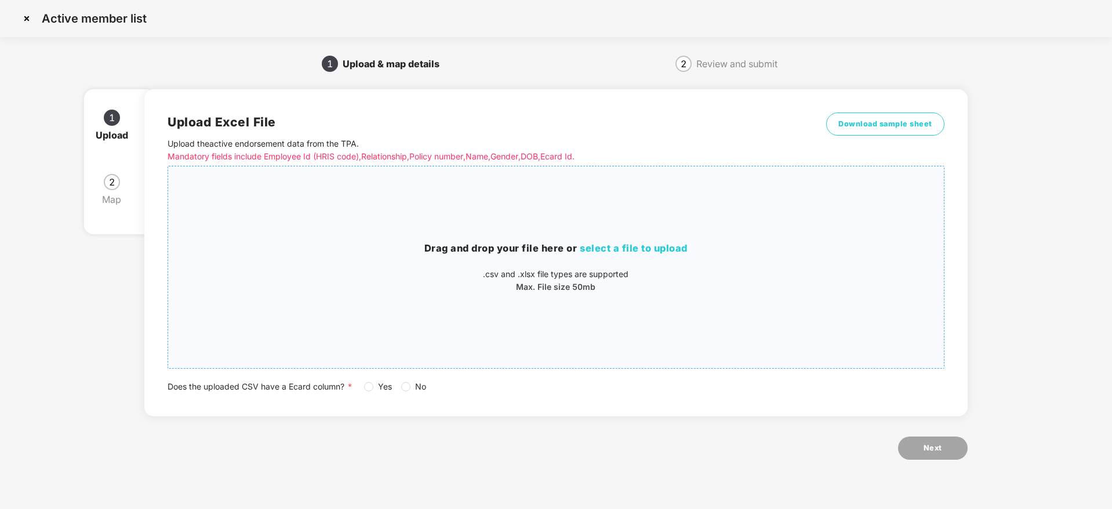
click at [646, 246] on span "select a file to upload" at bounding box center [634, 248] width 108 height 12
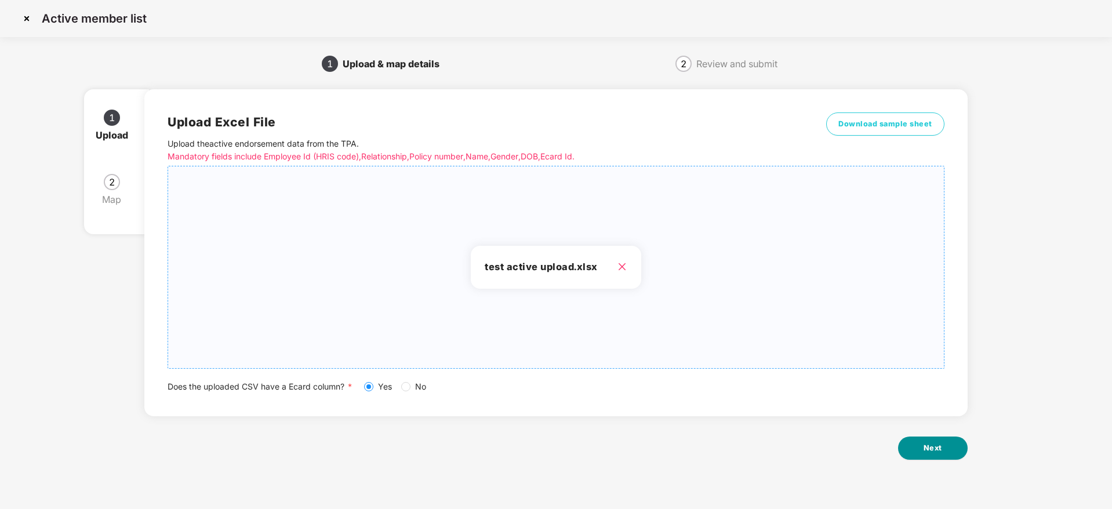
click at [965, 446] on button "Next" at bounding box center [933, 447] width 70 height 23
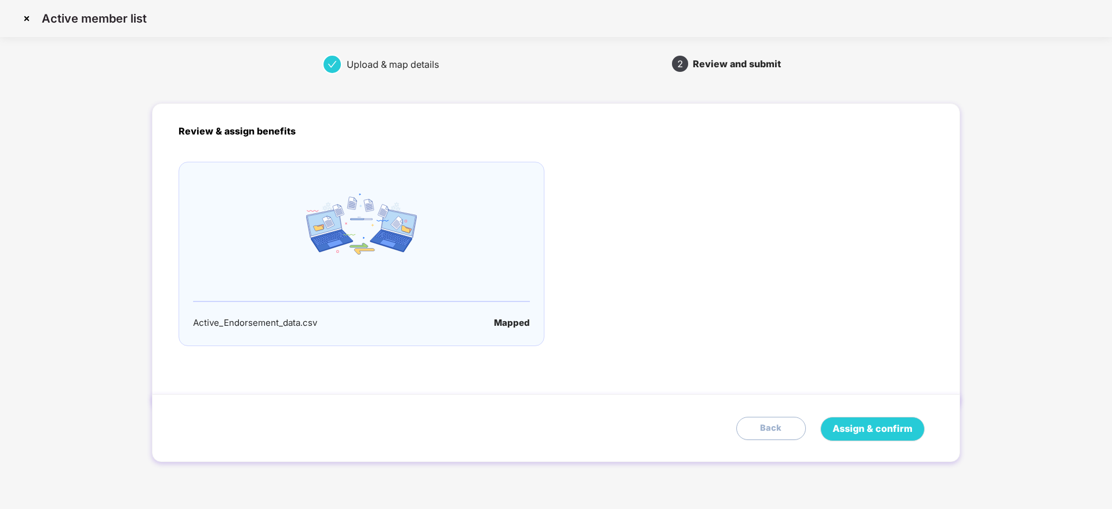
click at [918, 441] on div "Assign & confirm Back" at bounding box center [559, 429] width 760 height 24
click at [868, 426] on span "Assign & confirm" at bounding box center [872, 428] width 80 height 14
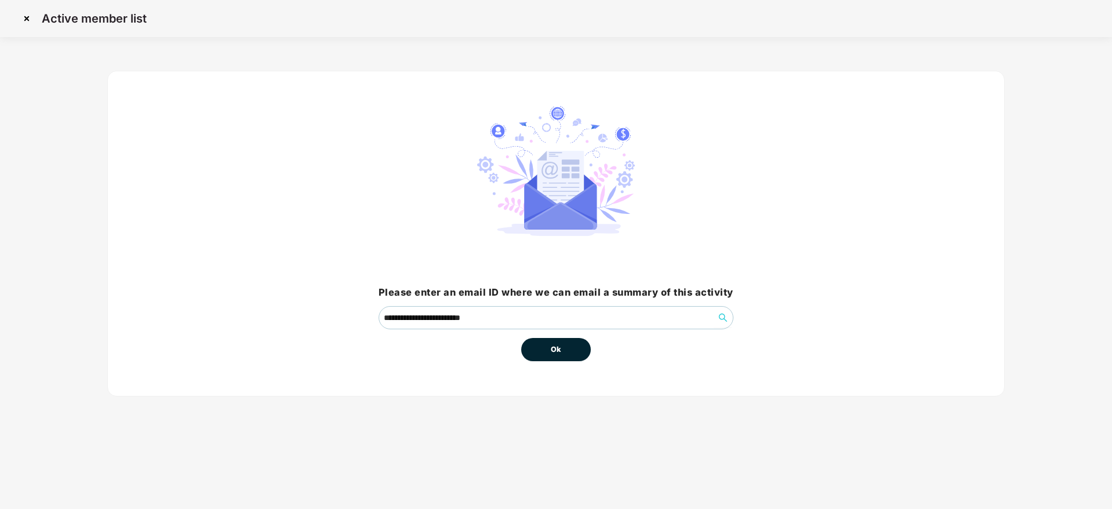
click at [558, 350] on span "Ok" at bounding box center [556, 350] width 10 height 12
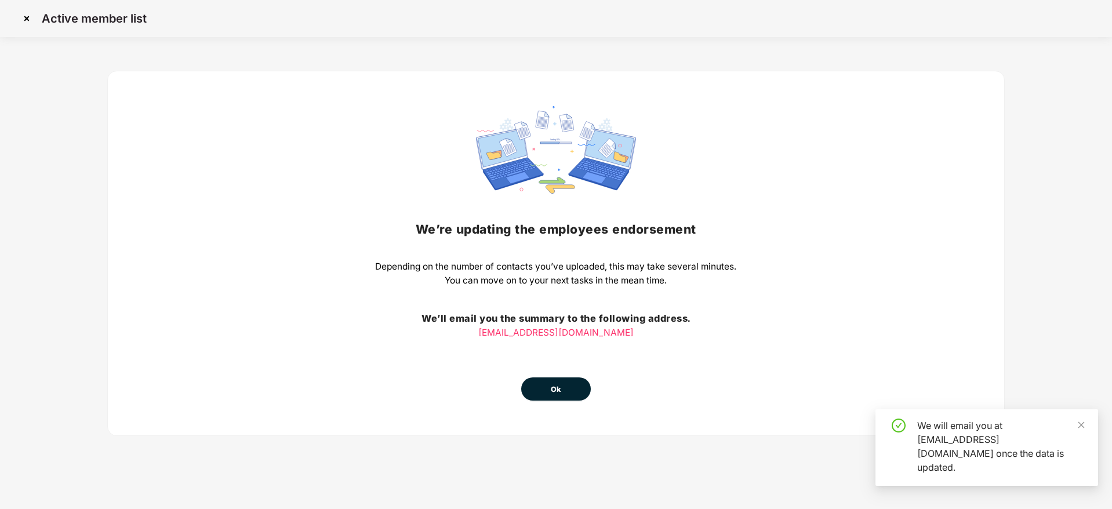
click at [564, 387] on button "Ok" at bounding box center [556, 388] width 70 height 23
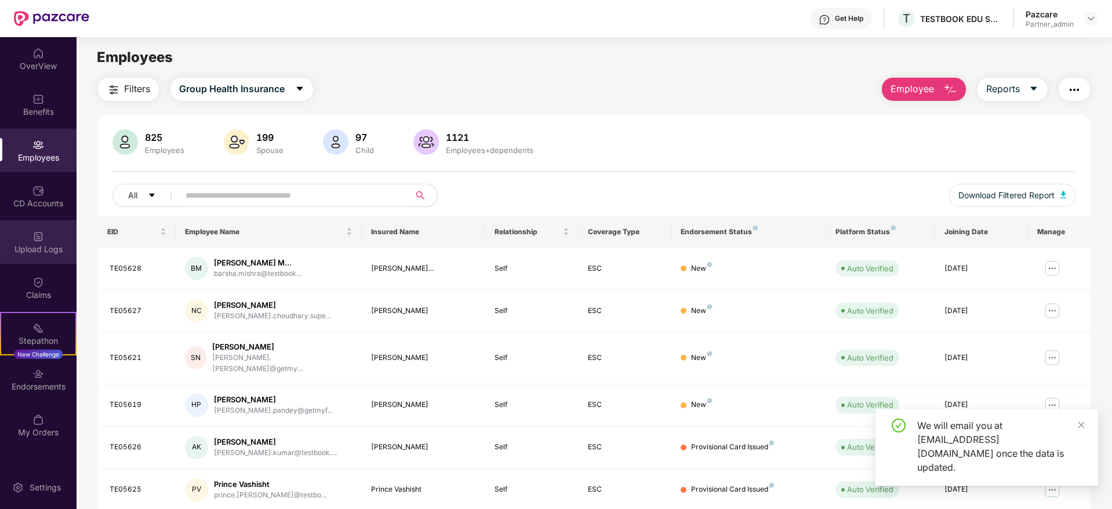
click at [40, 252] on div "Upload Logs" at bounding box center [38, 249] width 77 height 12
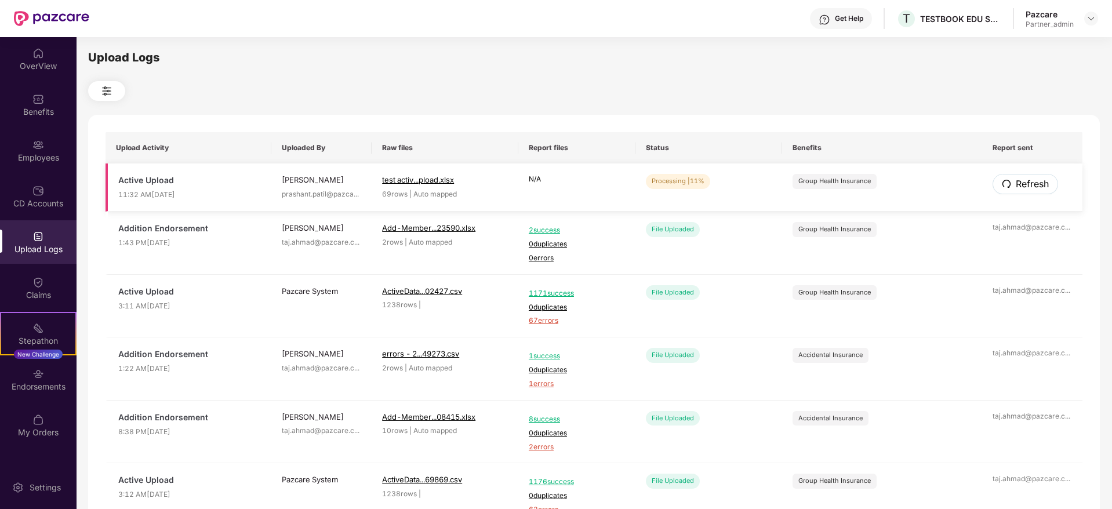
click at [1021, 181] on span "Refresh" at bounding box center [1032, 184] width 33 height 14
click at [1028, 178] on span "Refresh" at bounding box center [1031, 184] width 33 height 14
click at [1029, 181] on span "Refresh" at bounding box center [1031, 184] width 33 height 14
click at [1031, 181] on span "Refresh" at bounding box center [1031, 184] width 33 height 14
click at [1019, 179] on span "Refresh" at bounding box center [1031, 184] width 33 height 14
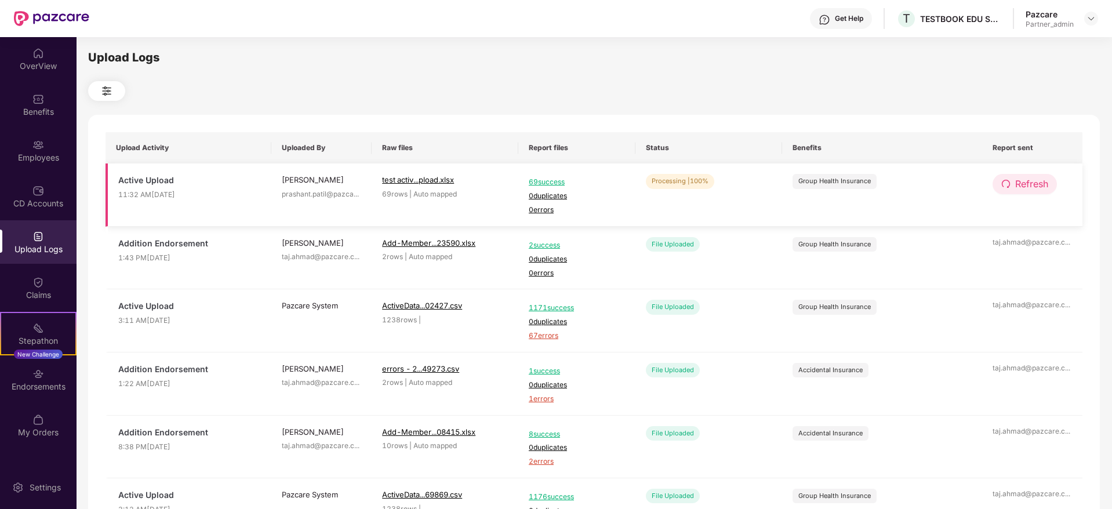
click at [1033, 185] on span "Refresh" at bounding box center [1031, 184] width 33 height 14
click at [37, 147] on img at bounding box center [38, 145] width 12 height 12
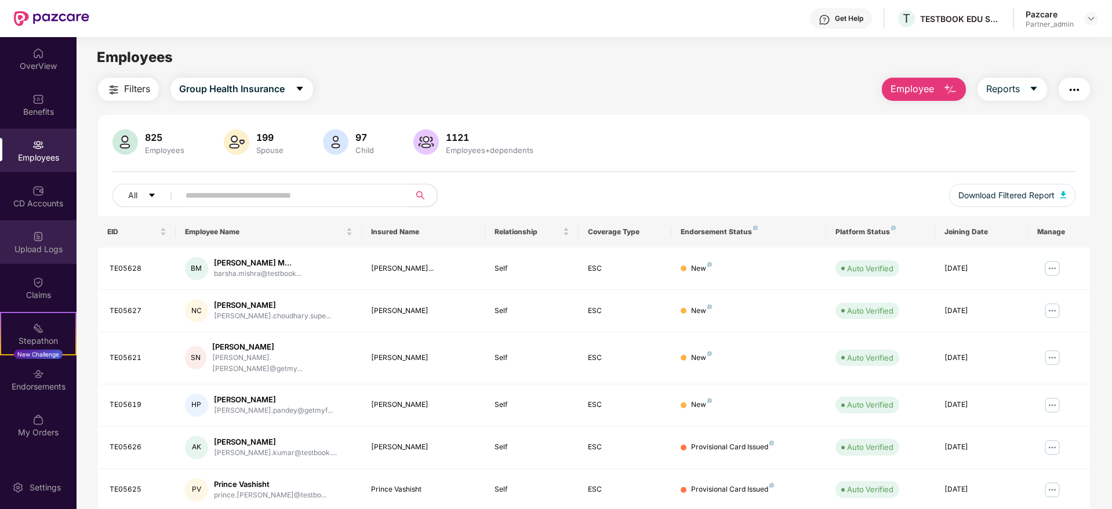
click at [32, 245] on div "Upload Logs" at bounding box center [38, 249] width 77 height 12
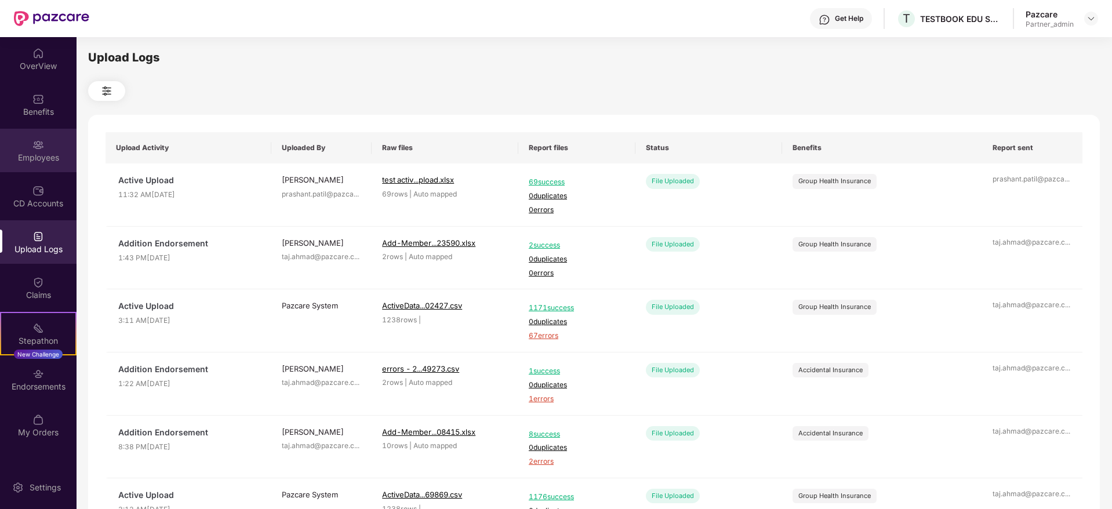
click at [34, 145] on img at bounding box center [38, 145] width 12 height 12
